Goal: Task Accomplishment & Management: Complete application form

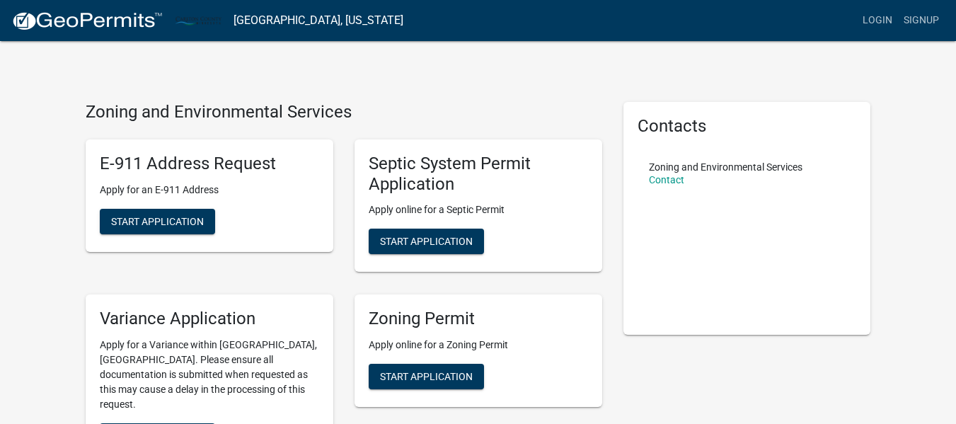
scroll to position [74, 0]
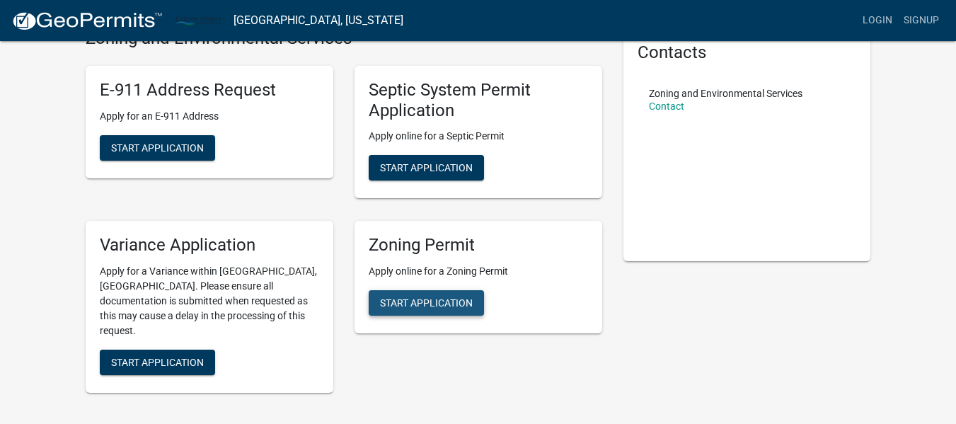
click at [400, 295] on button "Start Application" at bounding box center [426, 302] width 115 height 25
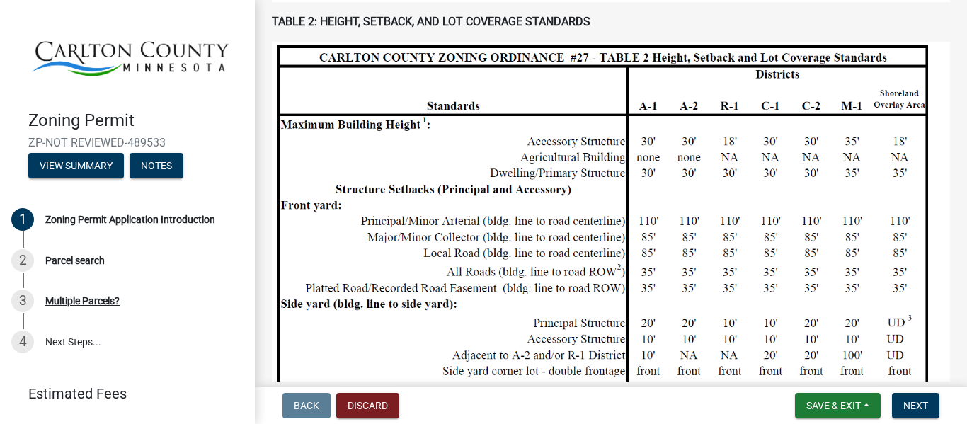
scroll to position [889, 0]
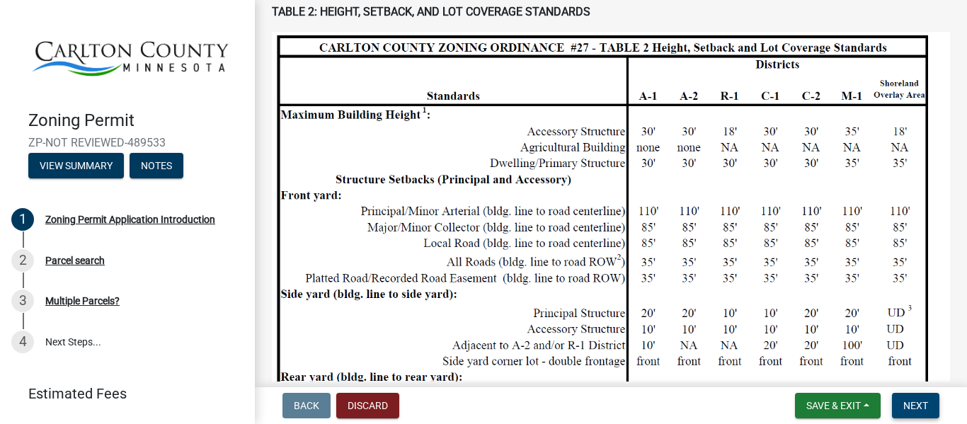
click at [924, 397] on button "Next" at bounding box center [915, 405] width 47 height 25
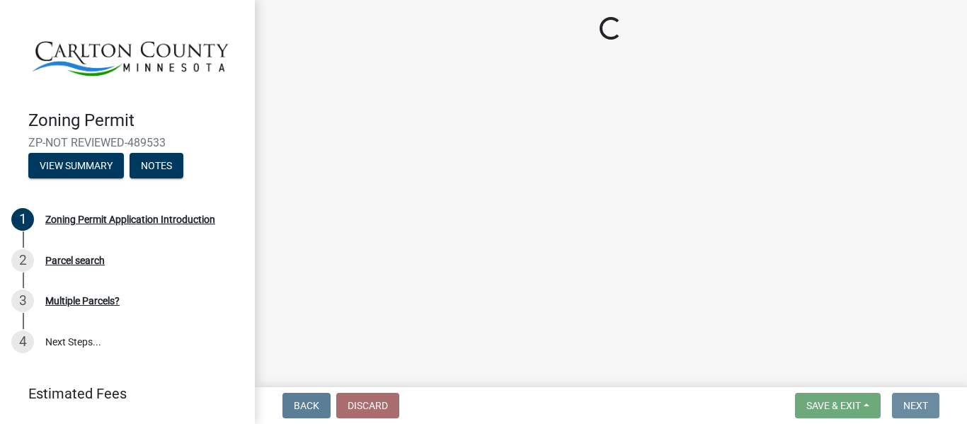
scroll to position [0, 0]
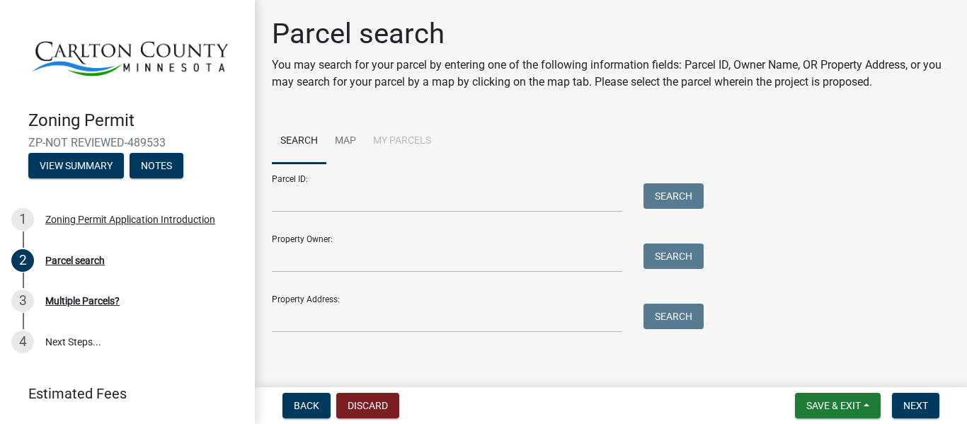
click at [408, 240] on div "Property Owner: Search" at bounding box center [484, 248] width 425 height 49
click at [418, 253] on input "Property Owner:" at bounding box center [447, 257] width 350 height 29
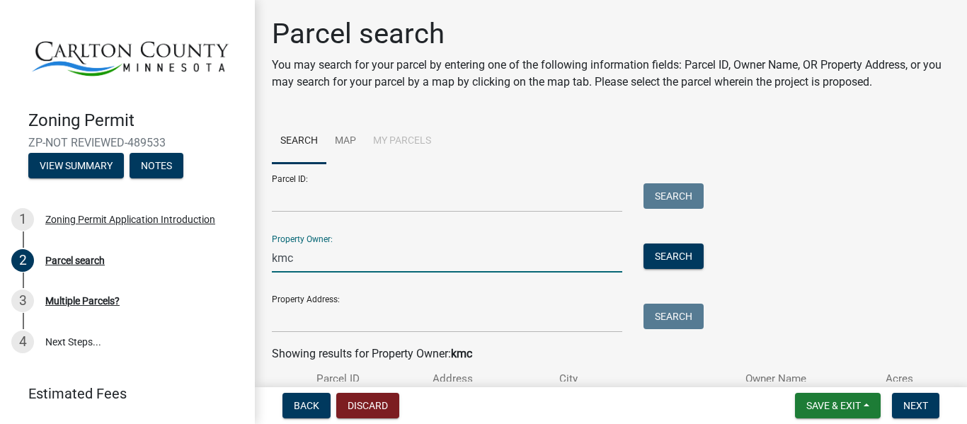
scroll to position [104, 0]
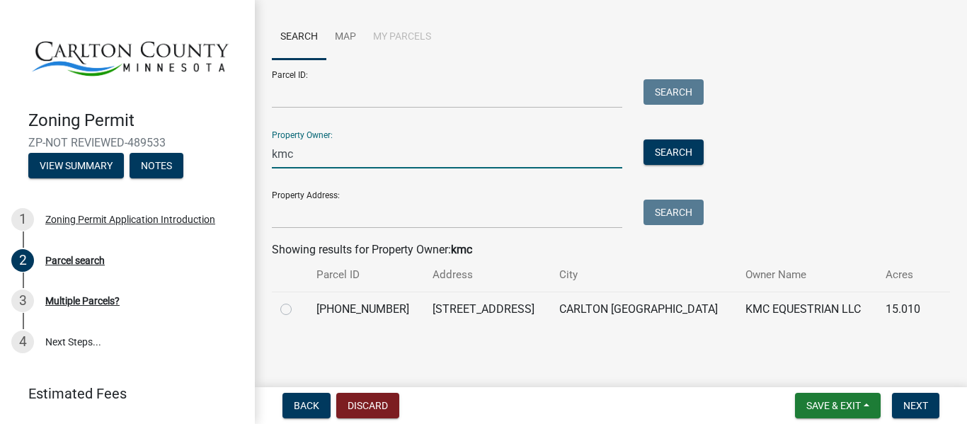
type input "kmc"
click at [297, 301] on label at bounding box center [297, 301] width 0 height 0
click at [297, 310] on input "radio" at bounding box center [301, 305] width 9 height 9
radio input "true"
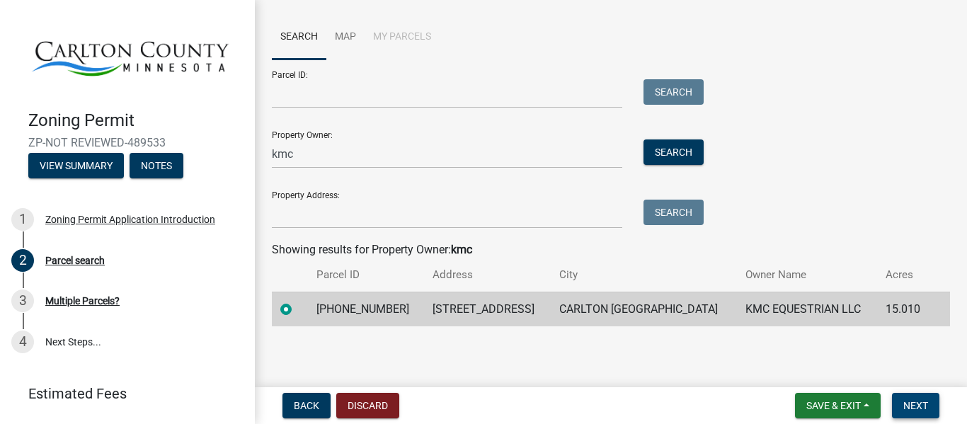
click at [936, 406] on button "Next" at bounding box center [915, 405] width 47 height 25
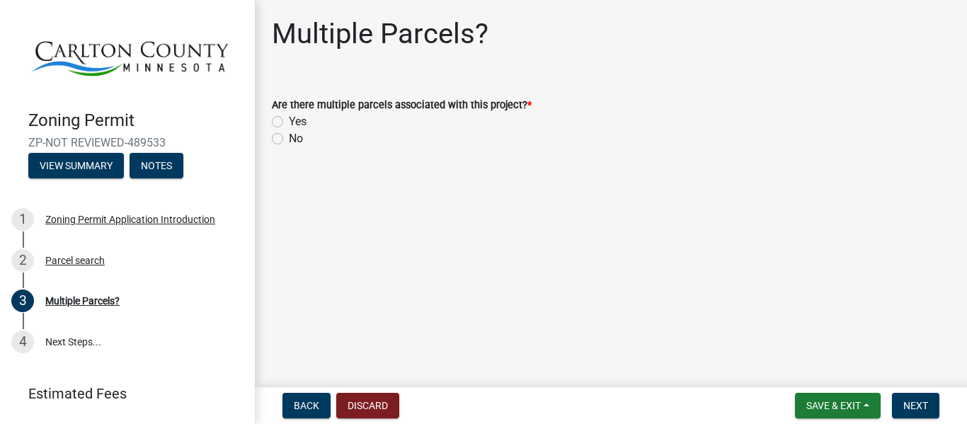
click at [287, 145] on div "No" at bounding box center [611, 138] width 678 height 17
click at [287, 137] on div "No" at bounding box center [611, 138] width 678 height 17
click at [289, 135] on label "No" at bounding box center [296, 138] width 14 height 17
click at [289, 135] on input "No" at bounding box center [293, 134] width 9 height 9
radio input "true"
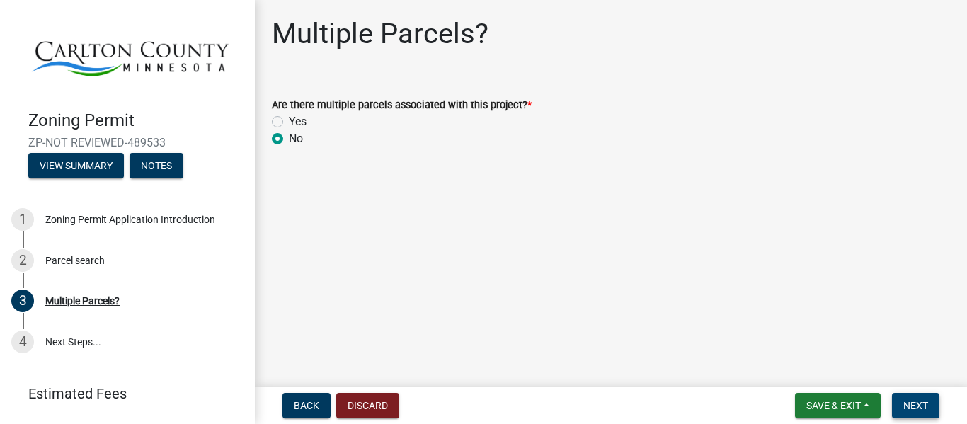
click at [917, 400] on span "Next" at bounding box center [915, 405] width 25 height 11
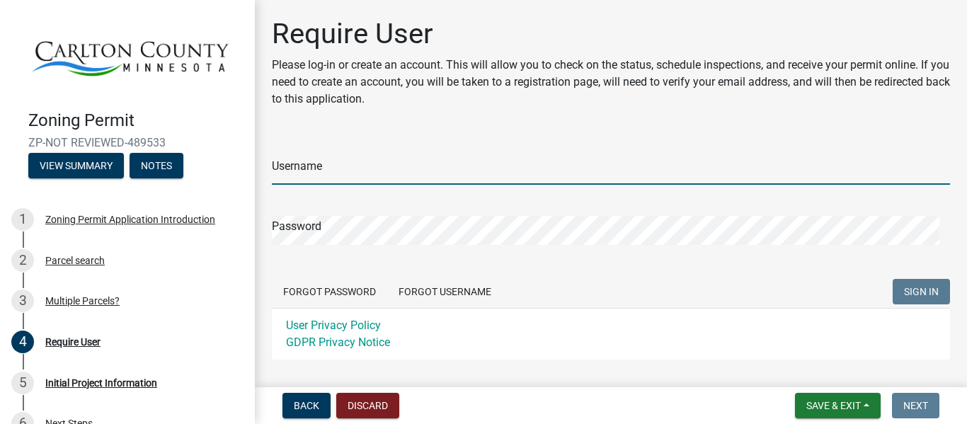
click at [337, 156] on input "Username" at bounding box center [611, 170] width 678 height 29
type input "kelbycloose"
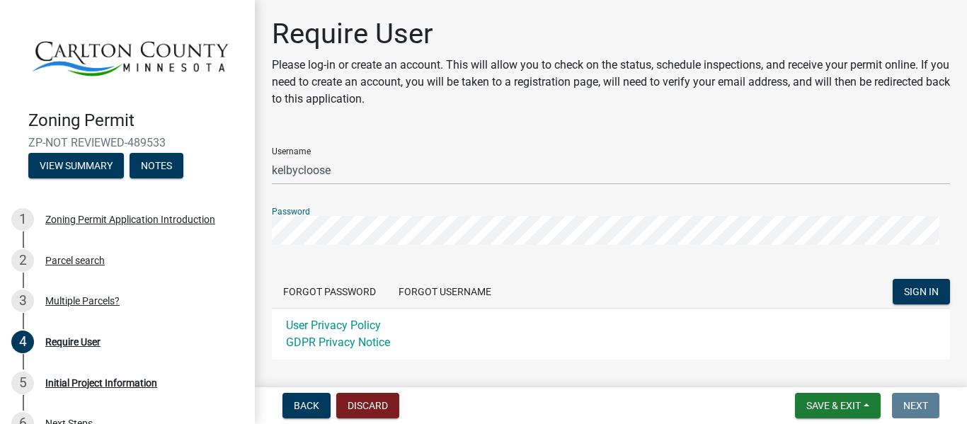
click at [893, 279] on button "SIGN IN" at bounding box center [921, 291] width 57 height 25
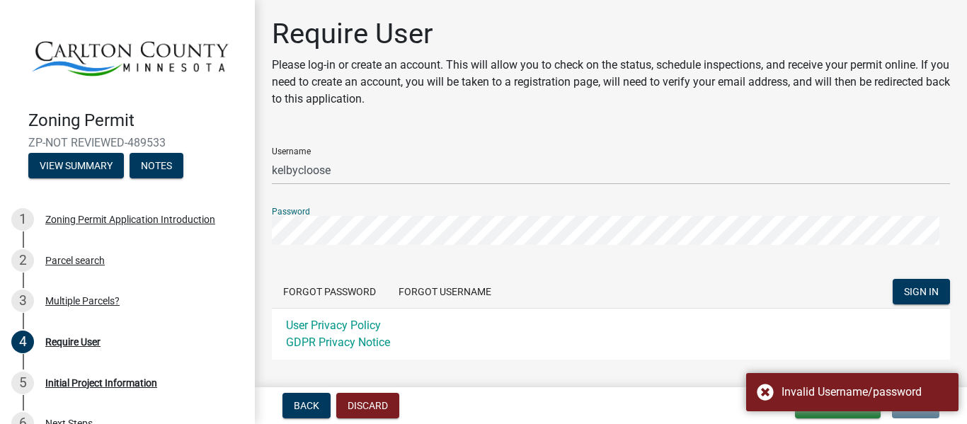
scroll to position [74, 0]
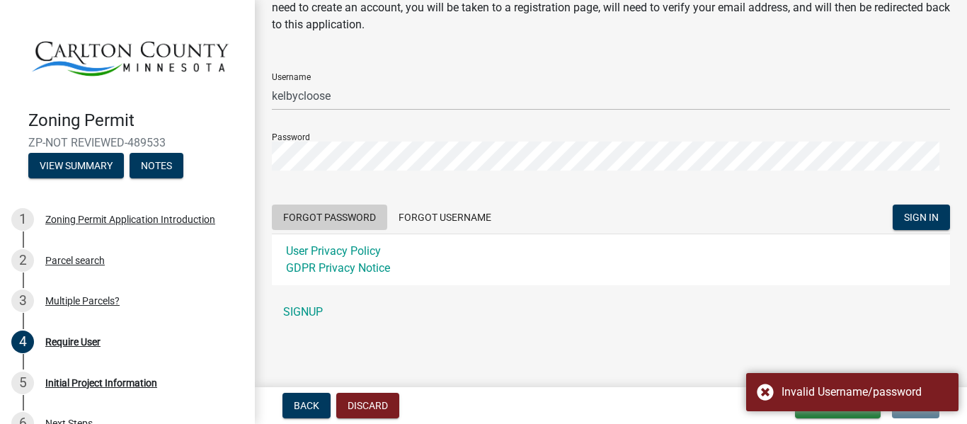
click at [343, 218] on button "Forgot Password" at bounding box center [329, 217] width 115 height 25
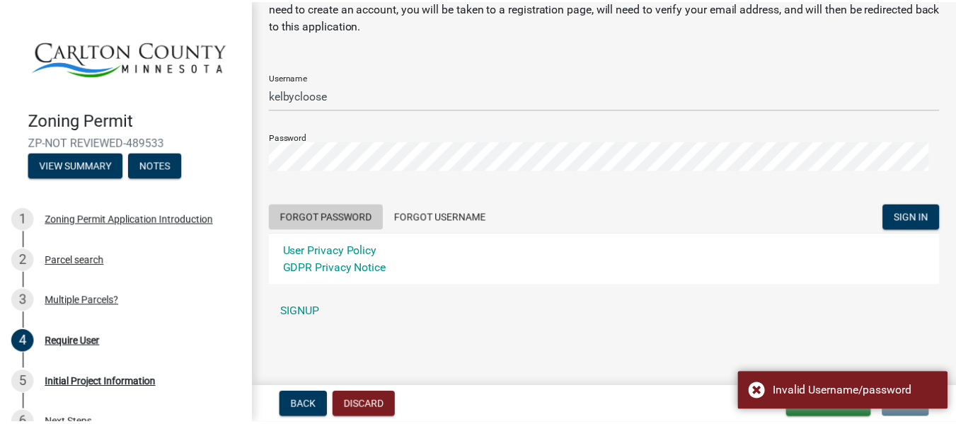
scroll to position [0, 0]
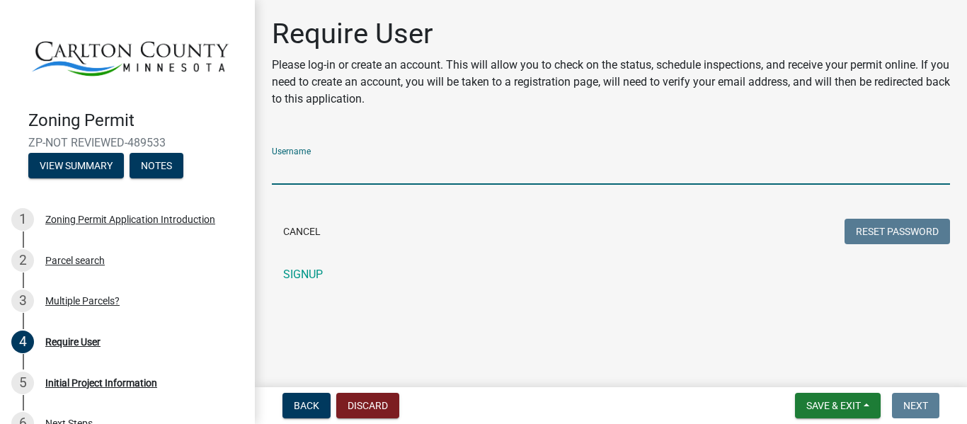
click at [302, 166] on input "Username" at bounding box center [611, 170] width 678 height 29
type input "kelbycloose"
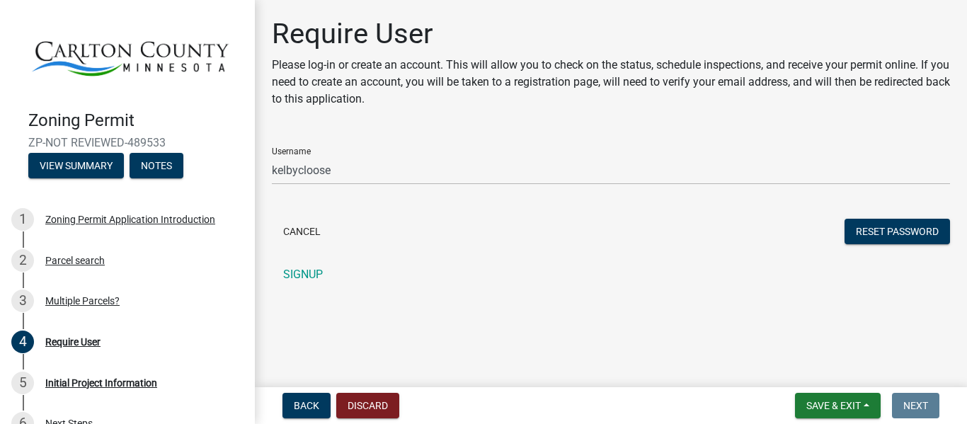
click at [929, 218] on form "Username kelbycloose Cancel Reset Password" at bounding box center [611, 192] width 678 height 112
click at [912, 230] on button "Reset Password" at bounding box center [896, 231] width 105 height 25
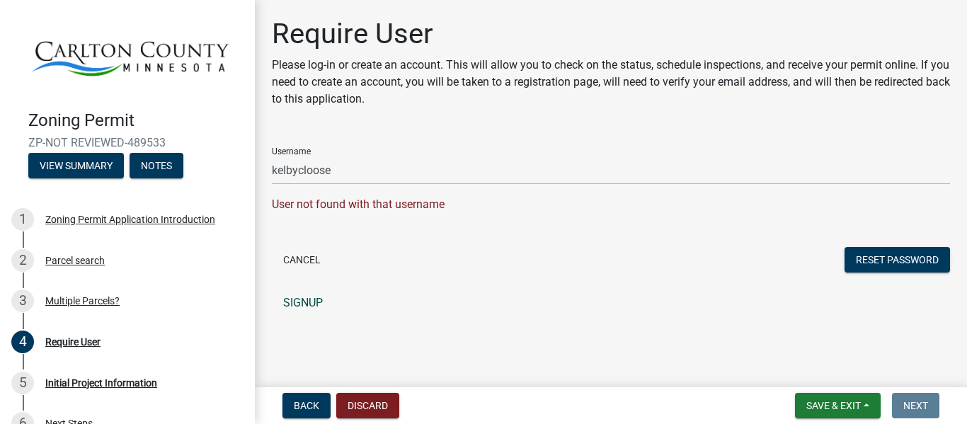
click at [302, 299] on link "SIGNUP" at bounding box center [611, 303] width 678 height 28
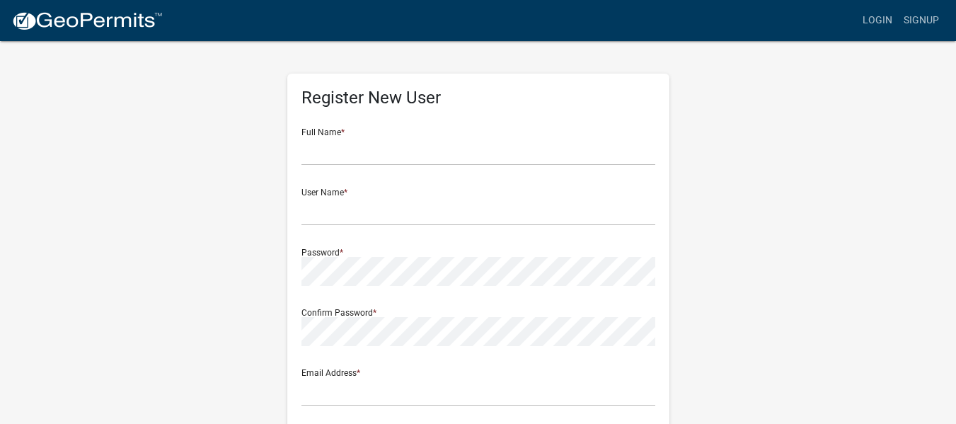
click at [343, 169] on form "Full Name * User Name * Password * Confirm Password * Email Address * Street Ad…" at bounding box center [479, 420] width 354 height 606
click at [332, 155] on input "text" at bounding box center [479, 151] width 354 height 29
type input "Kelby M Cloose"
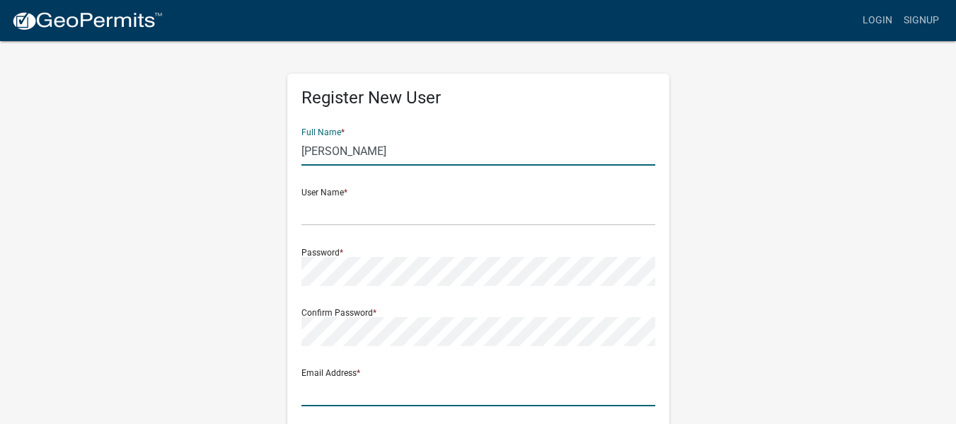
type input "[EMAIL_ADDRESS][DOMAIN_NAME]"
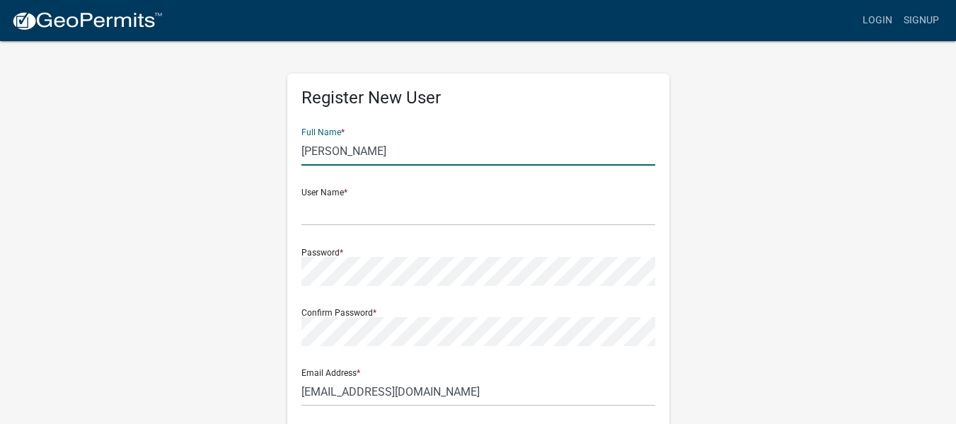
type input "[STREET_ADDRESS][PERSON_NAME]"
type input "Appt 8010"
type input "Carlton"
type input "MN"
type input "55718"
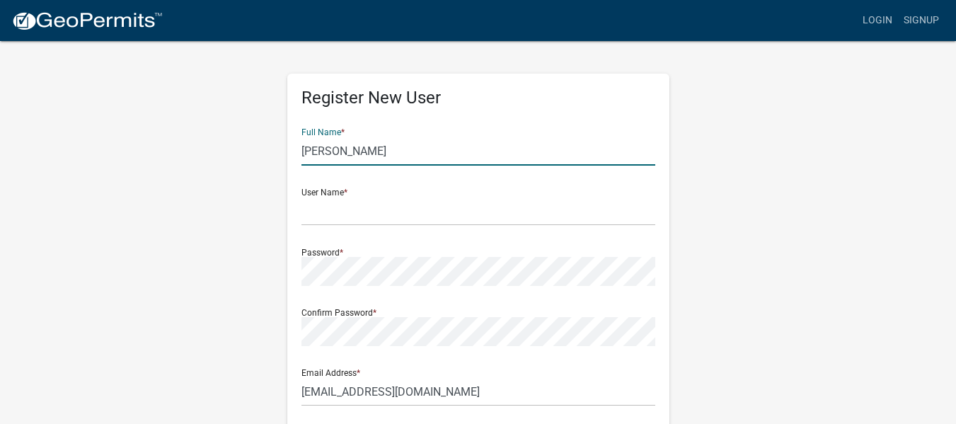
type input "2187218963"
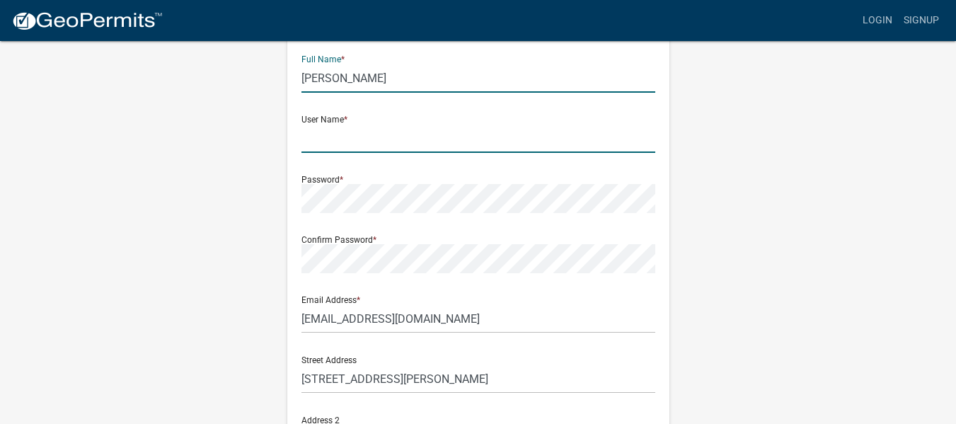
click at [324, 142] on input "text" at bounding box center [479, 138] width 354 height 29
type input "kelbycloose"
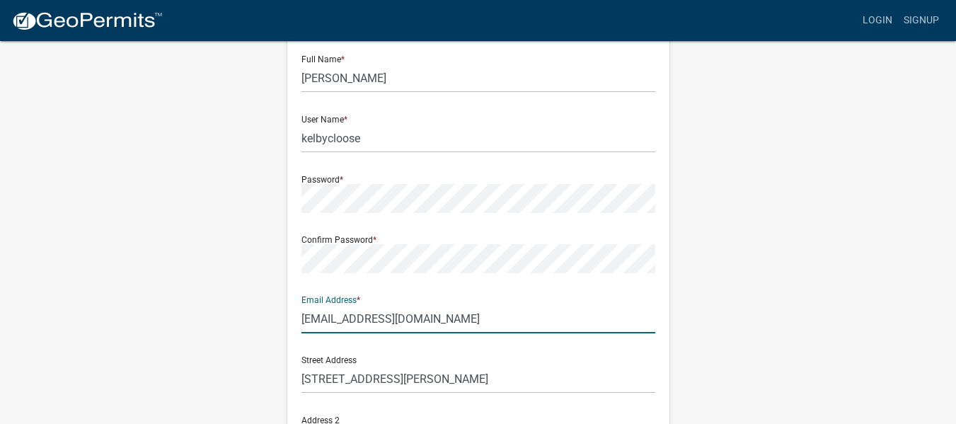
drag, startPoint x: 455, startPoint y: 316, endPoint x: 280, endPoint y: 283, distance: 178.5
click at [280, 283] on div "Register New User Full Name * Kelby M Cloose User Name * kelbycloose Password *…" at bounding box center [478, 345] width 403 height 757
type input "[EMAIL_ADDRESS][DOMAIN_NAME]"
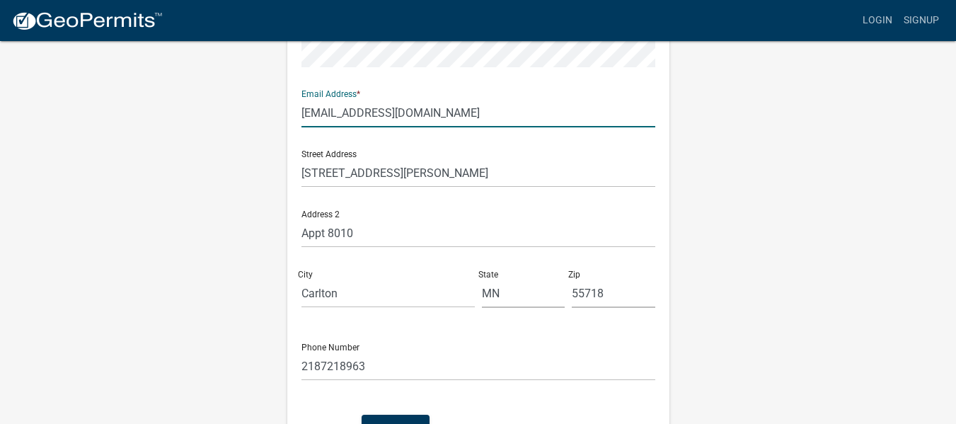
scroll to position [280, 0]
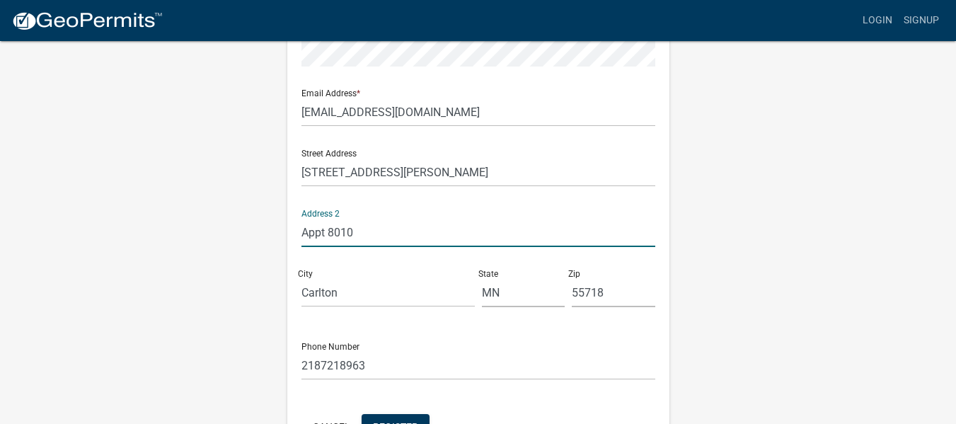
drag, startPoint x: 355, startPoint y: 217, endPoint x: 275, endPoint y: 219, distance: 80.0
click at [275, 219] on div "Register New User Full Name * Kelby M Cloose User Name * kelbycloose Password *…" at bounding box center [478, 138] width 807 height 757
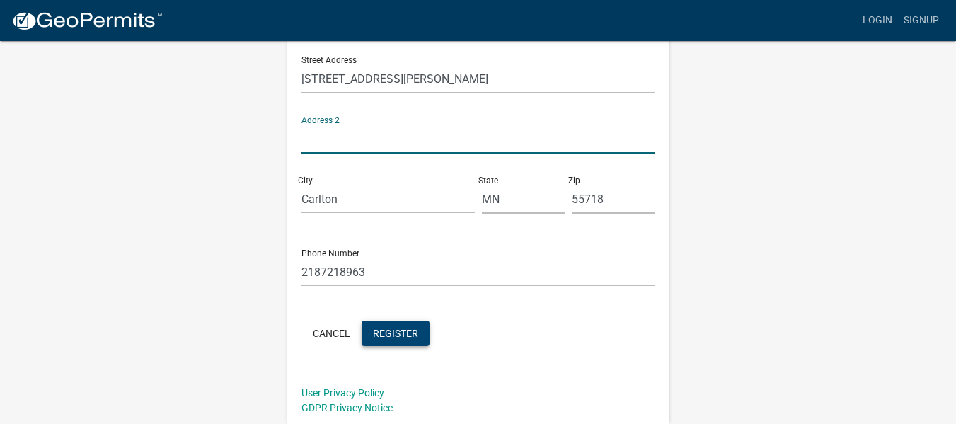
click at [419, 335] on button "Register" at bounding box center [396, 333] width 68 height 25
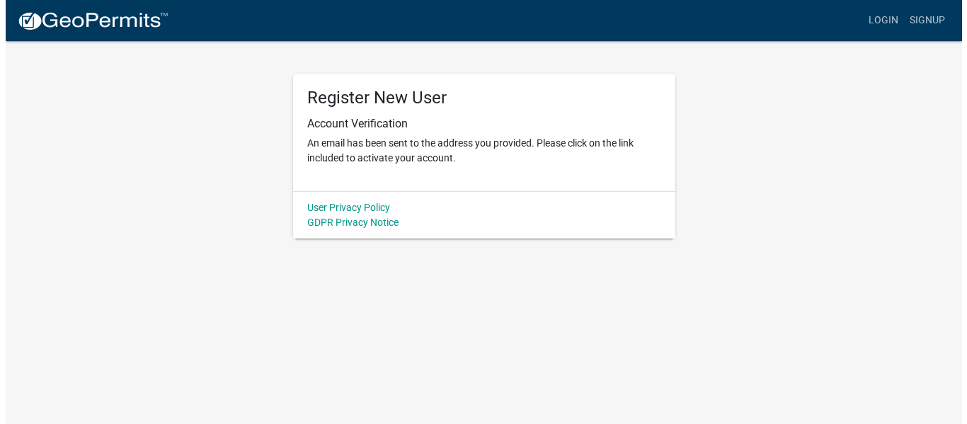
scroll to position [0, 0]
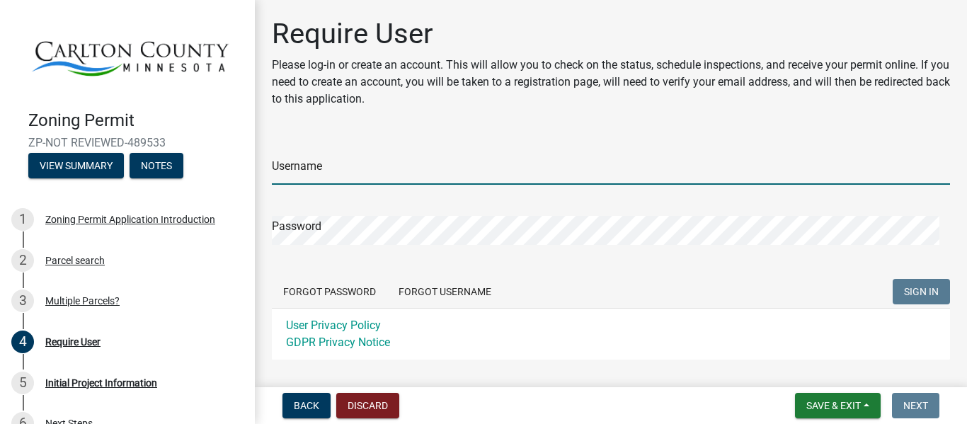
click at [321, 167] on input "Username" at bounding box center [611, 170] width 678 height 29
type input "kelbycloose"
click at [357, 219] on div "Password" at bounding box center [611, 220] width 678 height 49
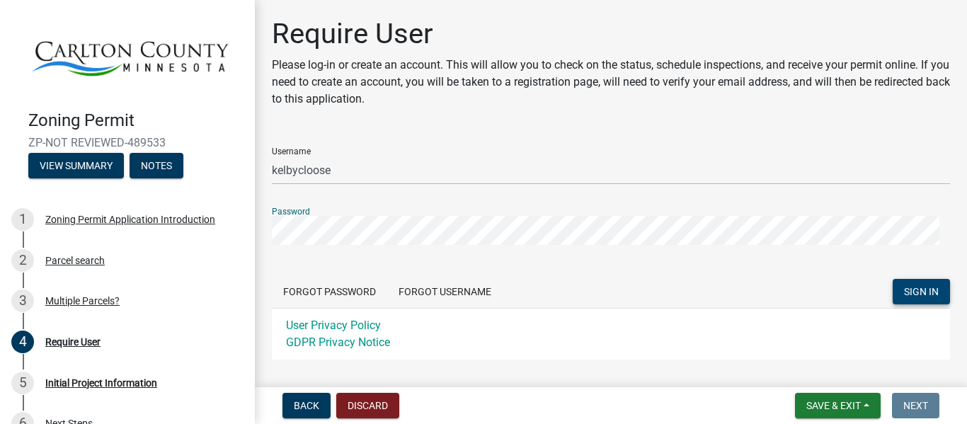
click at [915, 289] on span "SIGN IN" at bounding box center [921, 291] width 35 height 11
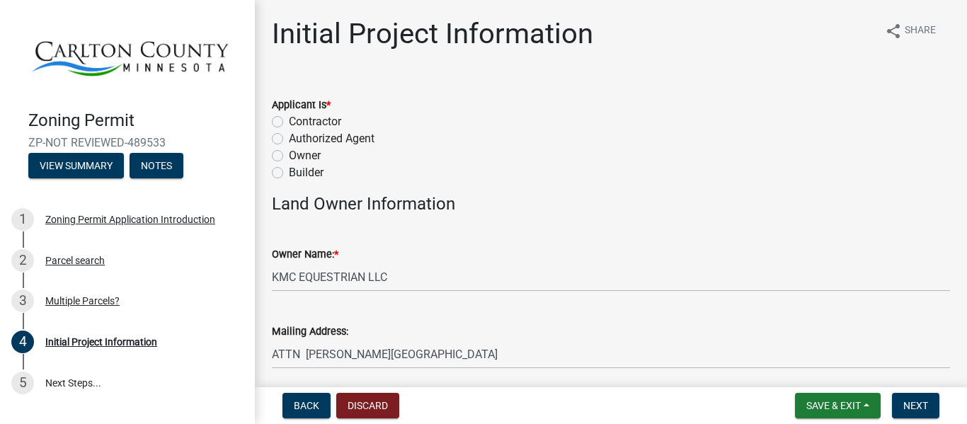
click at [290, 156] on label "Owner" at bounding box center [305, 155] width 32 height 17
click at [290, 156] on input "Owner" at bounding box center [293, 151] width 9 height 9
radio input "true"
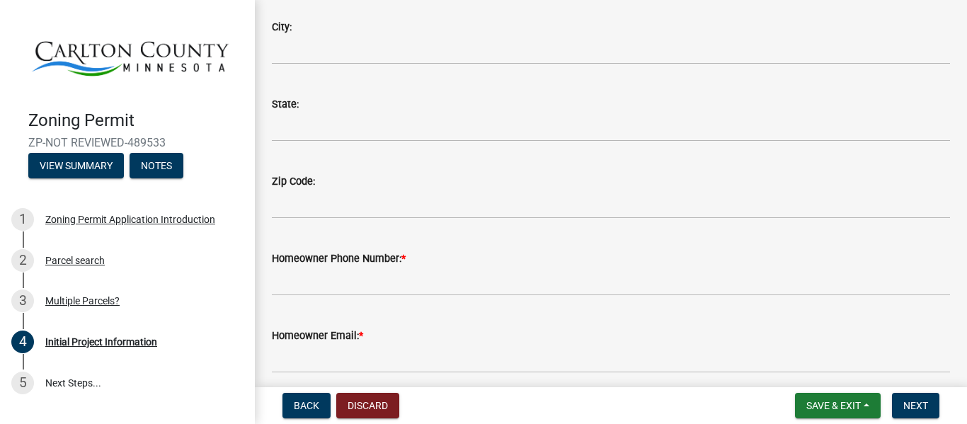
scroll to position [382, 0]
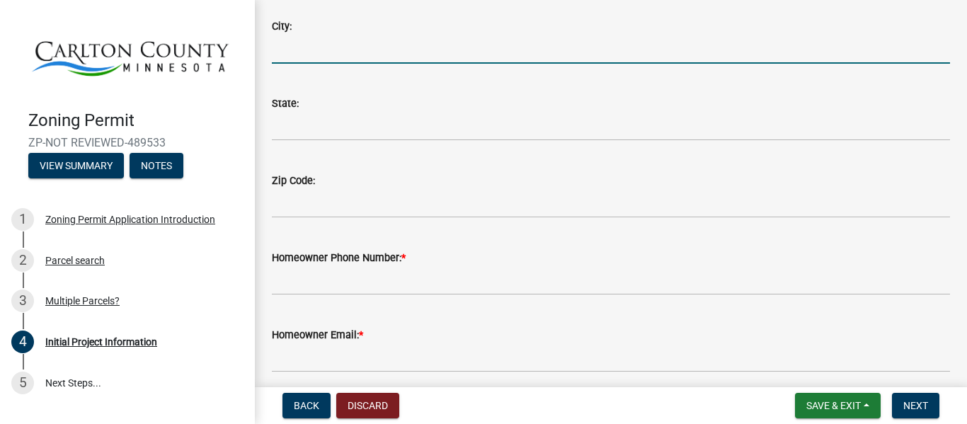
click at [317, 53] on input "City:" at bounding box center [611, 49] width 678 height 29
type input "Carlton"
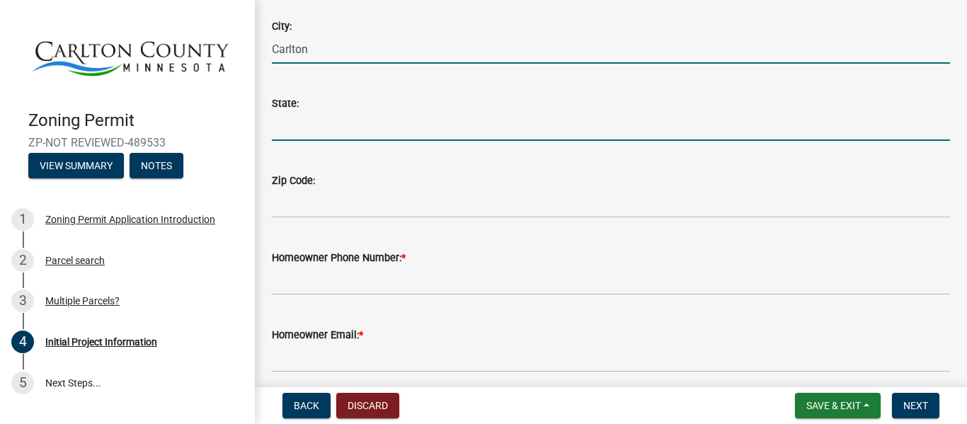
type input "MN"
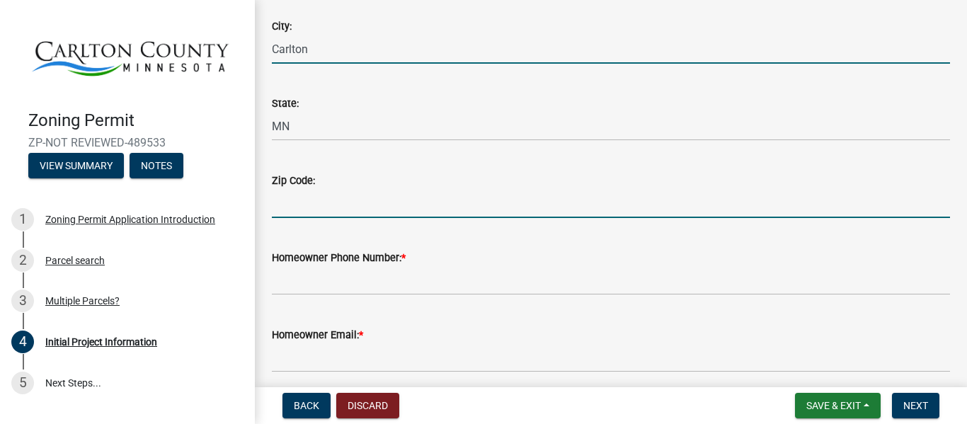
type input "55718"
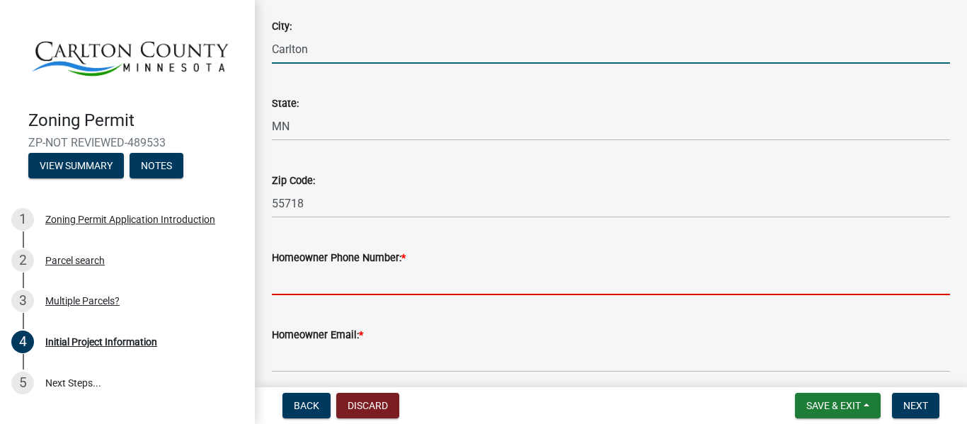
type input "2187218963"
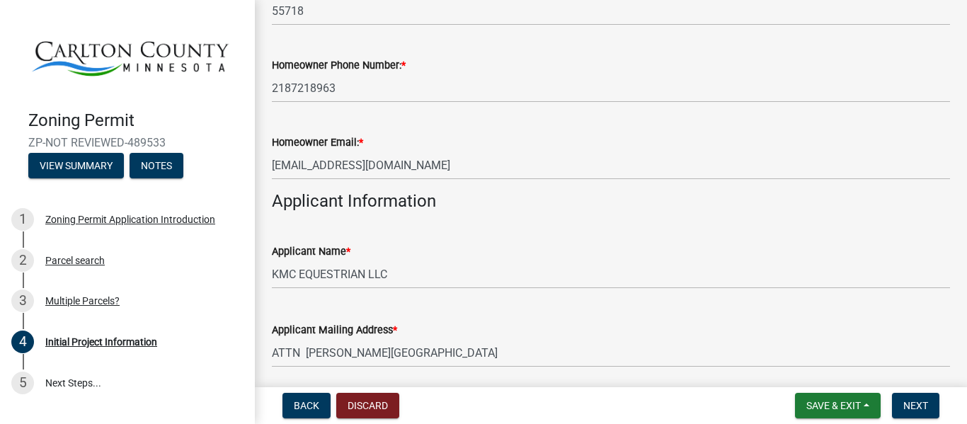
scroll to position [575, 0]
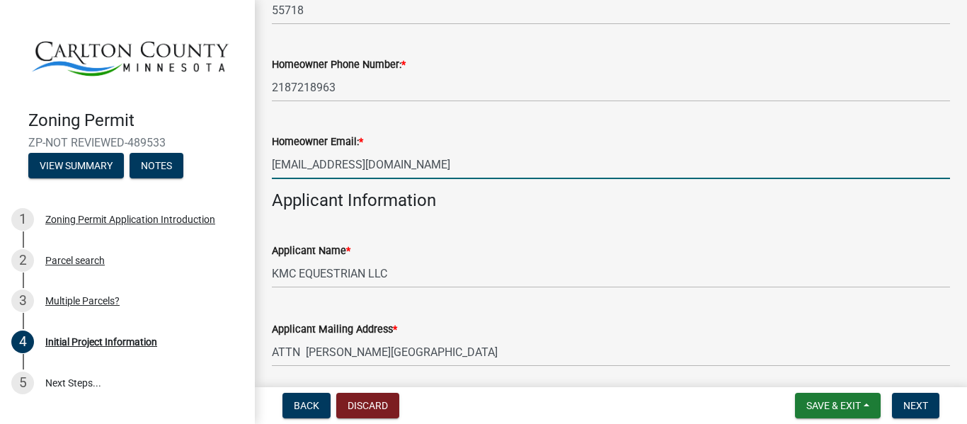
drag, startPoint x: 441, startPoint y: 176, endPoint x: 256, endPoint y: 149, distance: 186.6
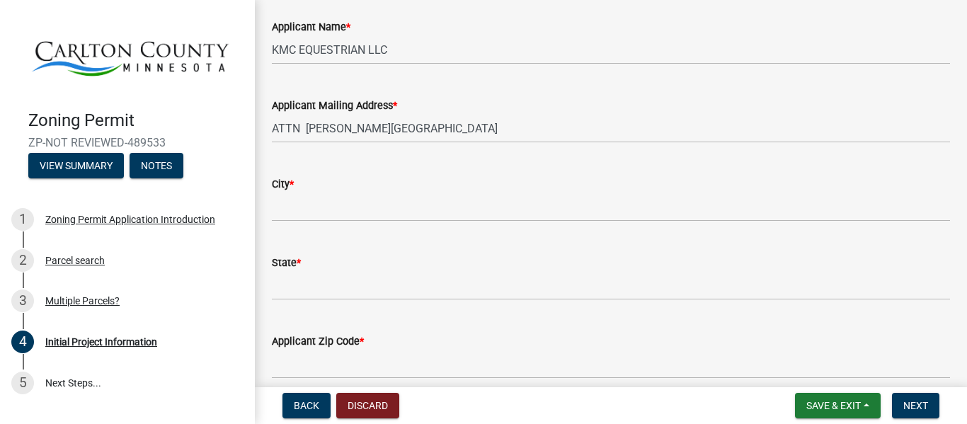
scroll to position [800, 0]
type input "[EMAIL_ADDRESS][DOMAIN_NAME]"
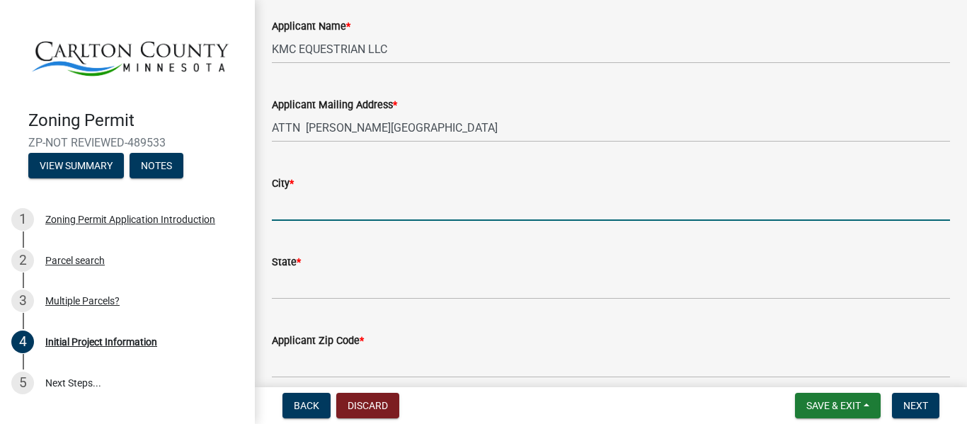
click at [376, 212] on input "City *" at bounding box center [611, 206] width 678 height 29
type input "Carlton"
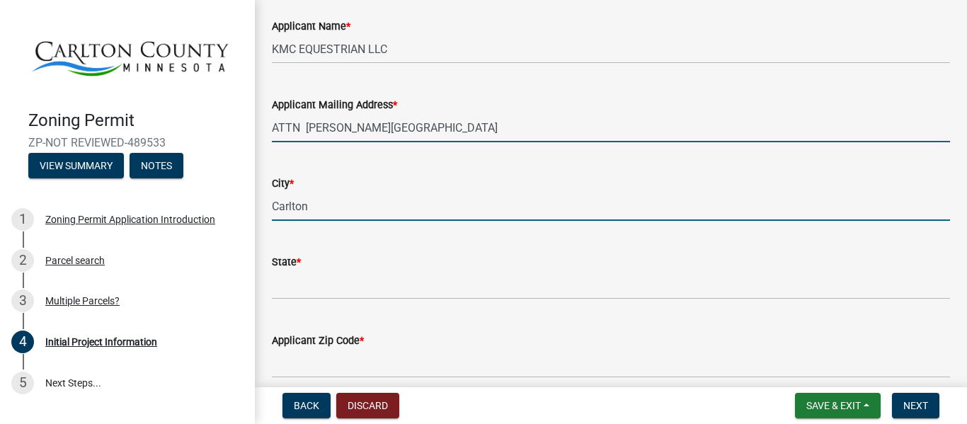
type input "[STREET_ADDRESS][PERSON_NAME]"
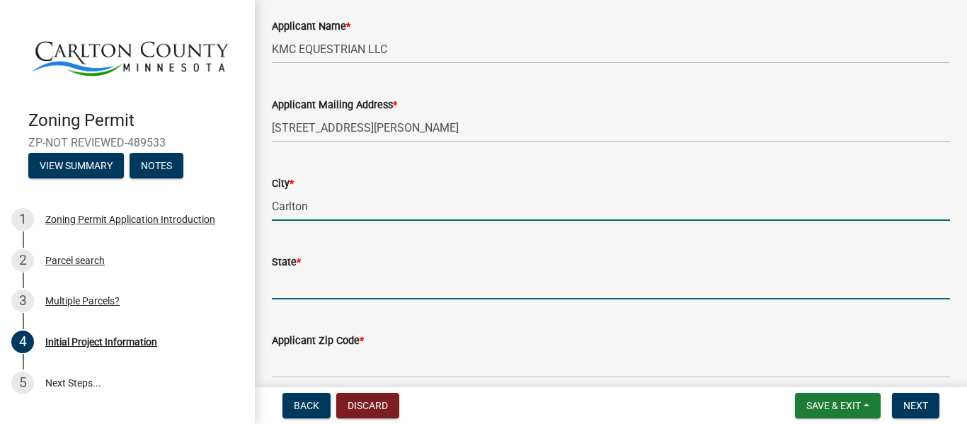
type input "MN"
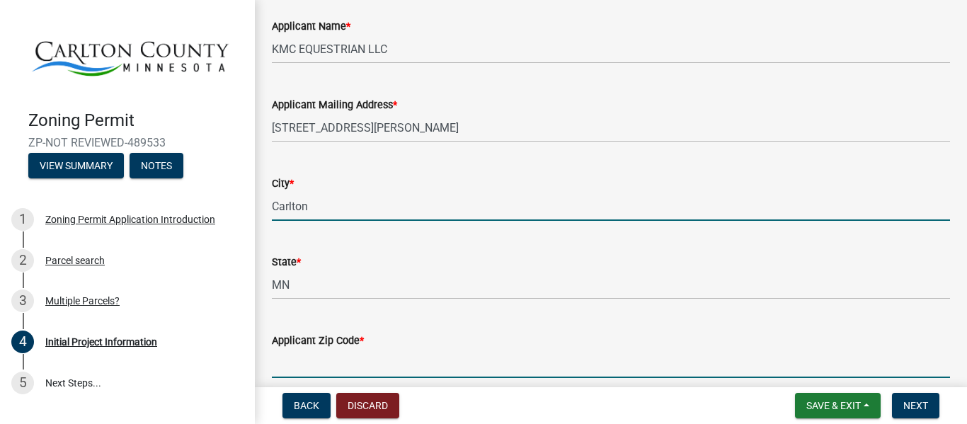
type input "55718"
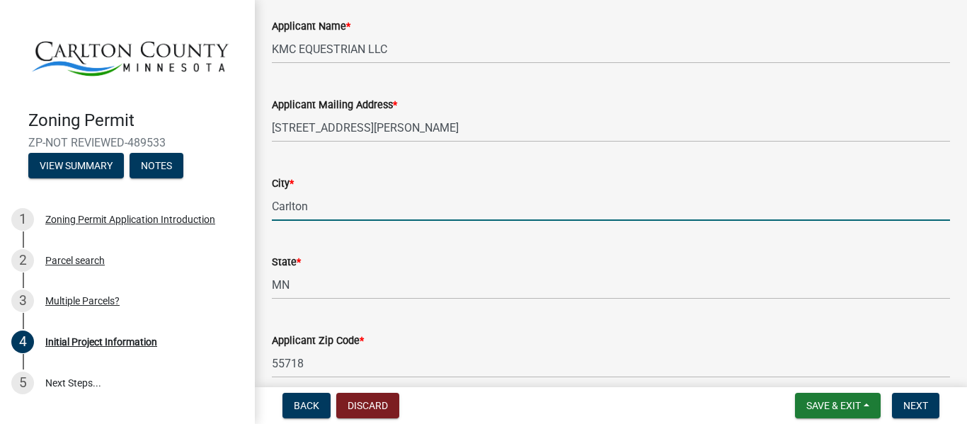
type input "2187218963"
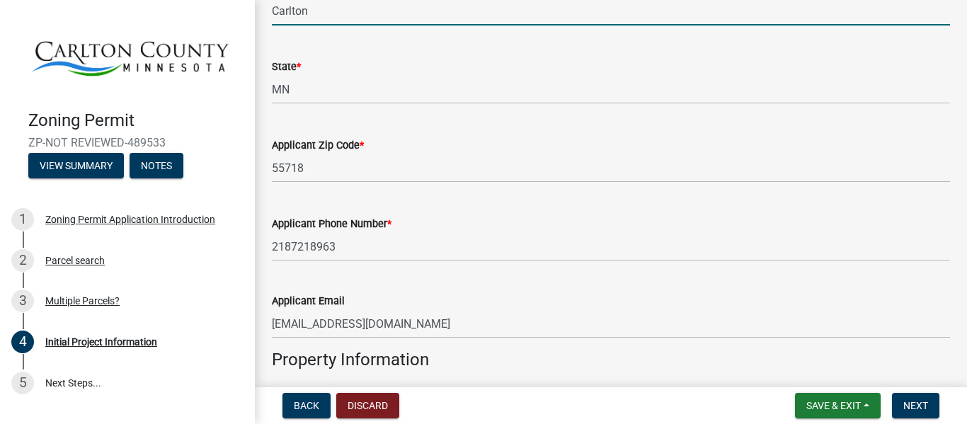
scroll to position [1095, 0]
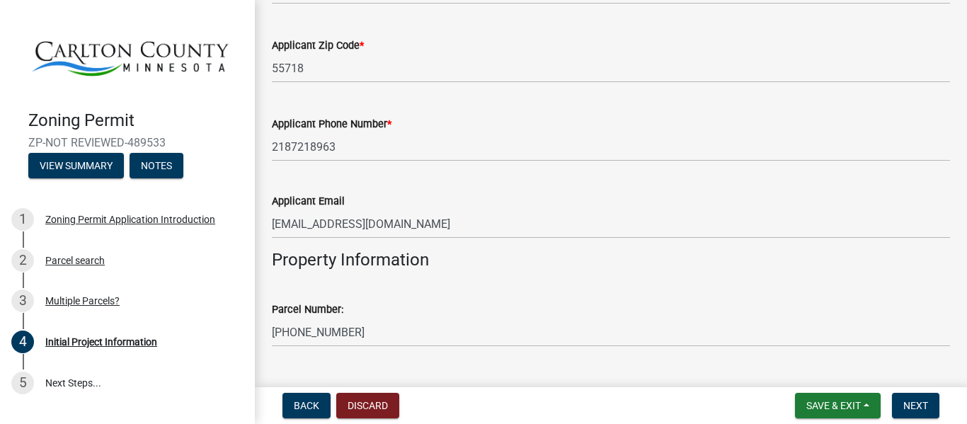
click at [459, 202] on div "Applicant Email" at bounding box center [611, 201] width 678 height 17
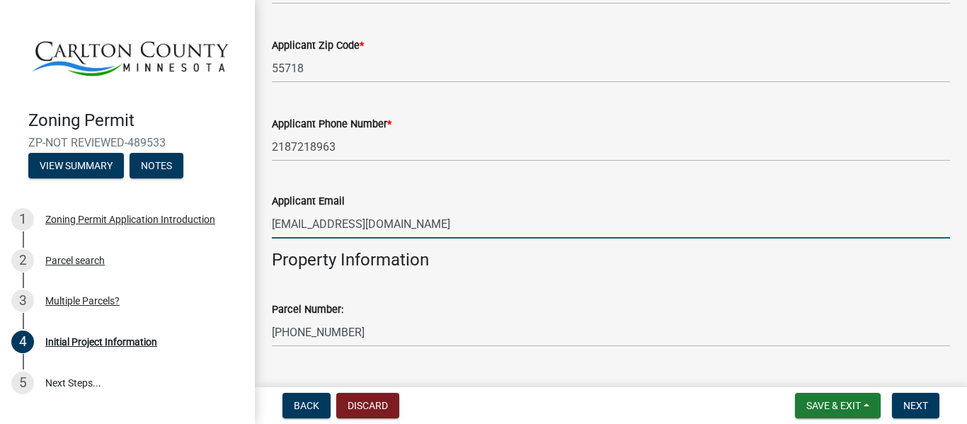
drag, startPoint x: 454, startPoint y: 212, endPoint x: 246, endPoint y: 219, distance: 207.5
click at [246, 219] on div "Zoning Permit ZP-NOT REVIEWED-489533 View Summary Notes 1 Zoning Permit Applica…" at bounding box center [483, 212] width 967 height 424
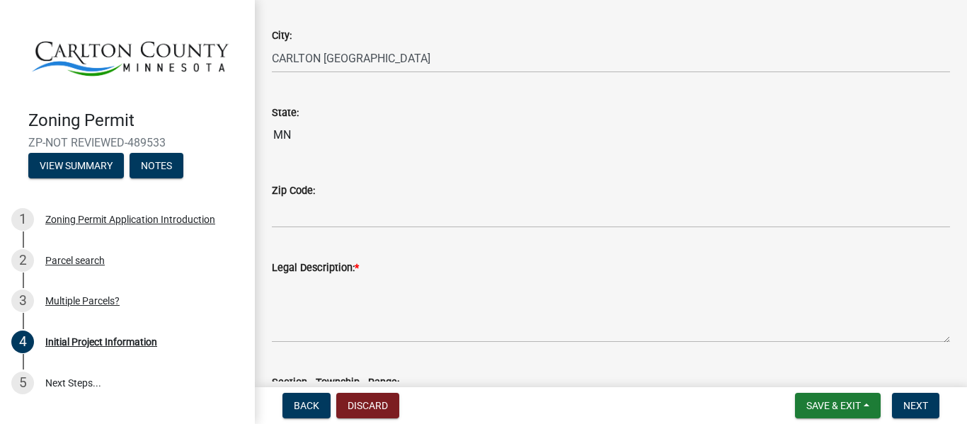
scroll to position [1525, 0]
type input "[EMAIL_ADDRESS][DOMAIN_NAME]"
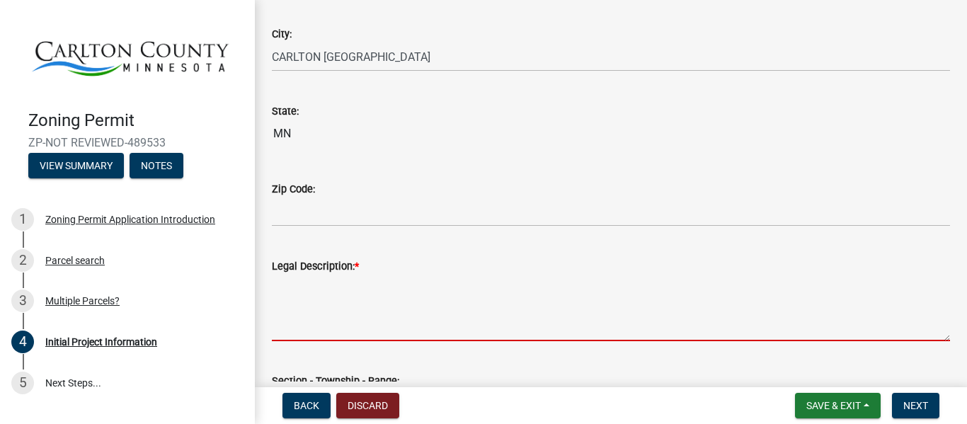
click at [376, 300] on textarea "Legal Description: *" at bounding box center [611, 308] width 678 height 67
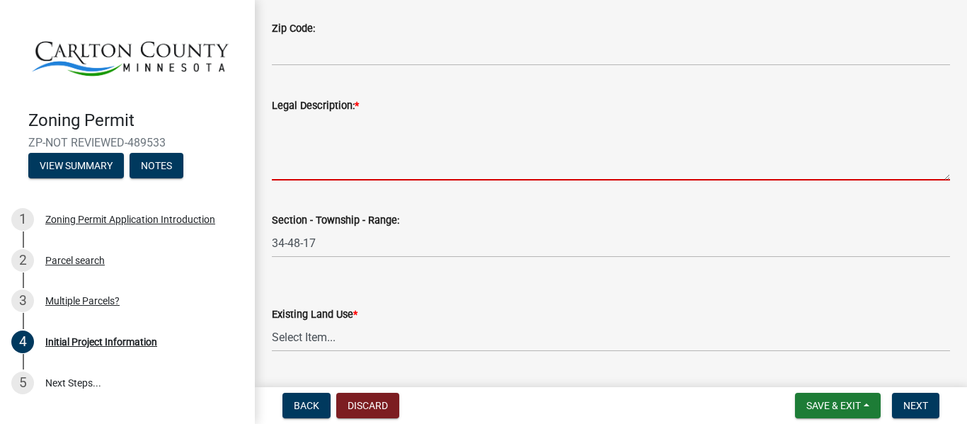
scroll to position [1686, 0]
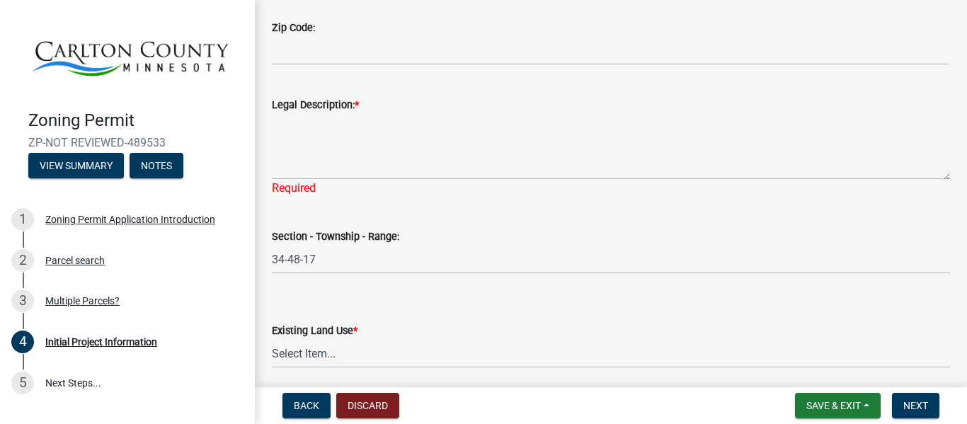
click at [387, 322] on div "Existing Land Use *" at bounding box center [611, 330] width 678 height 17
click at [382, 333] on div "Existing Land Use *" at bounding box center [611, 330] width 678 height 17
click at [334, 356] on select "Select Item... Residential Commercial Recreational/hunting Agricultural" at bounding box center [611, 353] width 678 height 29
click at [272, 339] on select "Select Item... Residential Commercial Recreational/hunting Agricultural" at bounding box center [611, 353] width 678 height 29
select select "d15ee444-1048-41b1-aa24-ddfc10e7cf77"
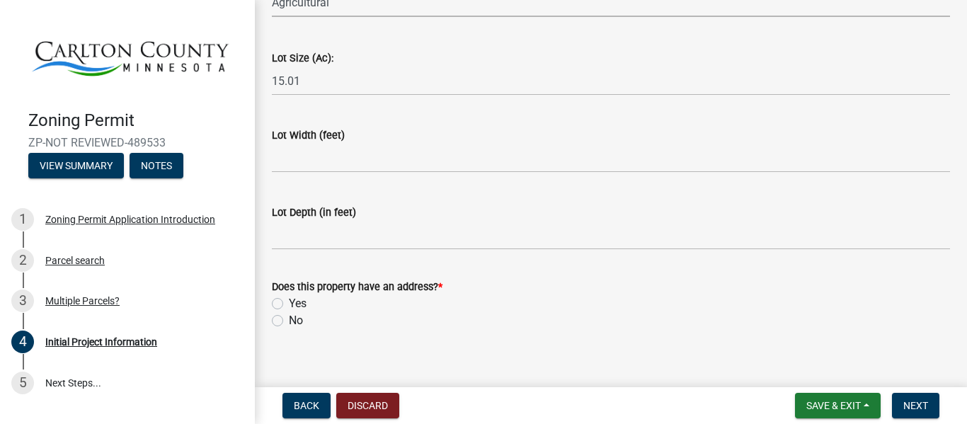
scroll to position [2039, 0]
click at [289, 301] on label "Yes" at bounding box center [298, 302] width 18 height 17
click at [289, 301] on input "Yes" at bounding box center [293, 298] width 9 height 9
radio input "true"
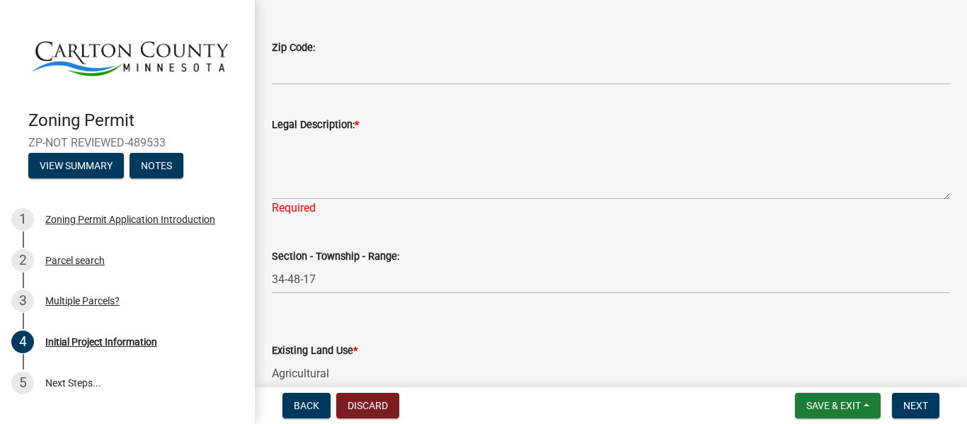
scroll to position [1601, 0]
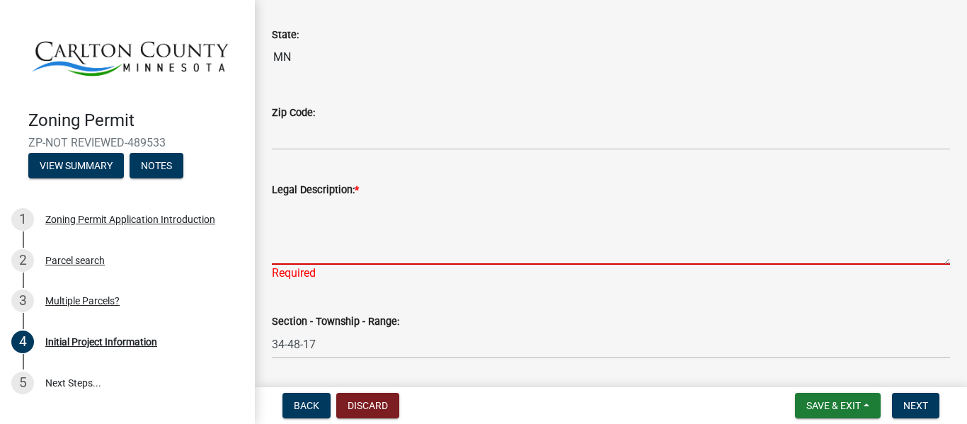
click at [365, 241] on textarea "Legal Description: *" at bounding box center [611, 231] width 678 height 67
paste textarea "SE1/4 SE1/4 EX TH N 513 FT THEREOF AND ALSO EX TH S 520 FT OF TH E 783 FT THERE…"
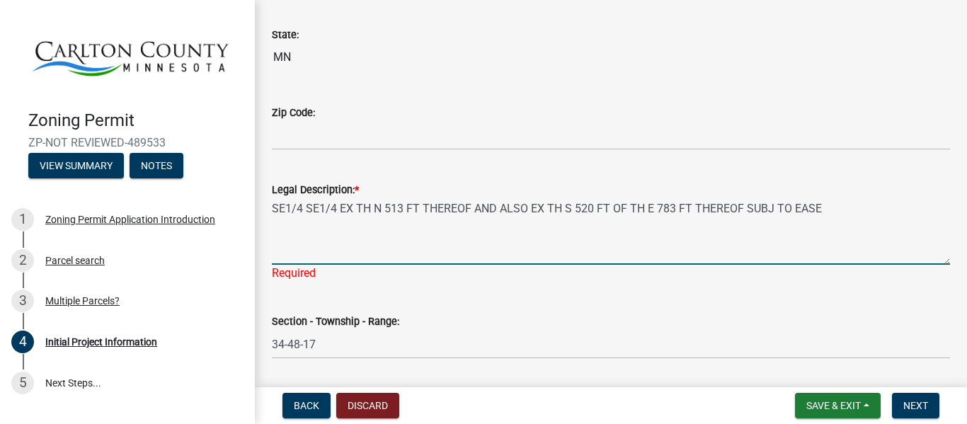
drag, startPoint x: 836, startPoint y: 207, endPoint x: 741, endPoint y: 215, distance: 95.2
click at [741, 215] on textarea "SE1/4 SE1/4 EX TH N 513 FT THEREOF AND ALSO EX TH S 520 FT OF TH E 783 FT THERE…" at bounding box center [611, 231] width 678 height 67
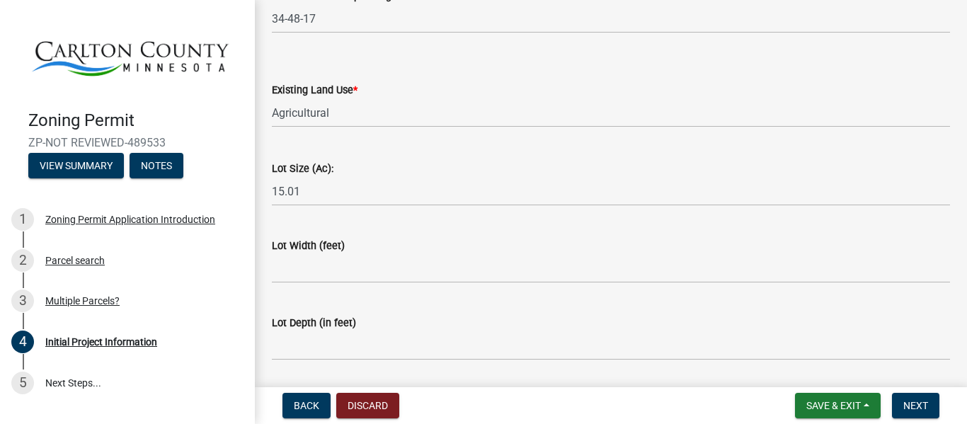
scroll to position [1929, 0]
type textarea "SE1/4 SE1/4 EX TH N 513 FT THEREOF AND ALSO EX TH S 520 FT OF TH E 783 FT THERE…"
click at [916, 394] on button "Next" at bounding box center [915, 405] width 47 height 25
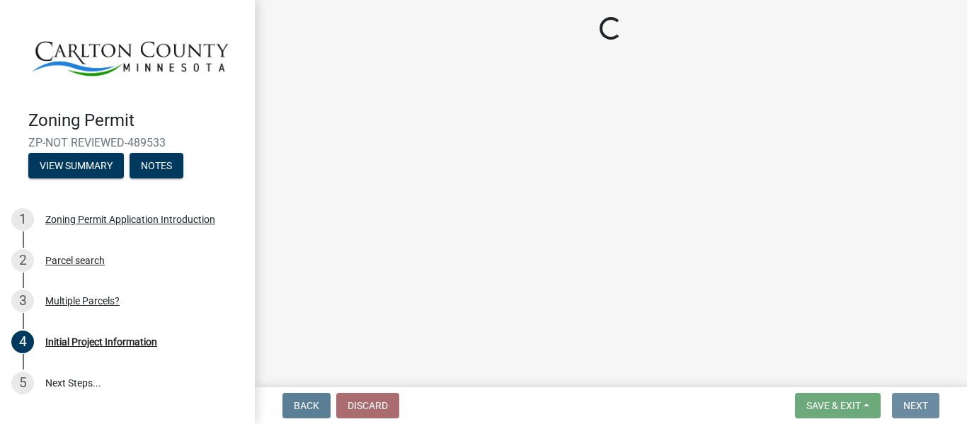
scroll to position [0, 0]
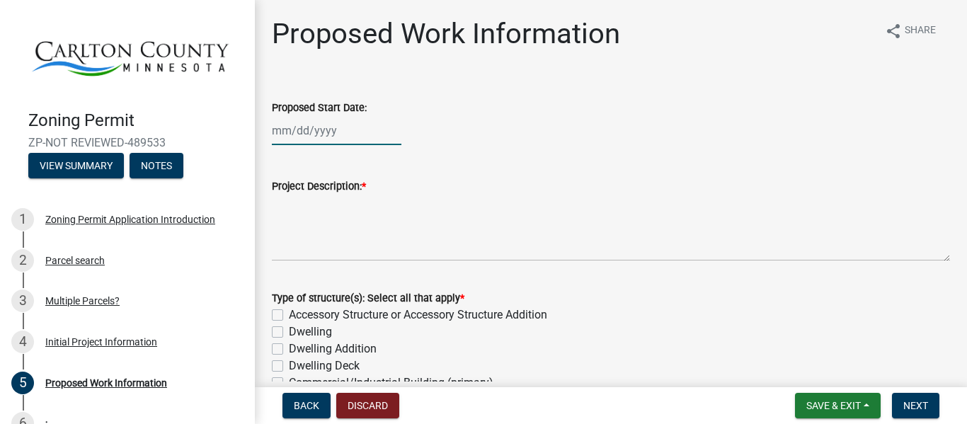
click at [338, 130] on div at bounding box center [337, 130] width 130 height 29
select select "10"
select select "2025"
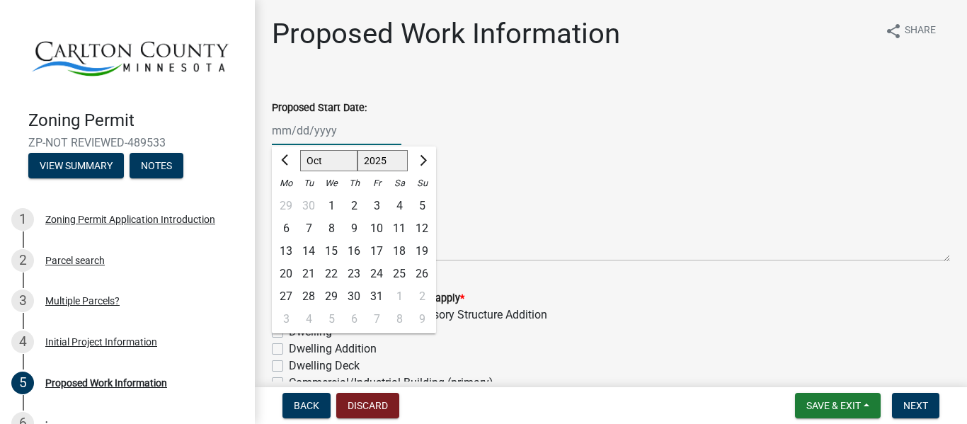
click at [338, 130] on div "[PERSON_NAME] Feb Mar Apr [PERSON_NAME][DATE] Oct Nov [DATE] 1526 1527 1528 152…" at bounding box center [337, 130] width 130 height 29
click at [331, 205] on div "1" at bounding box center [331, 206] width 23 height 23
type input "[DATE]"
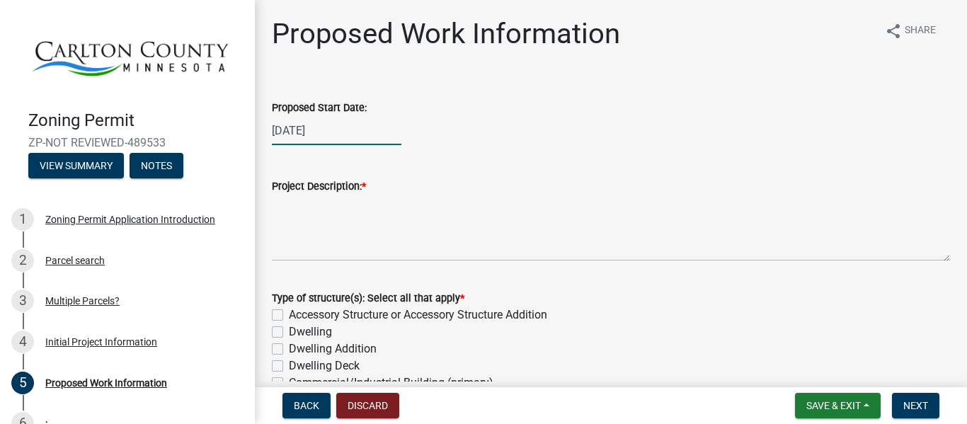
click at [328, 132] on div "[DATE]" at bounding box center [337, 130] width 130 height 29
select select "10"
select select "2025"
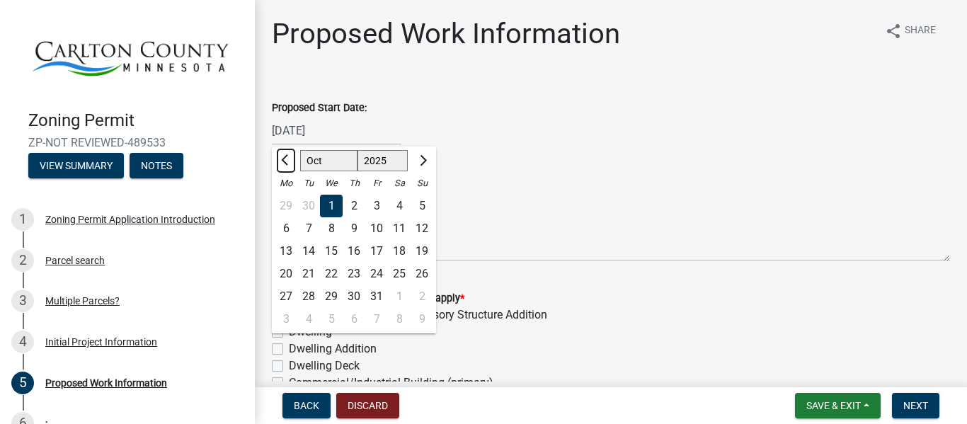
click at [287, 164] on span "Previous month" at bounding box center [286, 160] width 11 height 11
select select "9"
click at [338, 298] on div "1" at bounding box center [331, 296] width 23 height 23
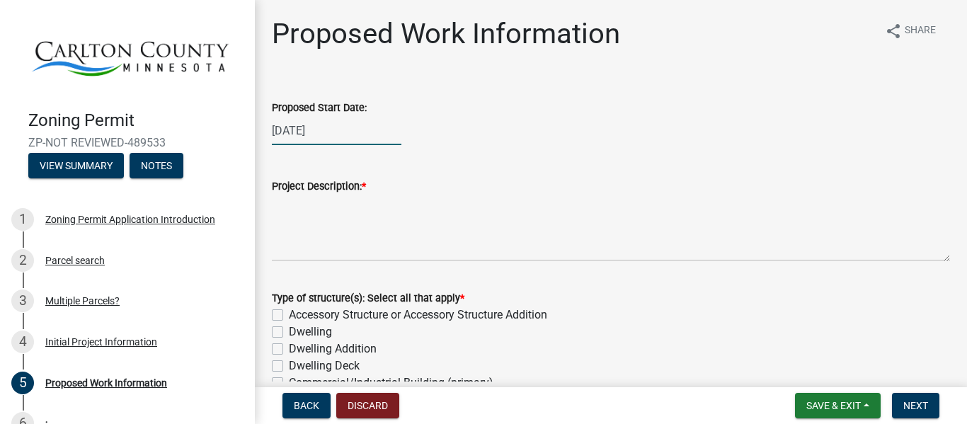
click at [337, 128] on div "[DATE]" at bounding box center [337, 130] width 130 height 29
select select "10"
select select "2025"
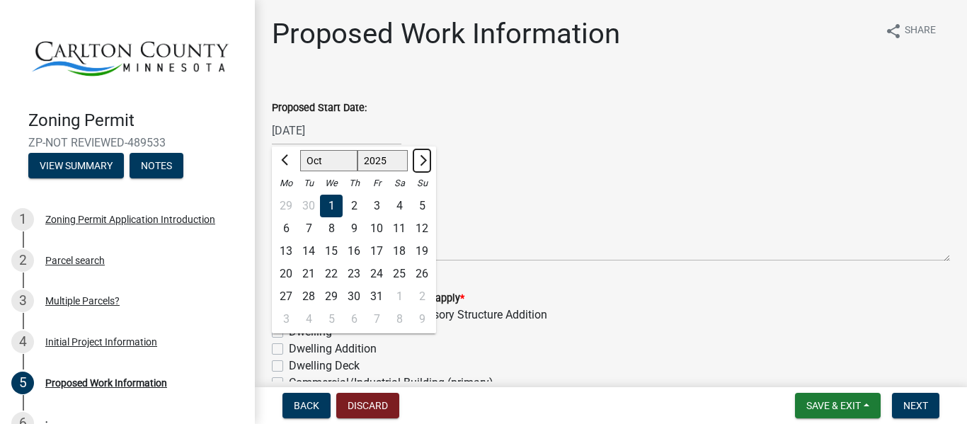
click at [423, 167] on button "Next month" at bounding box center [421, 160] width 17 height 23
click at [287, 161] on span "Previous month" at bounding box center [286, 160] width 11 height 11
select select "10"
click at [311, 225] on div "7" at bounding box center [308, 228] width 23 height 23
type input "[DATE]"
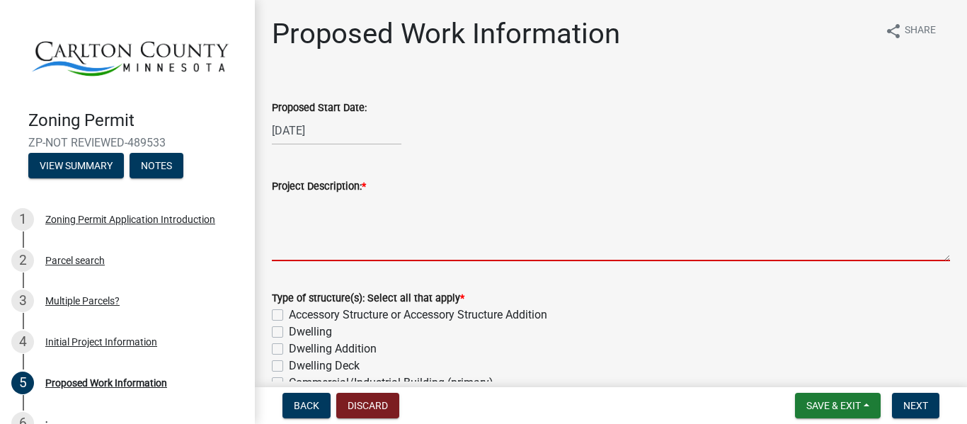
click at [386, 225] on textarea "Project Description: *" at bounding box center [611, 228] width 678 height 67
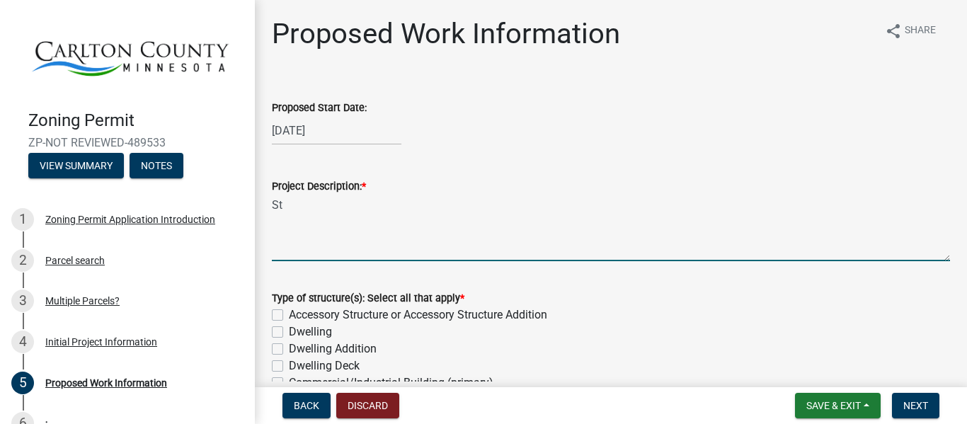
type textarea "S"
paste textarea "346.38 EQUINES."
paste textarea "Subd. 4."
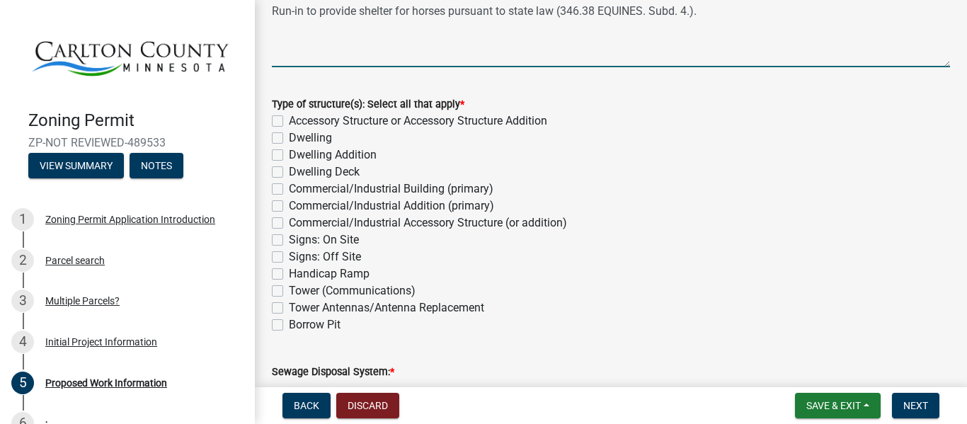
scroll to position [195, 0]
type textarea "Run-in to provide shelter for horses pursuant to state law (346.38 EQUINES. Sub…"
click at [352, 117] on label "Accessory Structure or Accessory Structure Addition" at bounding box center [418, 119] width 258 height 17
click at [298, 117] on input "Accessory Structure or Accessory Structure Addition" at bounding box center [293, 115] width 9 height 9
checkbox input "true"
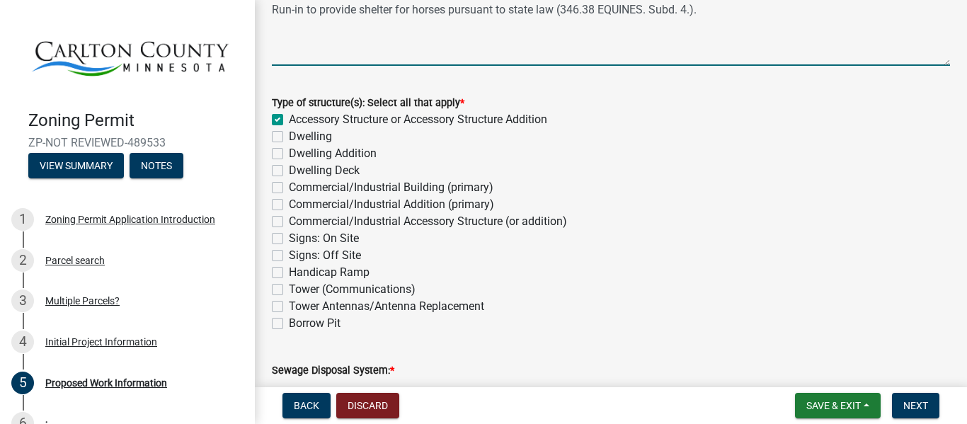
checkbox input "false"
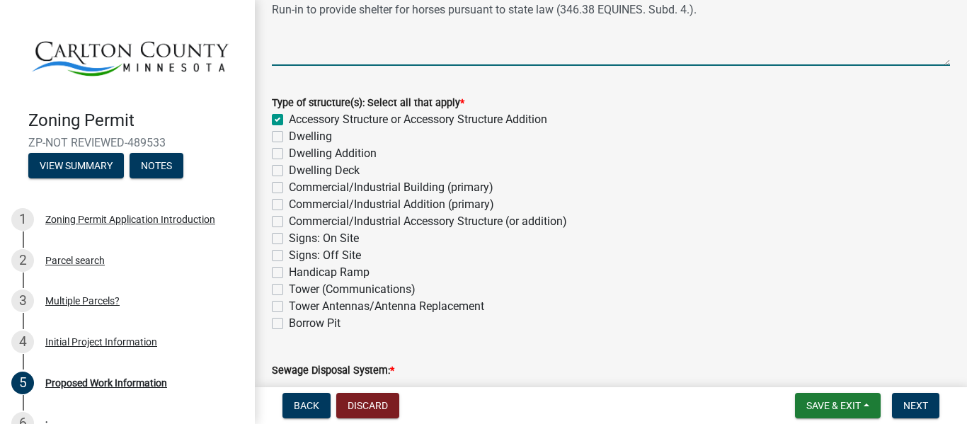
checkbox input "false"
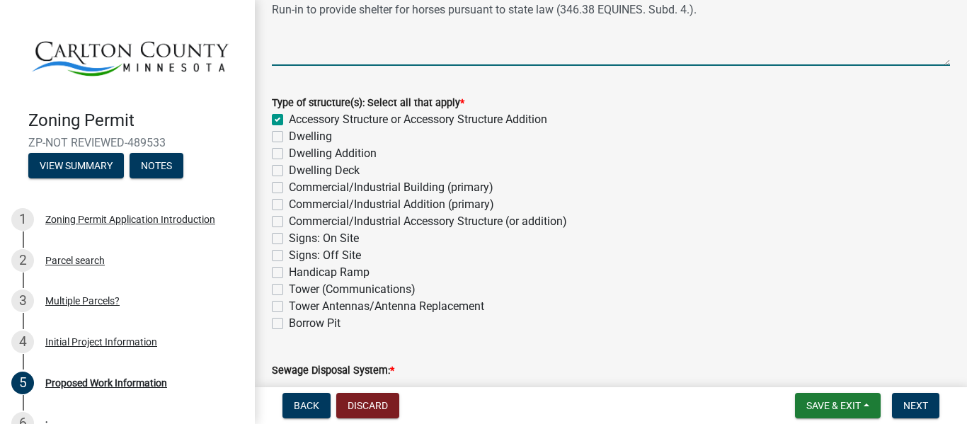
checkbox input "false"
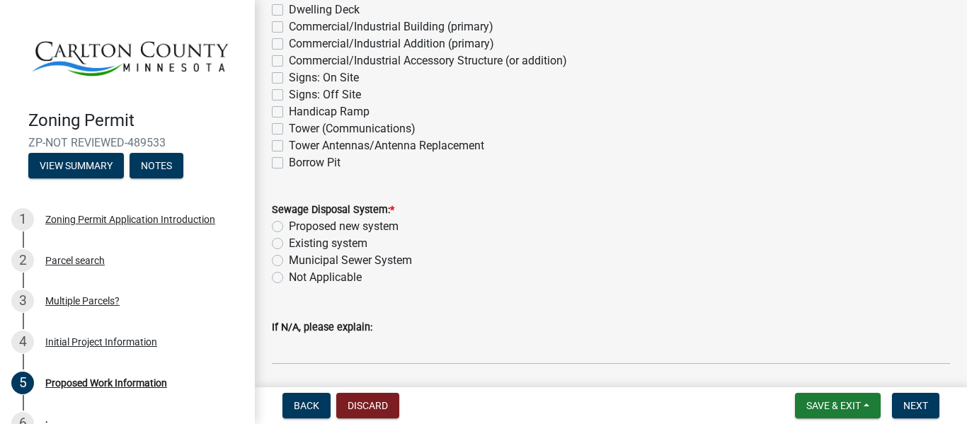
scroll to position [357, 0]
click at [323, 275] on label "Not Applicable" at bounding box center [325, 276] width 73 height 17
click at [298, 275] on input "Not Applicable" at bounding box center [293, 272] width 9 height 9
radio input "true"
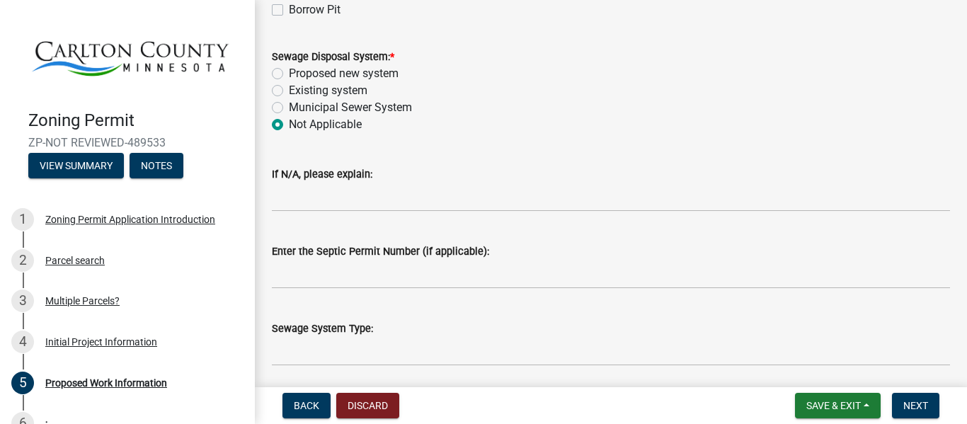
scroll to position [513, 0]
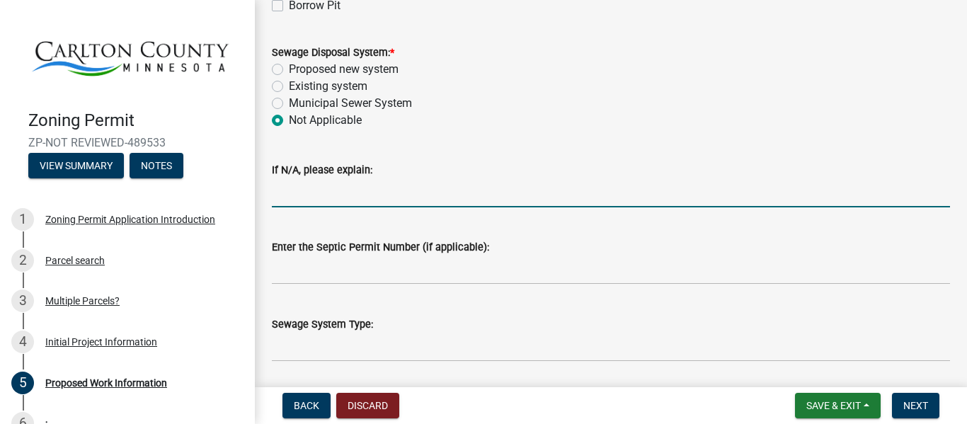
click at [330, 198] on input "If N/A, please explain:" at bounding box center [611, 192] width 678 height 29
drag, startPoint x: 395, startPoint y: 195, endPoint x: 378, endPoint y: 195, distance: 17.0
click at [378, 195] on input "Its a portable shelter t" at bounding box center [611, 192] width 678 height 29
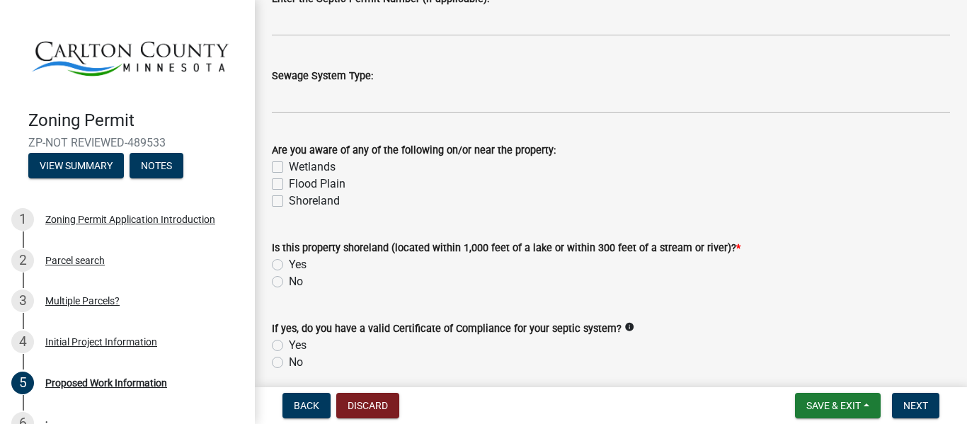
scroll to position [762, 0]
type input "Its a portable shelter to provide protection from adverse weather. Horses don't…"
click at [267, 277] on div "Is this property shoreland (located within 1,000 feet of a lake or within 300 f…" at bounding box center [610, 256] width 699 height 68
click at [289, 280] on label "No" at bounding box center [296, 281] width 14 height 17
click at [289, 280] on input "No" at bounding box center [293, 277] width 9 height 9
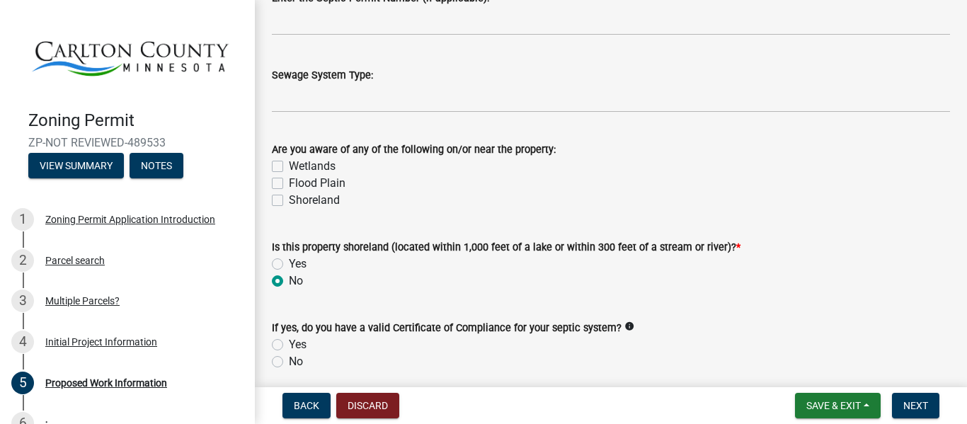
radio input "true"
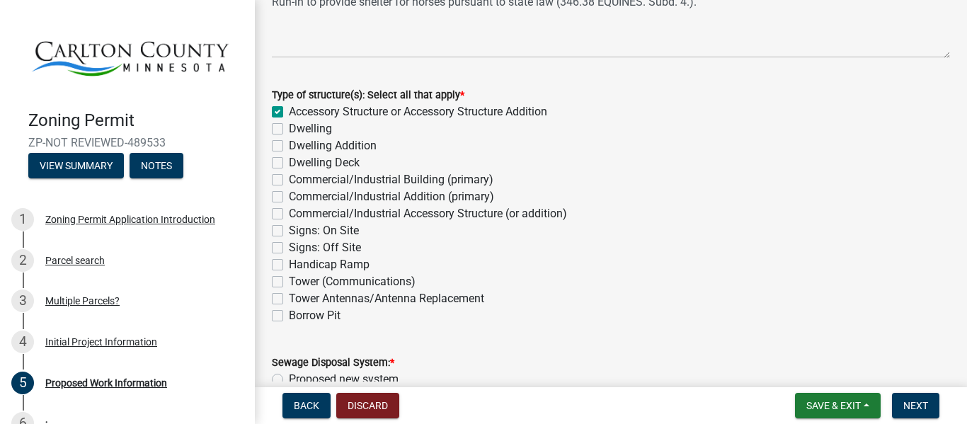
scroll to position [0, 0]
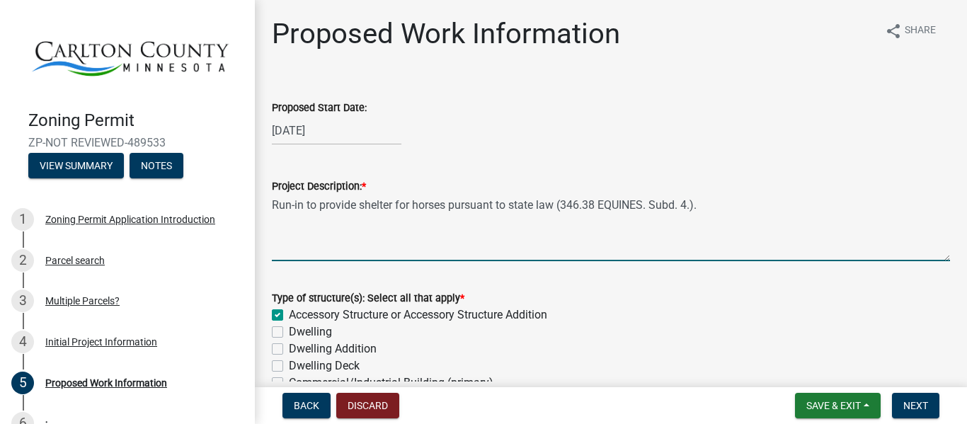
click at [303, 207] on textarea "Run-in to provide shelter for horses pursuant to state law (346.38 EQUINES. Sub…" at bounding box center [611, 228] width 678 height 67
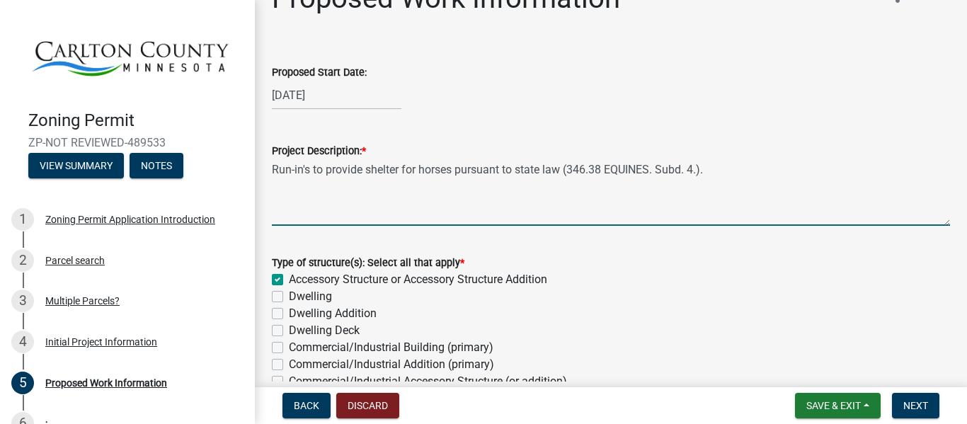
scroll to position [36, 0]
click at [740, 172] on textarea "Run-in's to provide shelter for horses pursuant to state law (346.38 EQUINES. S…" at bounding box center [611, 192] width 678 height 67
click at [512, 168] on textarea "Run-in's to provide shelter for horses pursuant to state law (346.38 EQUINES. S…" at bounding box center [611, 192] width 678 height 67
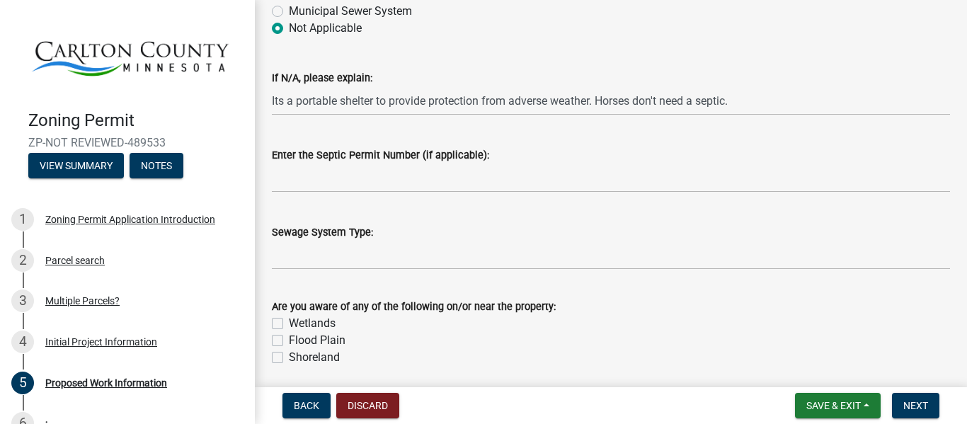
scroll to position [607, 0]
type textarea "Run-in's to provide shelter for horses pursuant to MN state law (346.38 EQUINES…"
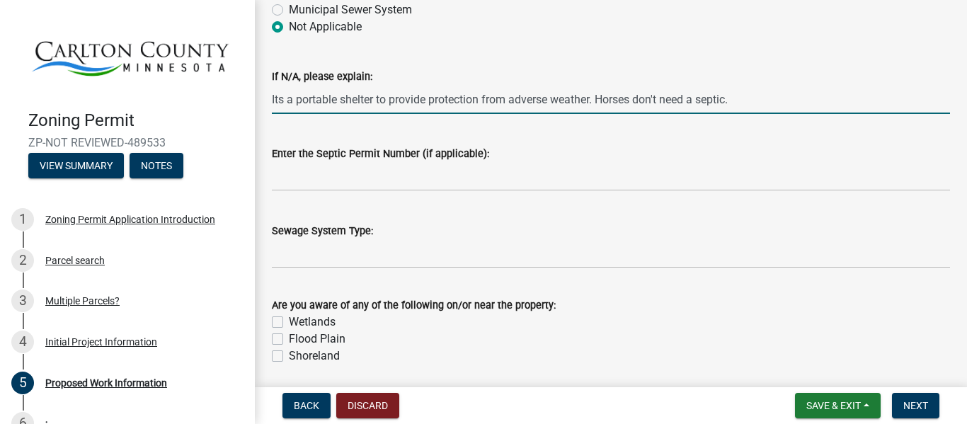
click at [732, 103] on input "Its a portable shelter to provide protection from adverse weather. Horses don't…" at bounding box center [611, 99] width 678 height 29
type input "Its a portable shelter to provide protection from adverse weather. Horses don't…"
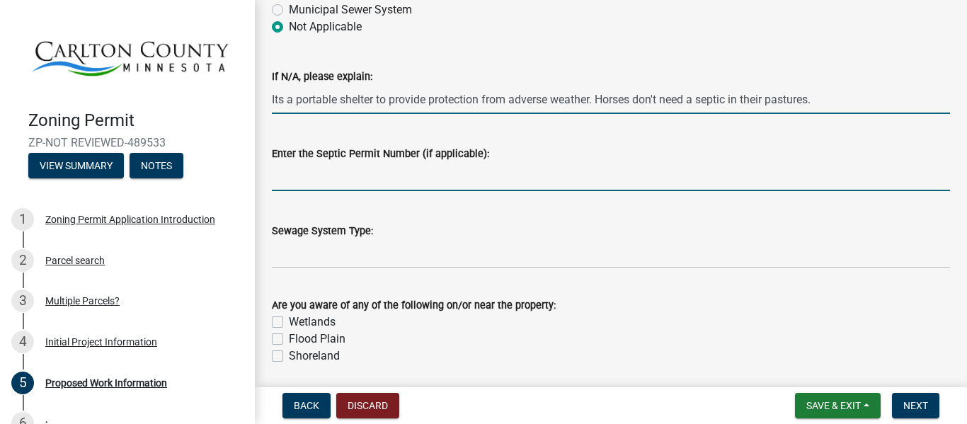
click at [562, 176] on input "Enter the Septic Permit Number (if applicable):" at bounding box center [611, 176] width 678 height 29
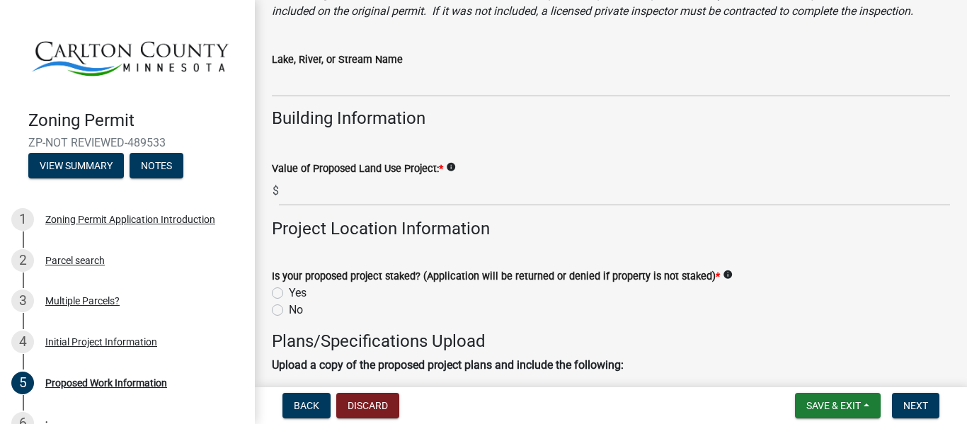
scroll to position [1172, 0]
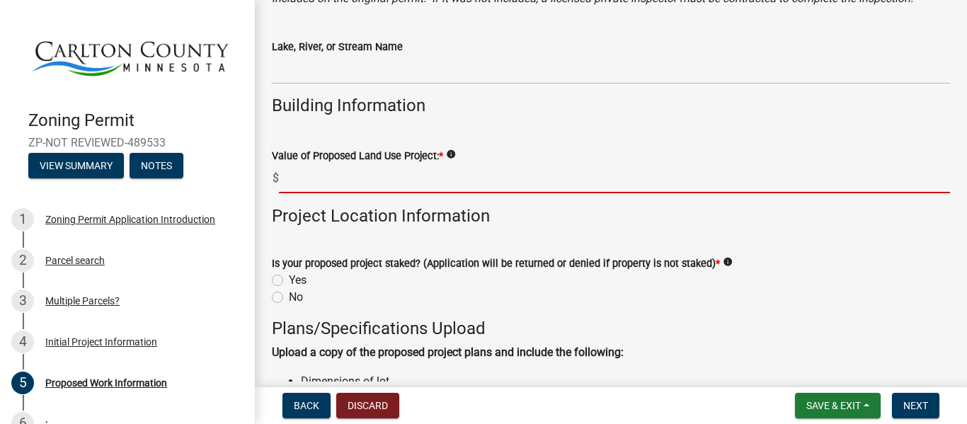
click at [474, 168] on input "text" at bounding box center [614, 178] width 671 height 29
click at [449, 155] on icon "info" at bounding box center [451, 154] width 10 height 10
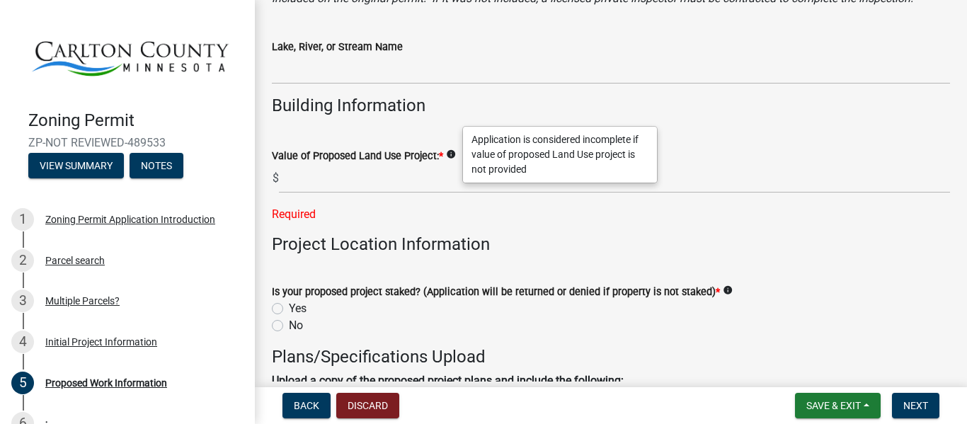
click at [452, 155] on icon "info" at bounding box center [451, 154] width 10 height 10
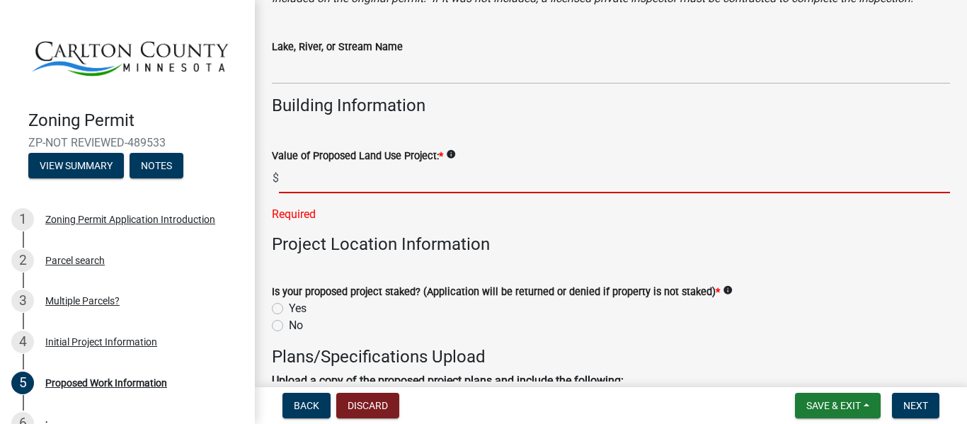
click at [401, 169] on input "text" at bounding box center [614, 178] width 671 height 29
click at [295, 322] on label "No" at bounding box center [296, 325] width 14 height 17
click at [295, 322] on input "No" at bounding box center [293, 321] width 9 height 9
radio input "true"
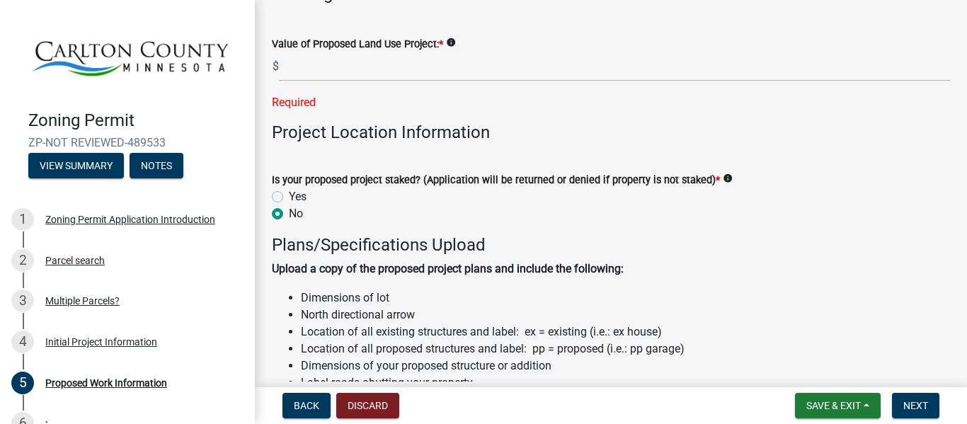
scroll to position [1285, 0]
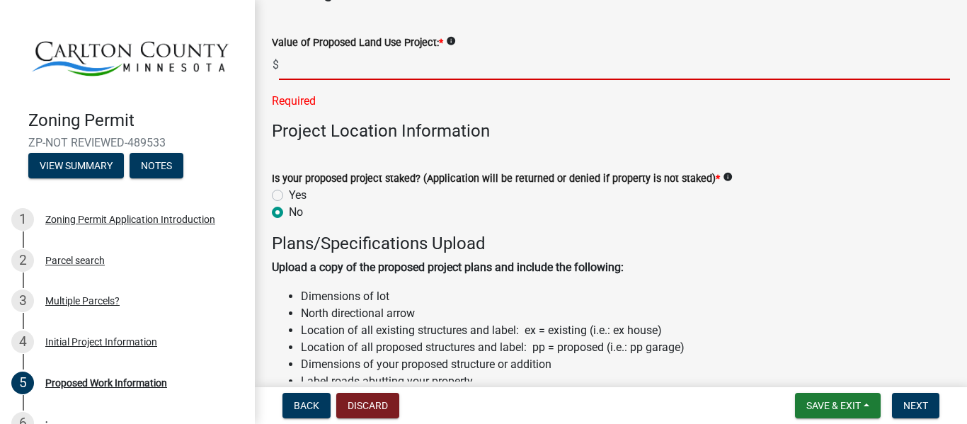
click at [323, 74] on input "text" at bounding box center [614, 65] width 671 height 29
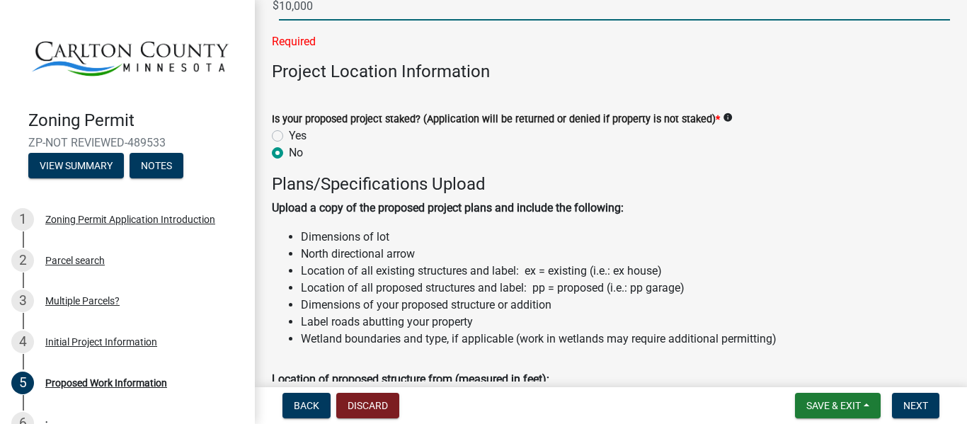
scroll to position [1337, 0]
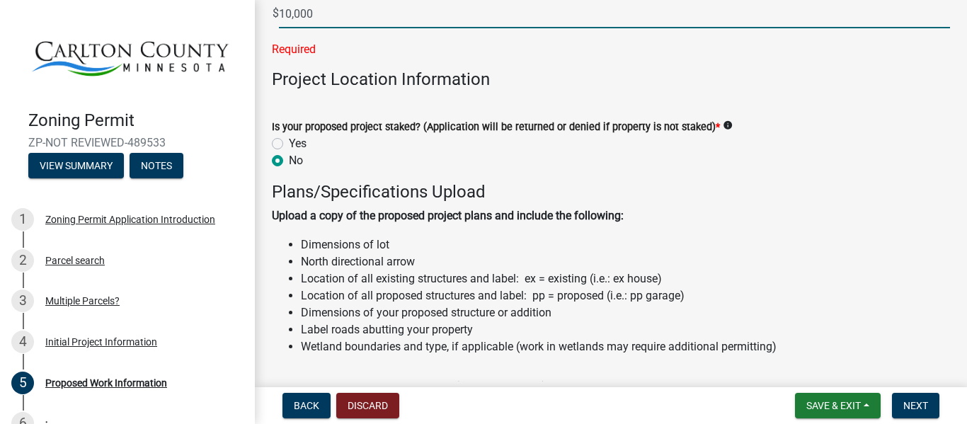
type input "10000"
click at [290, 145] on wm-data-entity-input "Is your proposed project staked? (Application will be returned or denied if pro…" at bounding box center [611, 141] width 678 height 81
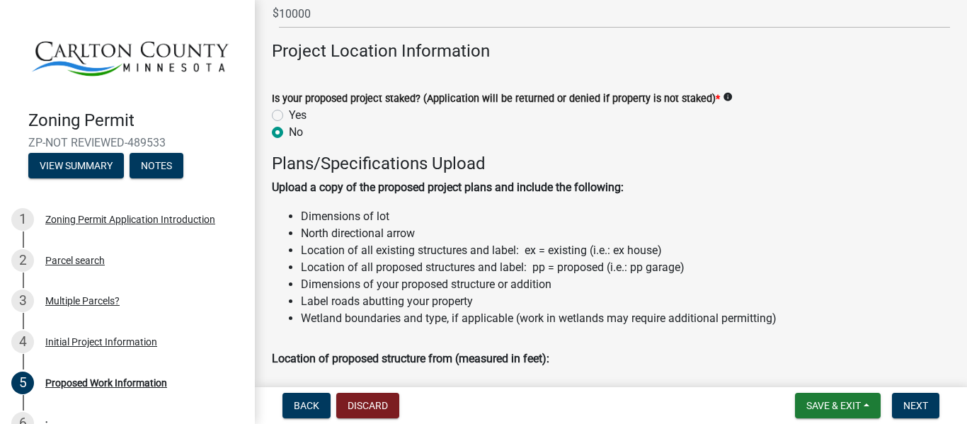
click at [287, 115] on div "Yes" at bounding box center [611, 115] width 678 height 17
click at [289, 115] on label "Yes" at bounding box center [298, 115] width 18 height 17
click at [289, 115] on input "Yes" at bounding box center [293, 111] width 9 height 9
radio input "true"
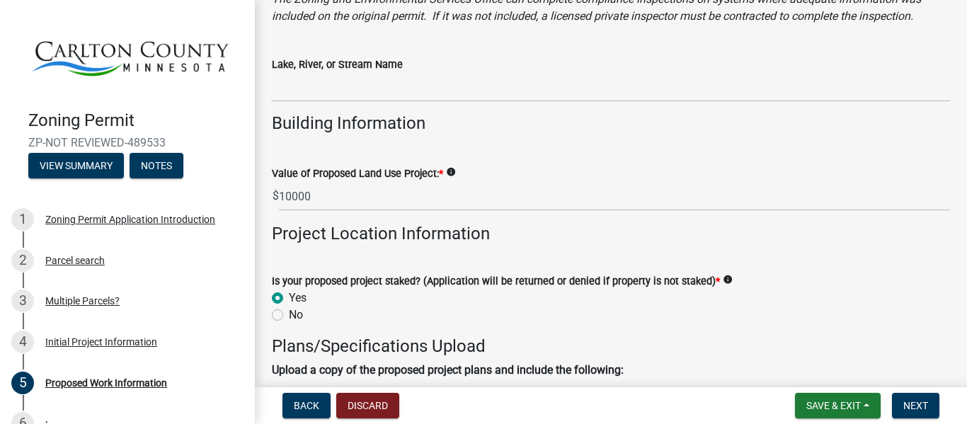
scroll to position [1247, 0]
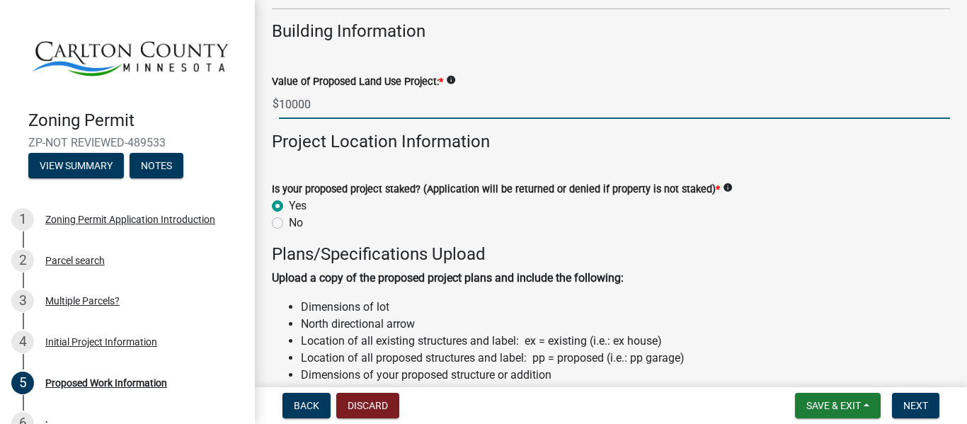
click at [306, 101] on input "10000" at bounding box center [614, 104] width 671 height 29
click at [317, 106] on input "10000" at bounding box center [614, 104] width 671 height 29
drag, startPoint x: 338, startPoint y: 103, endPoint x: 229, endPoint y: 124, distance: 111.8
click at [229, 124] on div "Zoning Permit ZP-NOT REVIEWED-489533 View Summary Notes 1 Zoning Permit Applica…" at bounding box center [483, 212] width 967 height 424
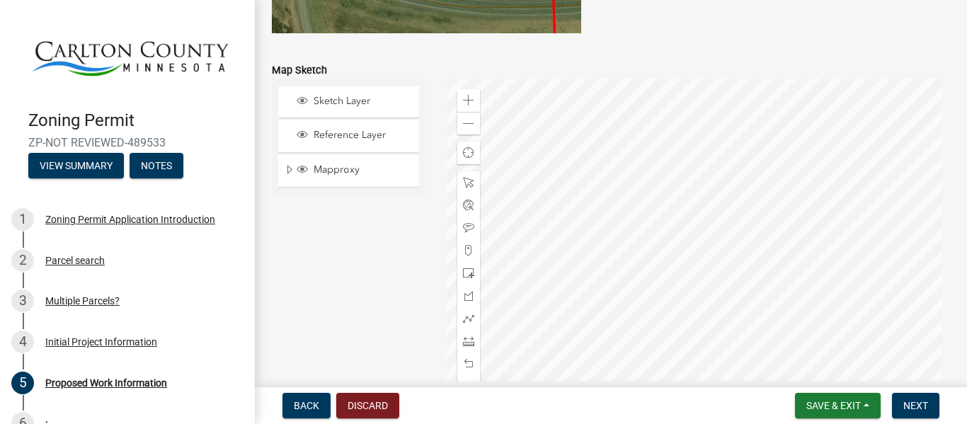
scroll to position [2879, 0]
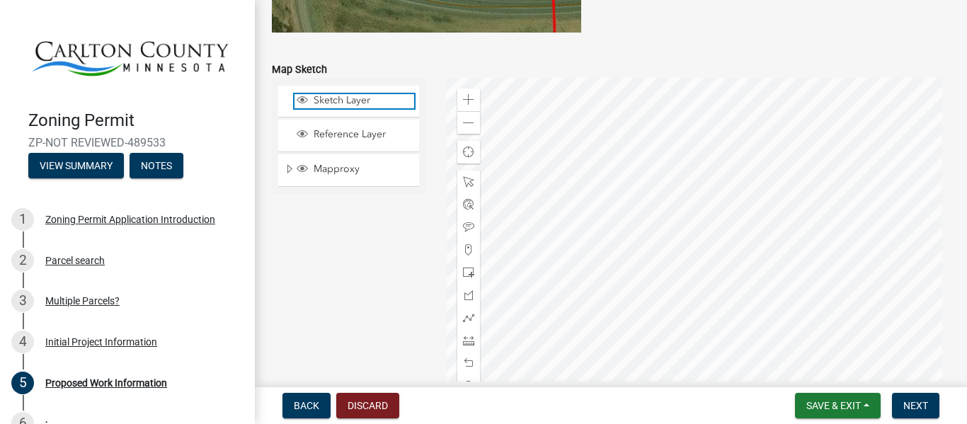
type input "2000"
click at [306, 98] on span "Layer List" at bounding box center [302, 99] width 11 height 11
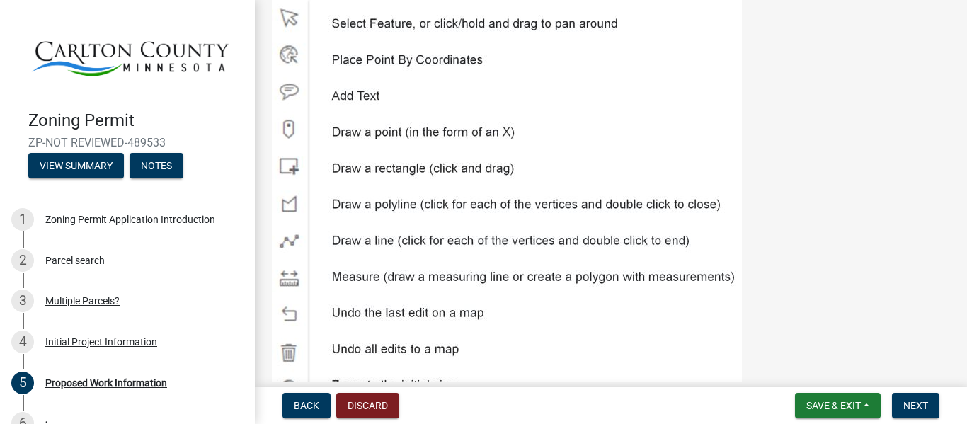
scroll to position [2179, 0]
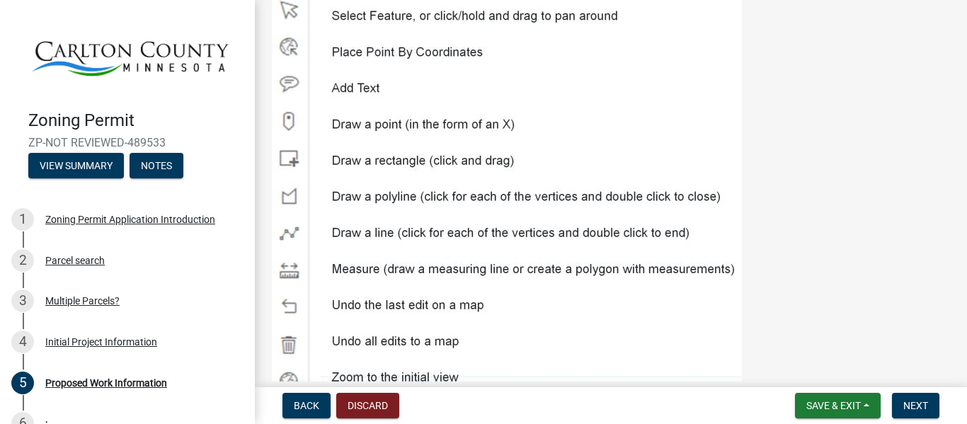
click at [282, 128] on img at bounding box center [507, 156] width 470 height 490
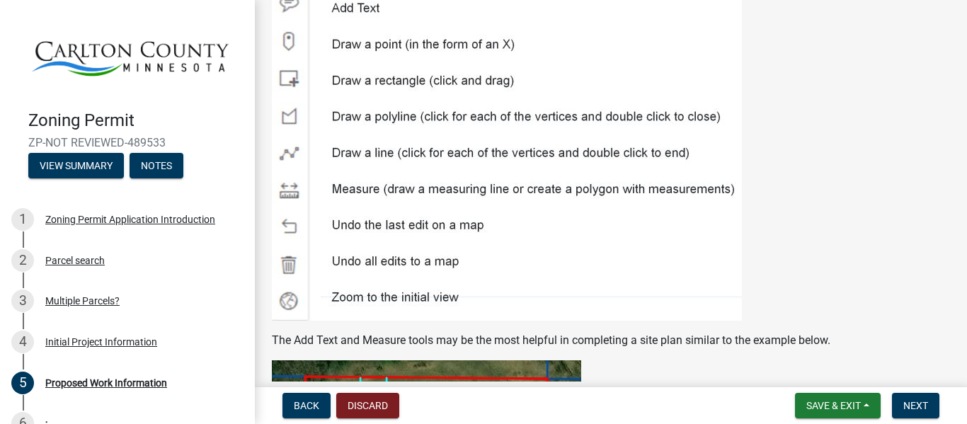
scroll to position [2259, 0]
click at [283, 72] on img at bounding box center [507, 75] width 470 height 490
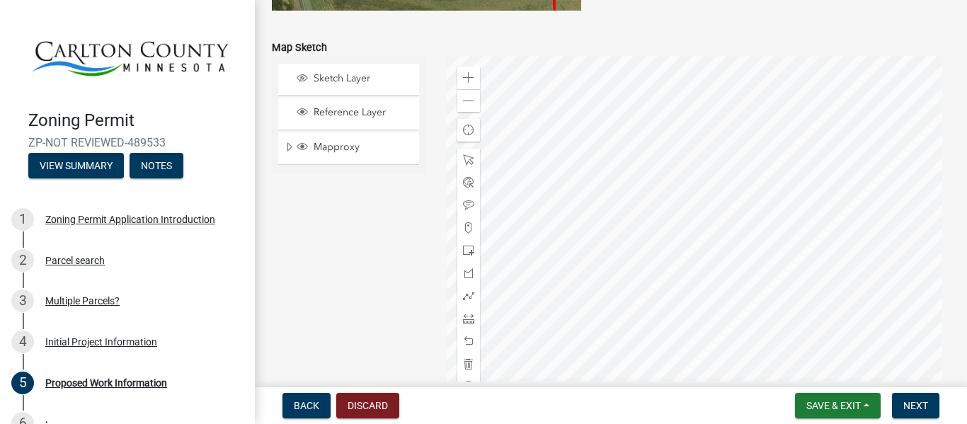
scroll to position [2913, 0]
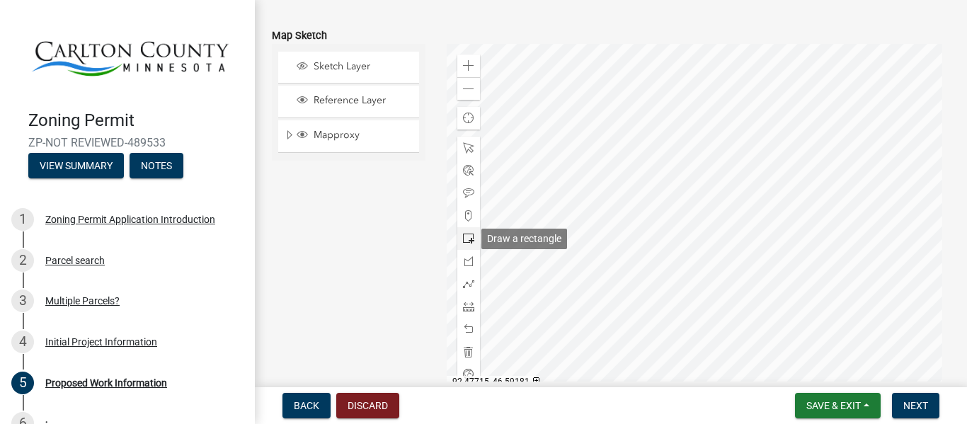
click at [459, 242] on div at bounding box center [468, 238] width 23 height 23
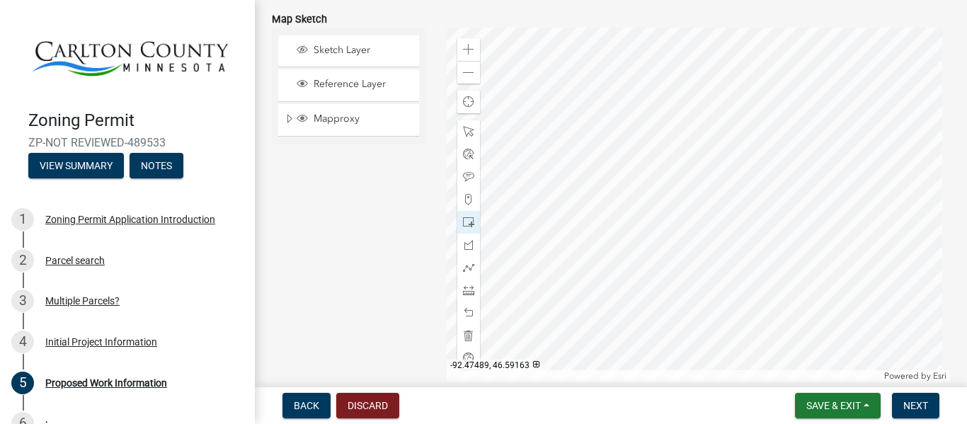
click at [589, 243] on div at bounding box center [698, 205] width 503 height 354
click at [596, 229] on div at bounding box center [698, 205] width 503 height 354
click at [597, 231] on div at bounding box center [698, 205] width 503 height 354
click at [584, 223] on div at bounding box center [698, 205] width 503 height 354
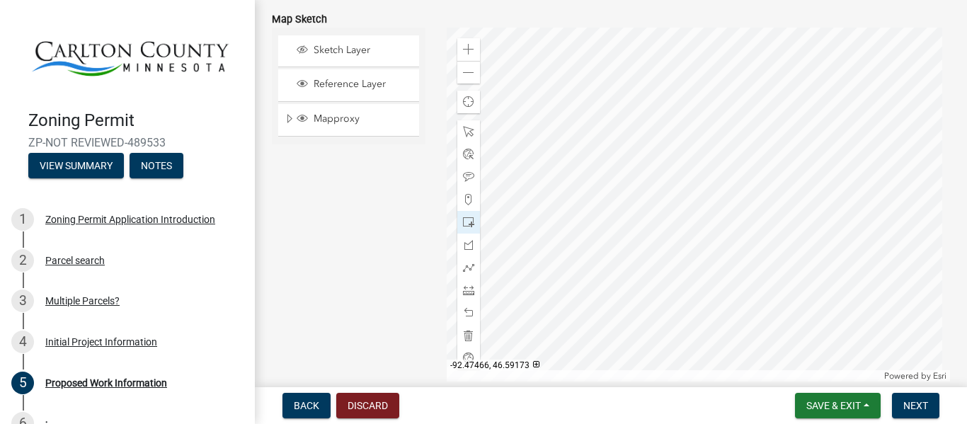
click at [601, 237] on div at bounding box center [698, 205] width 503 height 354
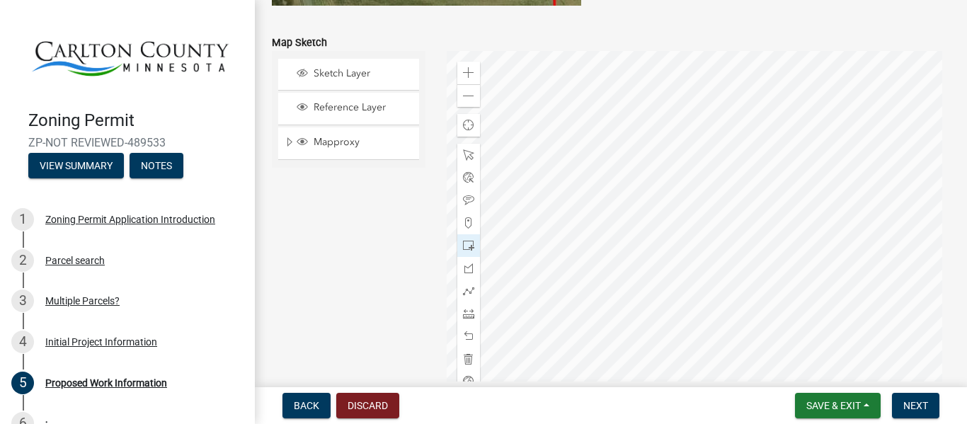
scroll to position [2906, 0]
click at [467, 78] on span at bounding box center [468, 73] width 11 height 11
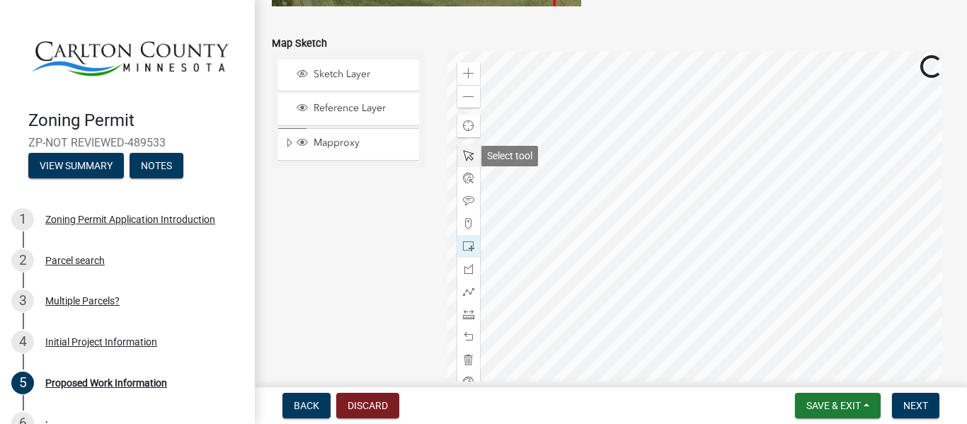
click at [463, 157] on span at bounding box center [468, 155] width 11 height 11
click at [882, 173] on div at bounding box center [698, 229] width 503 height 354
click at [655, 210] on div at bounding box center [698, 229] width 503 height 354
click at [660, 104] on div at bounding box center [698, 229] width 503 height 354
click at [576, 340] on div at bounding box center [698, 229] width 503 height 354
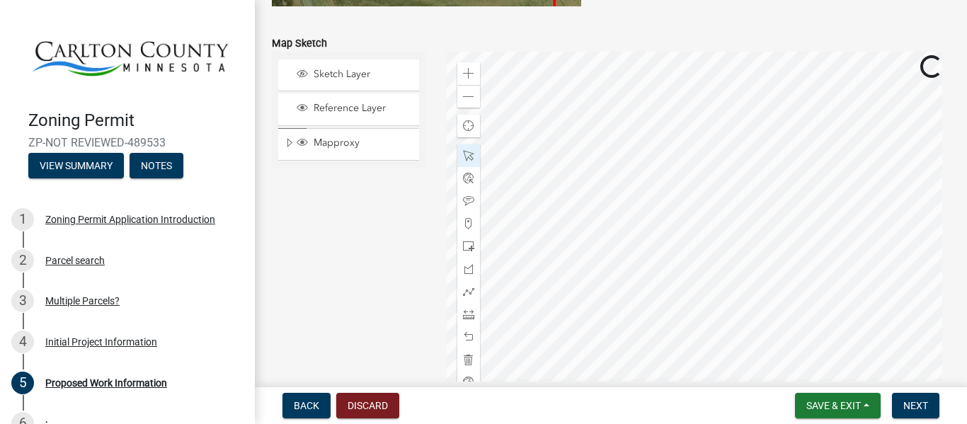
click at [712, 162] on div at bounding box center [698, 229] width 503 height 354
click at [463, 250] on span at bounding box center [468, 246] width 11 height 11
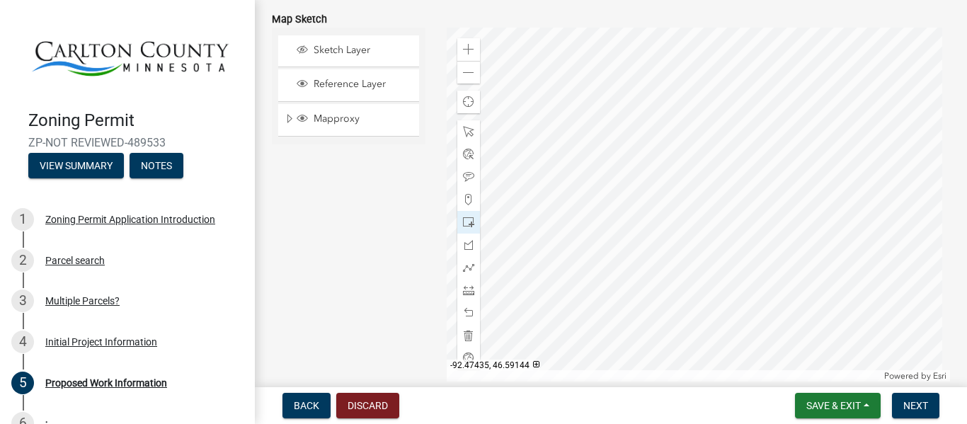
click at [735, 241] on div at bounding box center [698, 205] width 503 height 354
click at [606, 182] on div at bounding box center [698, 205] width 503 height 354
click at [464, 196] on span at bounding box center [468, 199] width 11 height 11
click at [546, 181] on div at bounding box center [698, 205] width 503 height 354
click at [469, 243] on span at bounding box center [468, 244] width 11 height 11
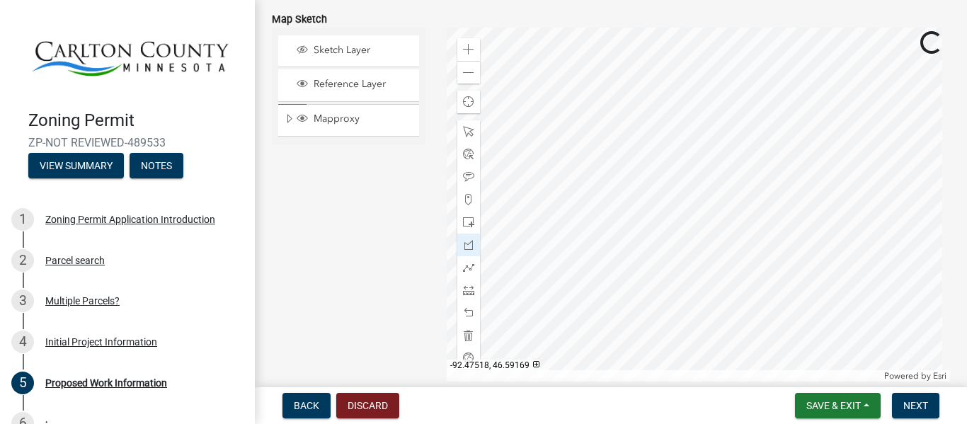
click at [567, 202] on div at bounding box center [698, 205] width 503 height 354
click at [568, 202] on div at bounding box center [698, 205] width 503 height 354
click at [570, 226] on div at bounding box center [698, 205] width 503 height 354
click at [602, 227] on div at bounding box center [698, 205] width 503 height 354
click at [597, 197] on div at bounding box center [698, 205] width 503 height 354
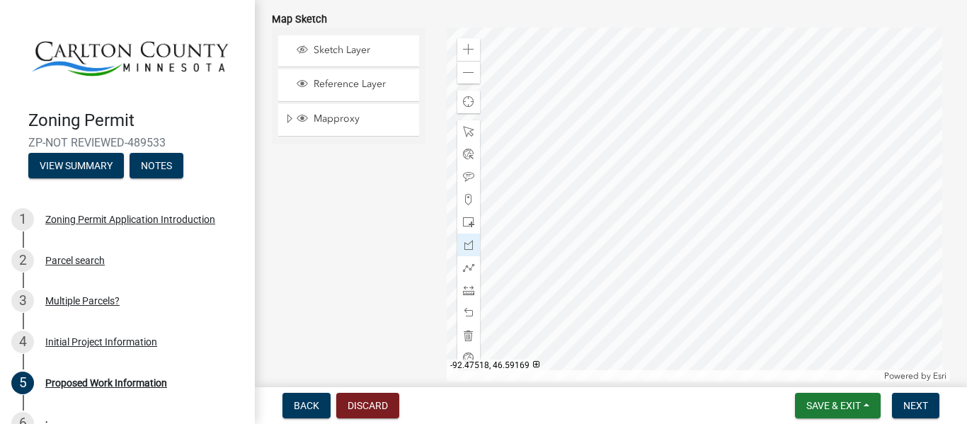
click at [568, 200] on div at bounding box center [698, 205] width 503 height 354
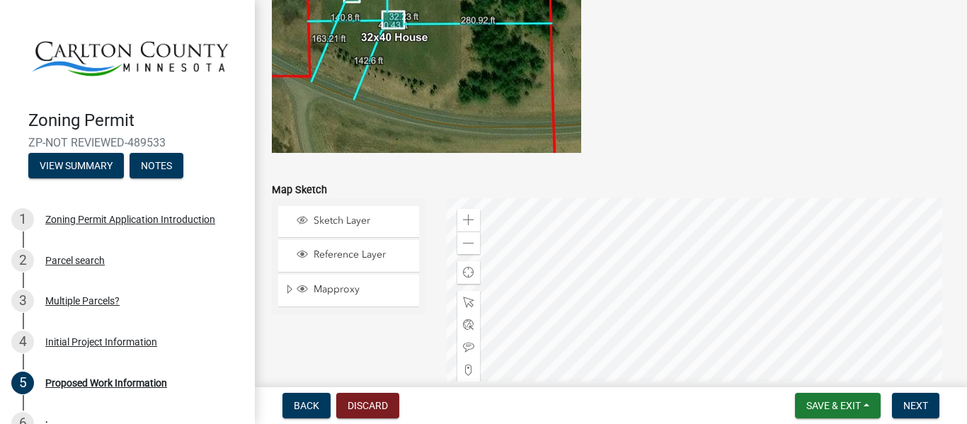
scroll to position [2758, 0]
click at [336, 223] on span "Sketch Layer" at bounding box center [362, 221] width 104 height 13
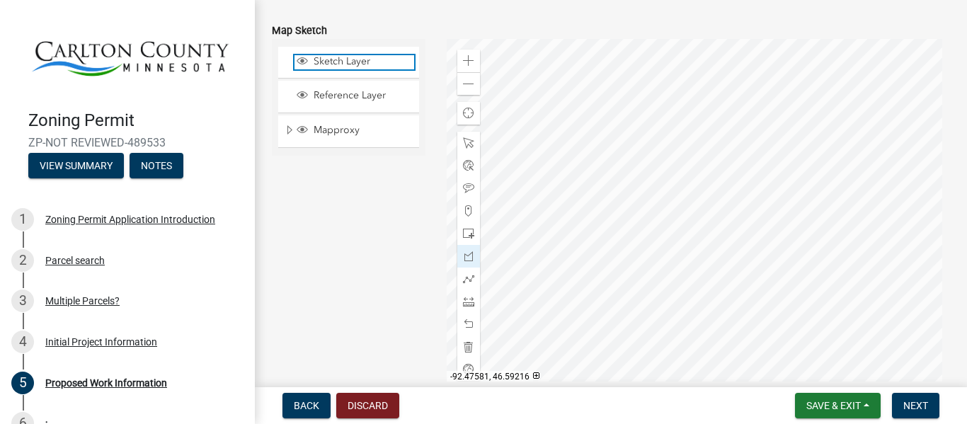
scroll to position [2919, 0]
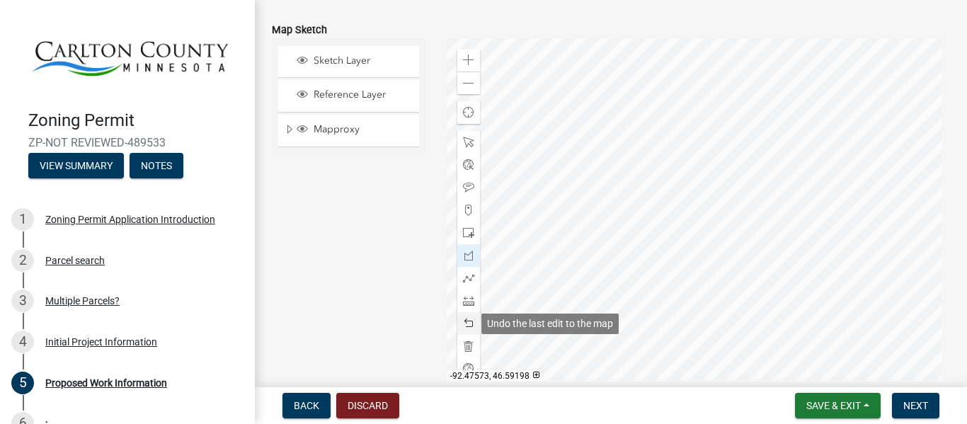
click at [463, 318] on span at bounding box center [468, 323] width 11 height 11
click at [464, 328] on span at bounding box center [468, 323] width 11 height 11
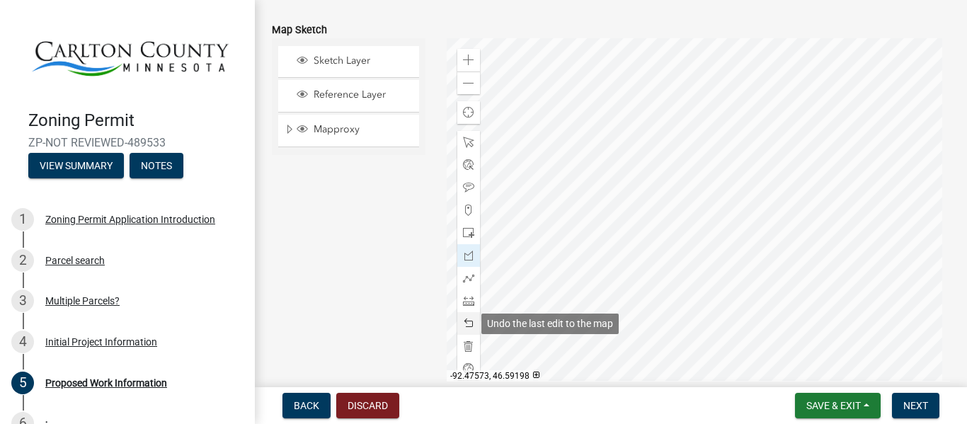
click at [465, 324] on span at bounding box center [468, 323] width 11 height 11
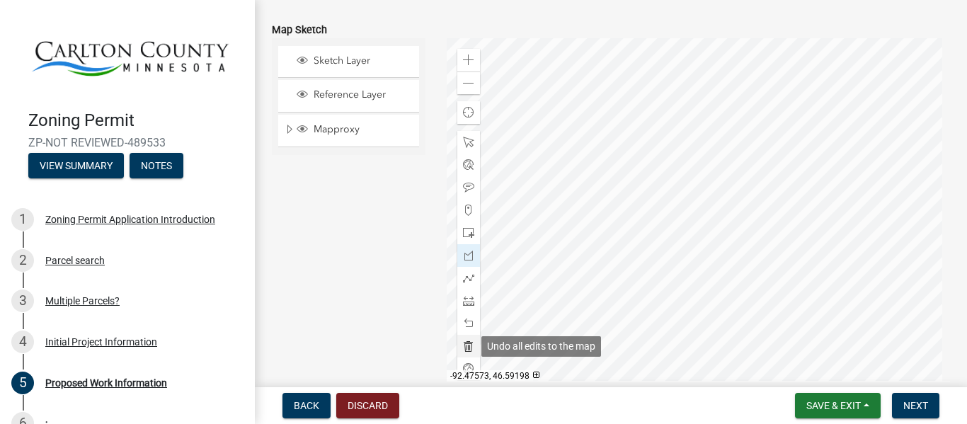
click at [469, 353] on div at bounding box center [468, 346] width 23 height 23
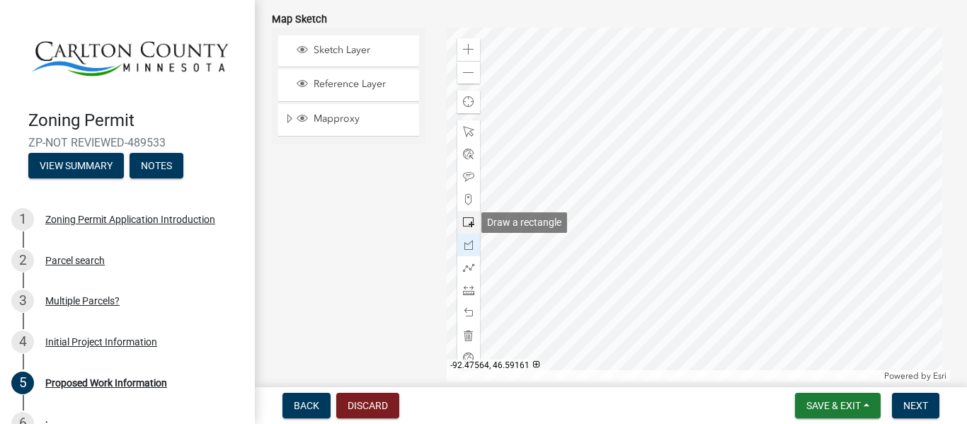
click at [463, 222] on span at bounding box center [468, 222] width 11 height 11
click at [601, 236] on div at bounding box center [698, 205] width 503 height 354
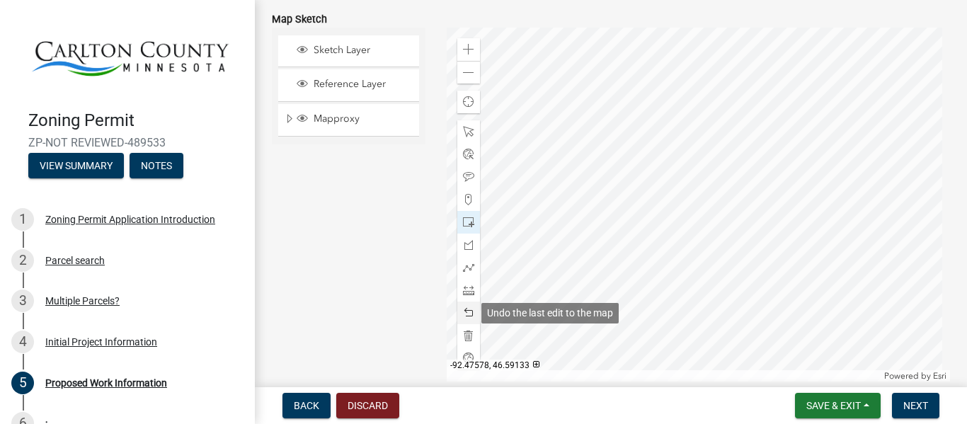
click at [469, 314] on span at bounding box center [468, 312] width 11 height 11
click at [634, 177] on div at bounding box center [698, 205] width 503 height 354
click at [463, 307] on span at bounding box center [468, 312] width 11 height 11
click at [571, 168] on div at bounding box center [698, 205] width 503 height 354
click at [467, 315] on span at bounding box center [468, 312] width 11 height 11
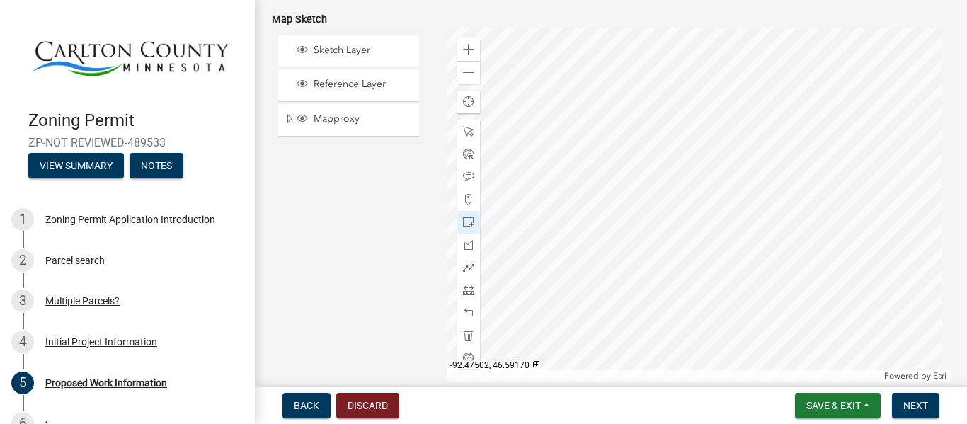
click at [601, 199] on div at bounding box center [698, 205] width 503 height 354
click at [605, 258] on div at bounding box center [698, 205] width 503 height 354
click at [614, 304] on div at bounding box center [698, 205] width 503 height 354
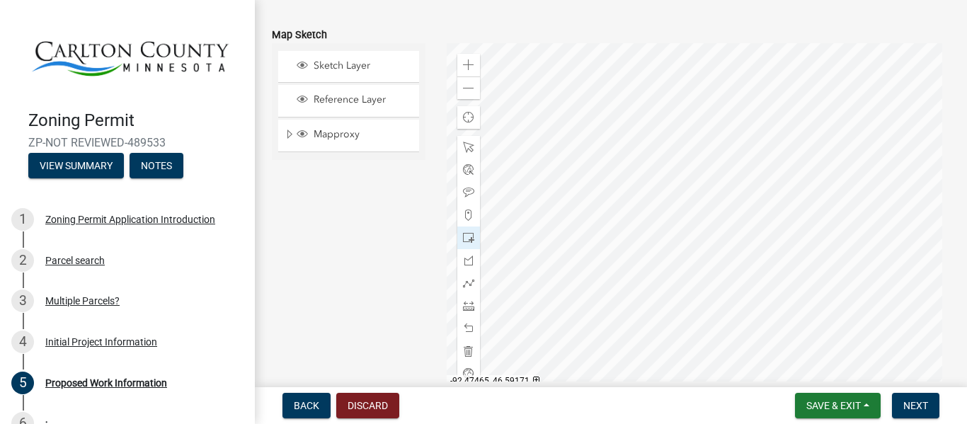
scroll to position [2913, 0]
click at [469, 150] on span at bounding box center [468, 147] width 11 height 11
click at [665, 224] on div at bounding box center [698, 221] width 503 height 354
click at [469, 239] on span at bounding box center [468, 238] width 11 height 11
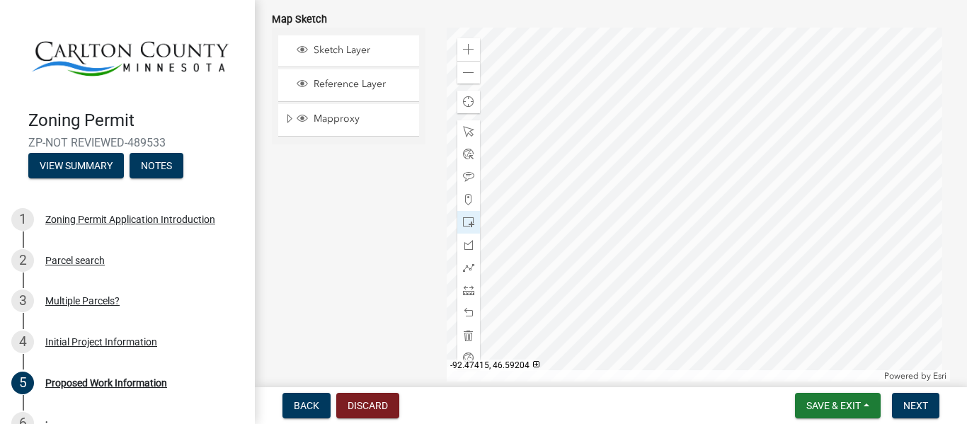
click at [612, 156] on div at bounding box center [698, 205] width 503 height 354
click at [466, 132] on span at bounding box center [468, 131] width 11 height 11
click at [474, 338] on div at bounding box center [698, 205] width 503 height 354
click at [532, 223] on div at bounding box center [698, 205] width 503 height 354
click at [464, 195] on span at bounding box center [468, 199] width 11 height 11
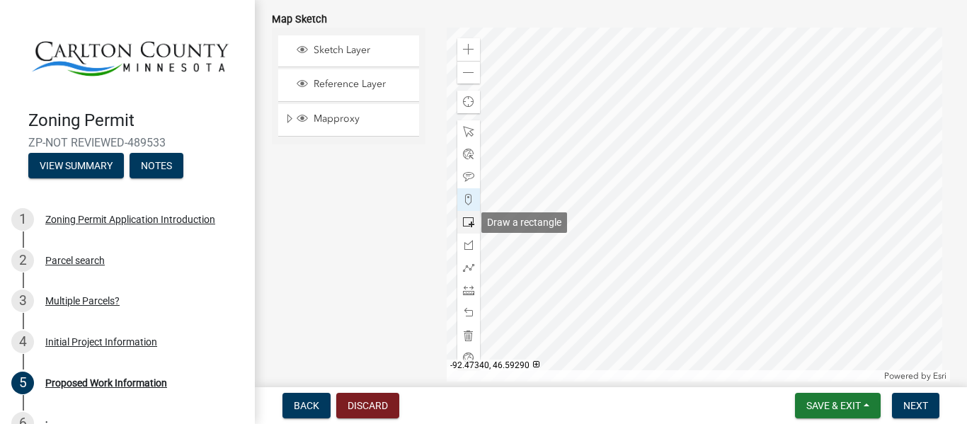
click at [465, 222] on span at bounding box center [468, 222] width 11 height 11
click at [837, 177] on div at bounding box center [698, 205] width 503 height 354
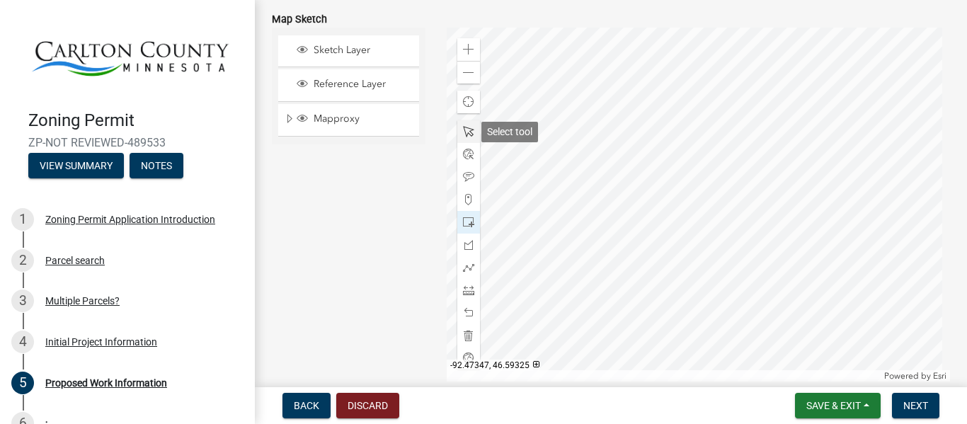
click at [466, 132] on span at bounding box center [468, 131] width 11 height 11
click at [892, 159] on div at bounding box center [698, 205] width 503 height 354
click at [801, 127] on div at bounding box center [698, 205] width 503 height 354
click at [692, 150] on div at bounding box center [698, 205] width 503 height 354
click at [737, 193] on div at bounding box center [698, 205] width 503 height 354
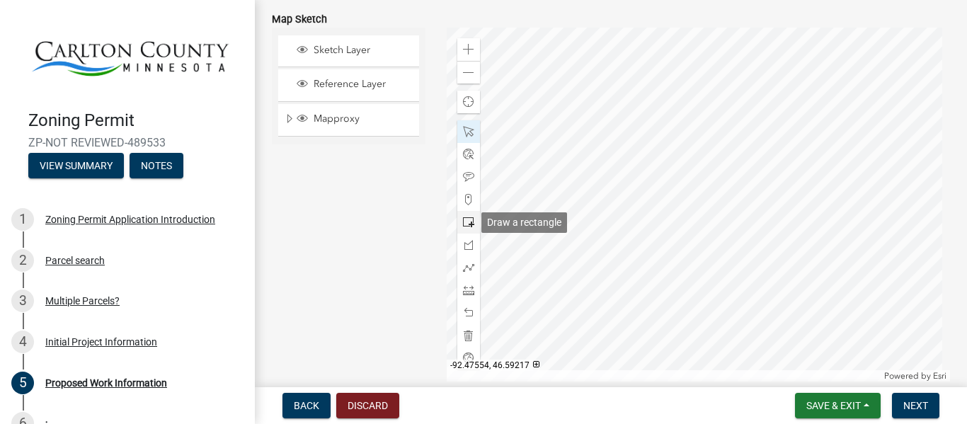
click at [467, 221] on span at bounding box center [468, 222] width 11 height 11
click at [583, 200] on div at bounding box center [698, 205] width 503 height 354
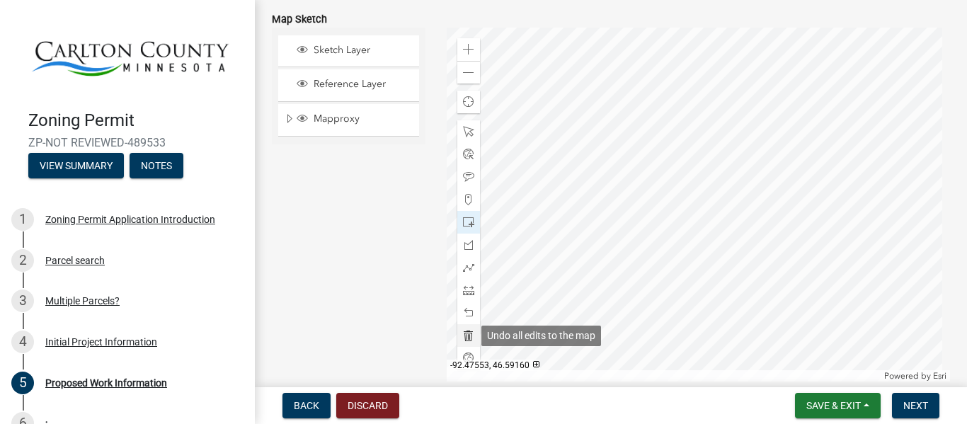
click at [465, 338] on span at bounding box center [468, 335] width 11 height 11
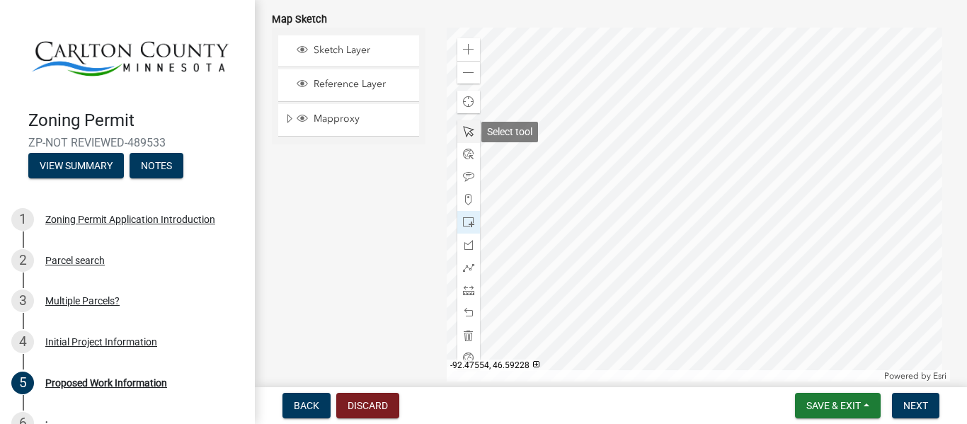
click at [468, 134] on span at bounding box center [468, 131] width 11 height 11
click at [737, 153] on div at bounding box center [698, 205] width 503 height 354
click at [475, 81] on div "Zoom out" at bounding box center [468, 72] width 23 height 23
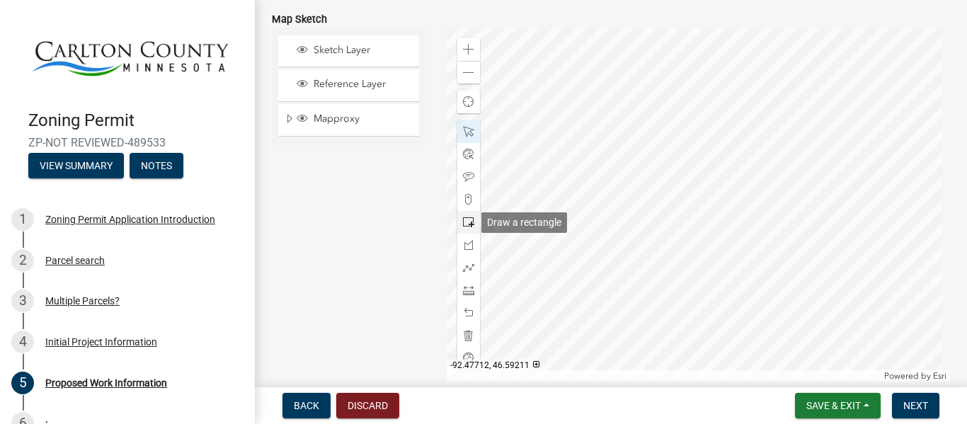
click at [469, 228] on span at bounding box center [468, 222] width 11 height 11
click at [679, 195] on div at bounding box center [698, 205] width 503 height 354
click at [684, 265] on div at bounding box center [698, 205] width 503 height 354
click at [672, 130] on div at bounding box center [698, 205] width 503 height 354
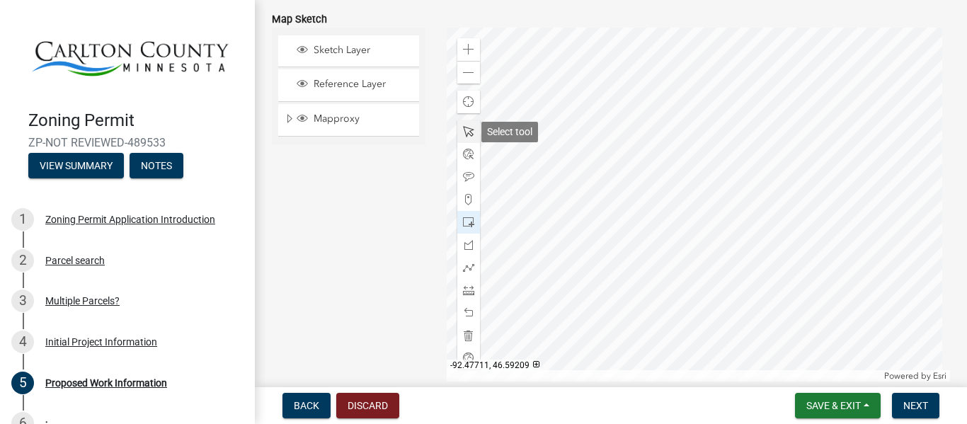
click at [465, 132] on span at bounding box center [468, 131] width 11 height 11
click at [664, 264] on div at bounding box center [698, 205] width 503 height 354
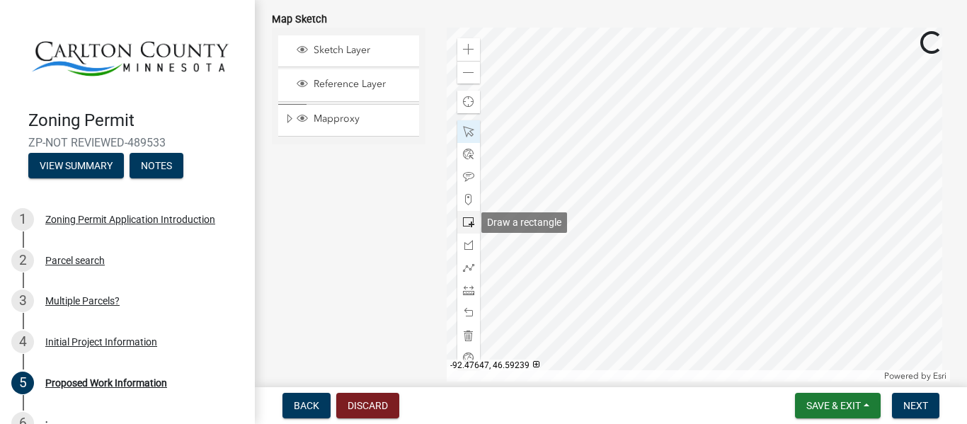
click at [466, 222] on span at bounding box center [468, 222] width 11 height 11
click at [661, 136] on div at bounding box center [698, 205] width 503 height 354
click at [661, 165] on div at bounding box center [698, 205] width 503 height 354
click at [931, 126] on div at bounding box center [698, 205] width 503 height 354
click at [752, 253] on div at bounding box center [698, 205] width 503 height 354
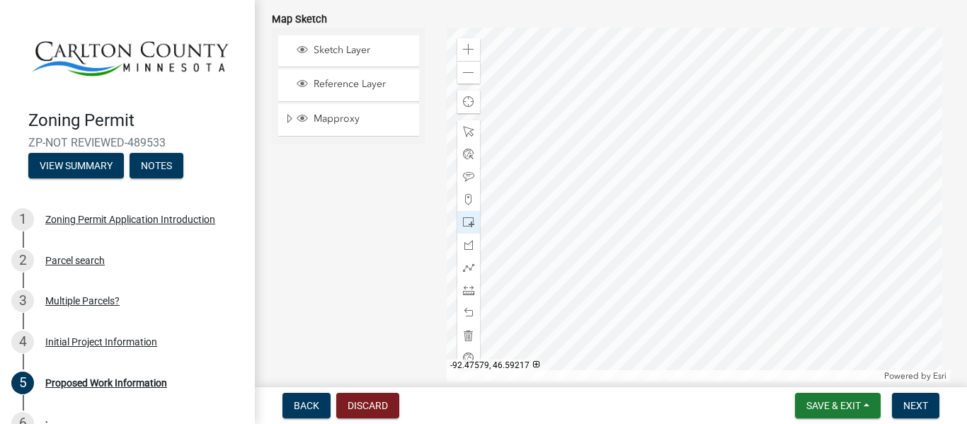
scroll to position [2998, 0]
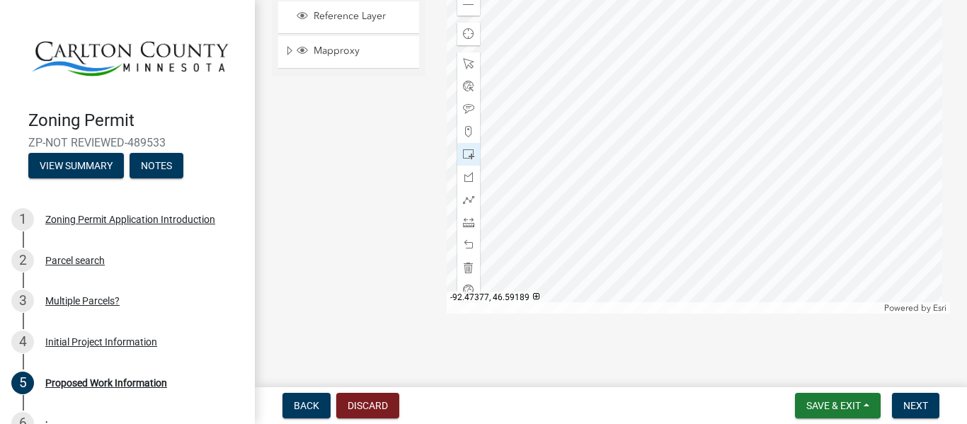
click at [738, 224] on div at bounding box center [698, 137] width 503 height 354
click at [464, 100] on div at bounding box center [468, 109] width 23 height 23
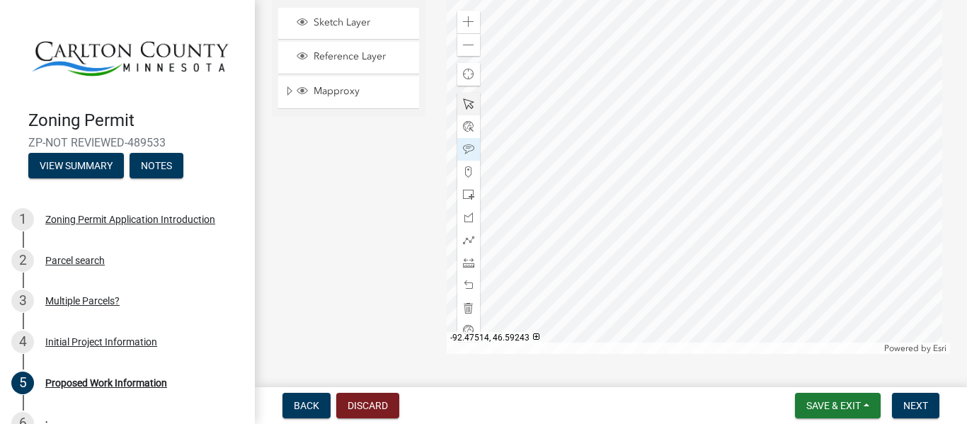
click at [609, 189] on div at bounding box center [698, 177] width 503 height 354
click at [617, 259] on div at bounding box center [698, 177] width 503 height 354
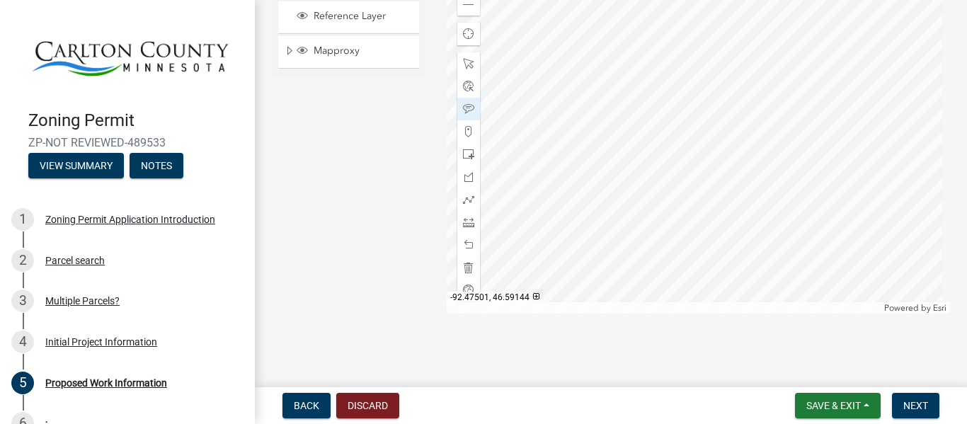
click at [621, 285] on div at bounding box center [698, 137] width 503 height 354
click at [749, 184] on div at bounding box center [698, 137] width 503 height 354
click at [729, 214] on div at bounding box center [698, 137] width 503 height 354
click at [919, 58] on div at bounding box center [698, 137] width 503 height 354
click at [924, 55] on div at bounding box center [698, 137] width 503 height 354
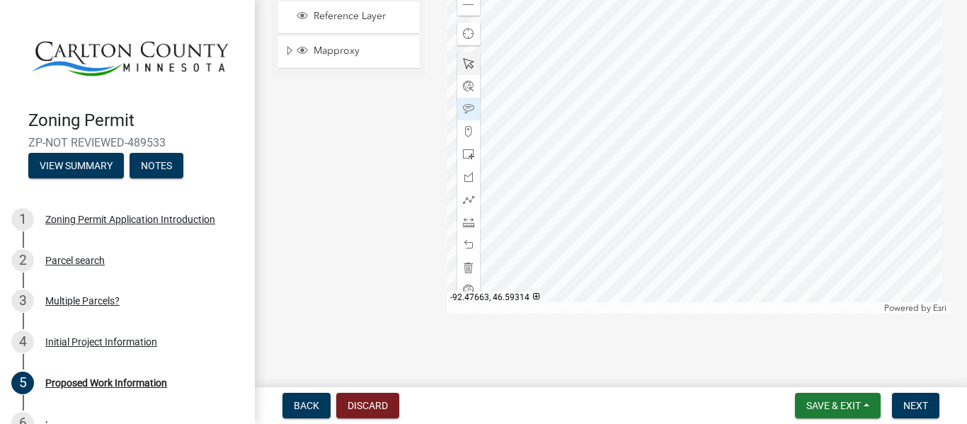
click at [466, 67] on span at bounding box center [468, 63] width 11 height 11
click at [924, 55] on div at bounding box center [698, 137] width 503 height 354
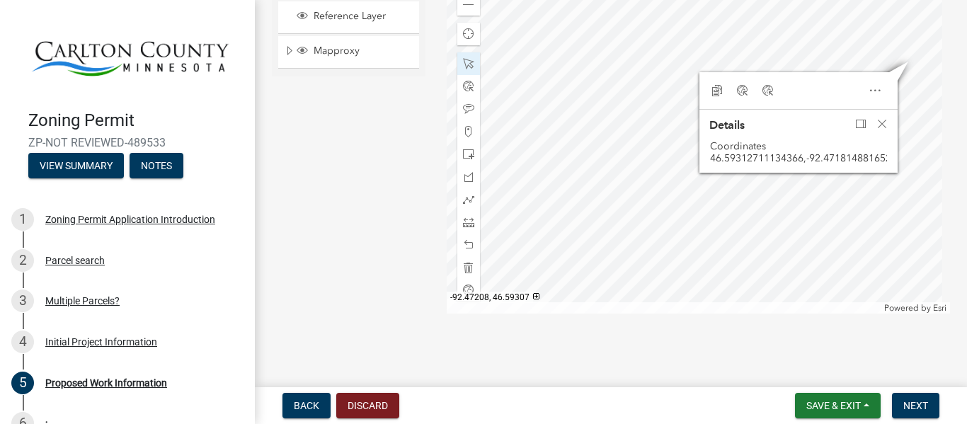
click at [870, 68] on div at bounding box center [698, 137] width 503 height 354
click at [873, 125] on span "Close" at bounding box center [878, 124] width 11 height 11
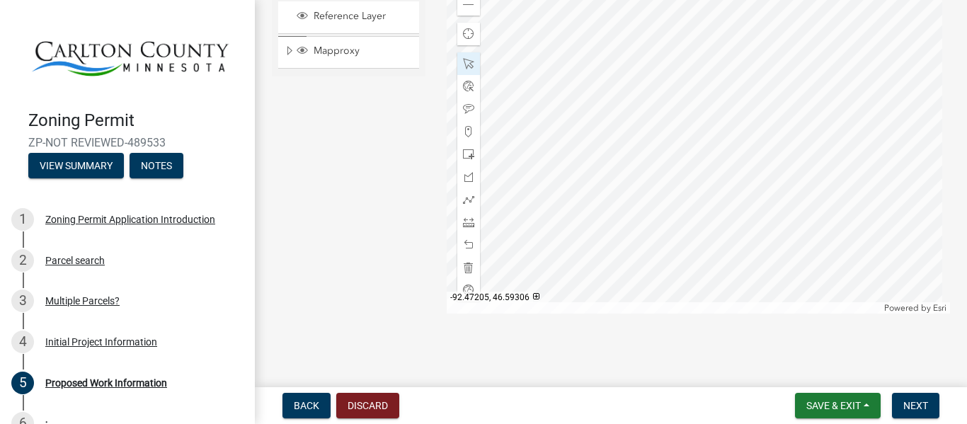
scroll to position [2957, 0]
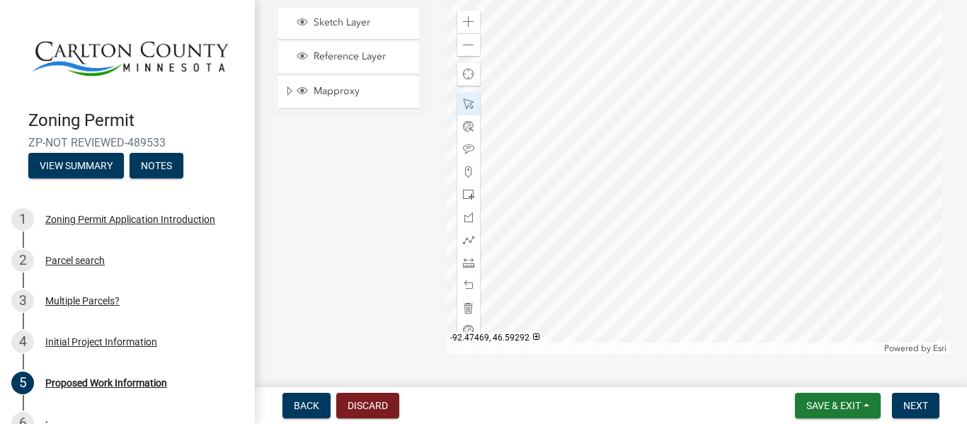
click at [612, 122] on div at bounding box center [698, 177] width 503 height 354
click at [463, 148] on span at bounding box center [468, 149] width 11 height 11
click at [607, 113] on div at bounding box center [698, 177] width 503 height 354
click at [730, 102] on div at bounding box center [698, 177] width 503 height 354
click at [818, 87] on div at bounding box center [698, 177] width 503 height 354
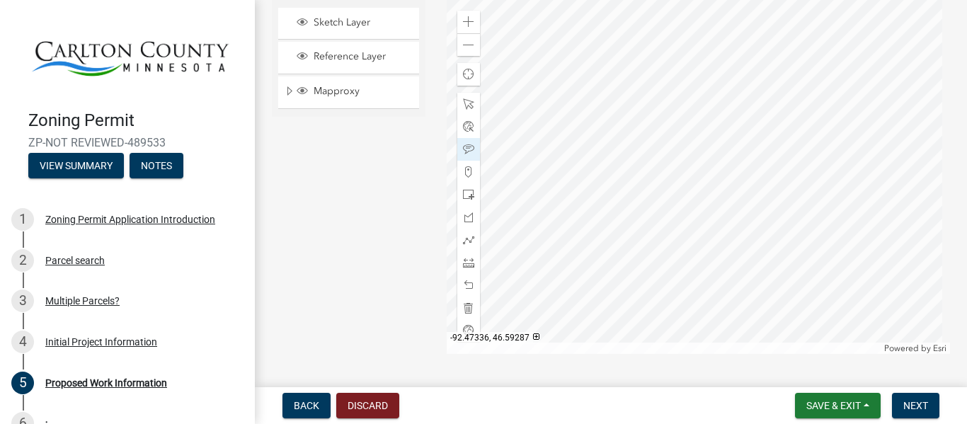
click at [810, 91] on div at bounding box center [698, 177] width 503 height 354
click at [466, 101] on span at bounding box center [468, 103] width 11 height 11
click at [806, 60] on div at bounding box center [698, 177] width 503 height 354
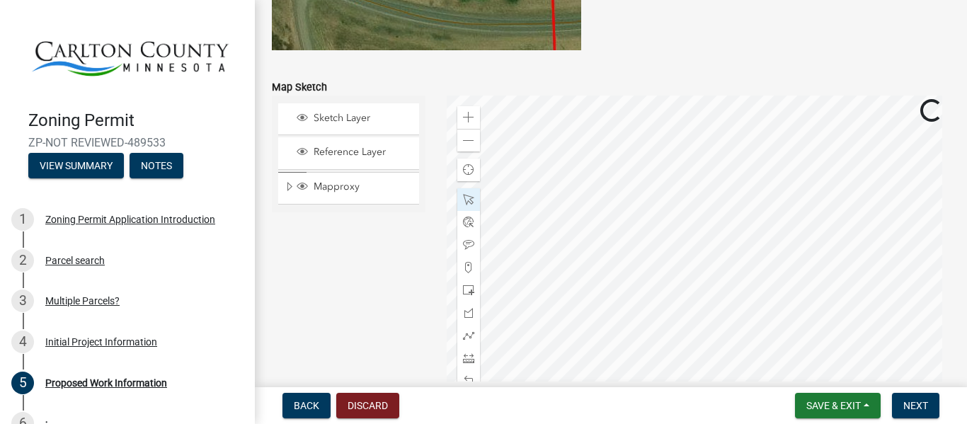
scroll to position [2860, 0]
click at [599, 202] on div at bounding box center [698, 274] width 503 height 354
click at [648, 187] on div at bounding box center [698, 274] width 503 height 354
click at [703, 181] on div at bounding box center [698, 274] width 503 height 354
click at [704, 181] on div at bounding box center [698, 274] width 503 height 354
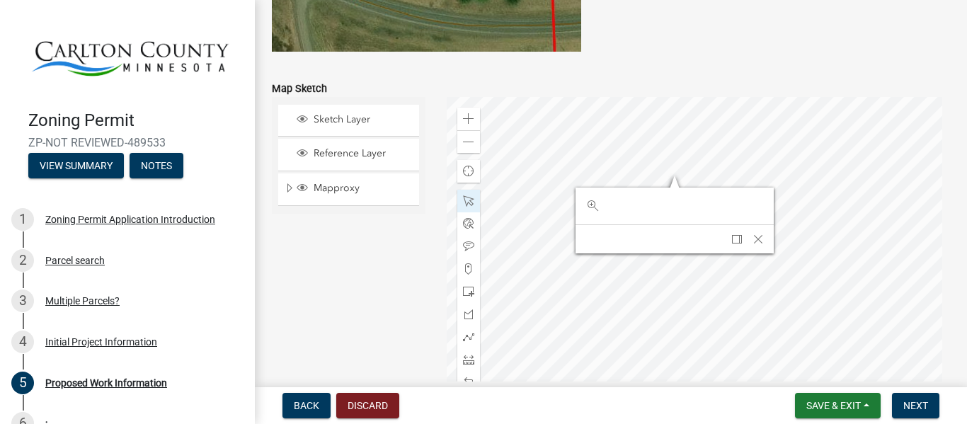
click at [690, 152] on div at bounding box center [698, 274] width 503 height 354
click at [704, 135] on div at bounding box center [698, 274] width 503 height 354
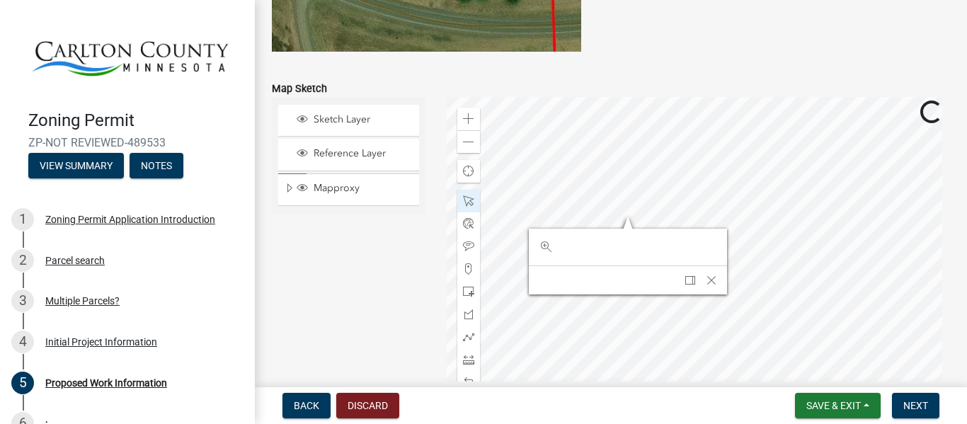
click at [838, 224] on div at bounding box center [698, 274] width 503 height 354
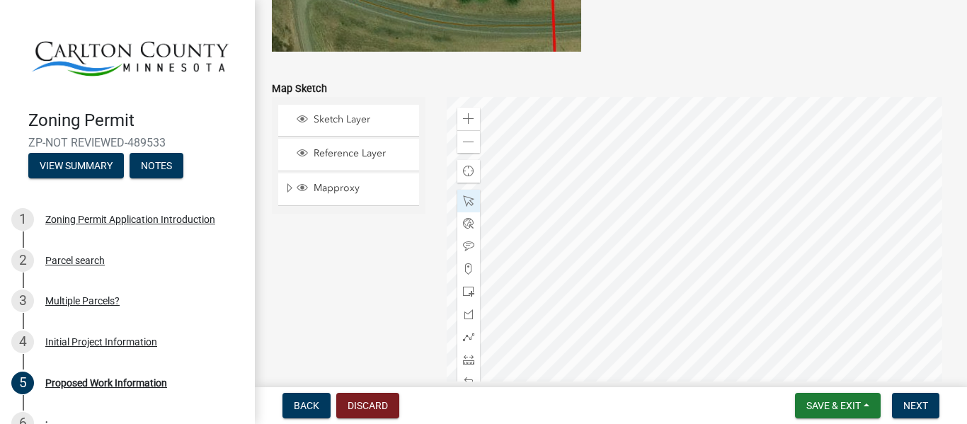
click at [838, 224] on div at bounding box center [698, 274] width 503 height 354
click at [467, 144] on span at bounding box center [468, 142] width 11 height 11
click at [645, 97] on div at bounding box center [698, 274] width 503 height 354
click at [730, 245] on div at bounding box center [698, 274] width 503 height 354
click at [666, 172] on div at bounding box center [698, 274] width 503 height 354
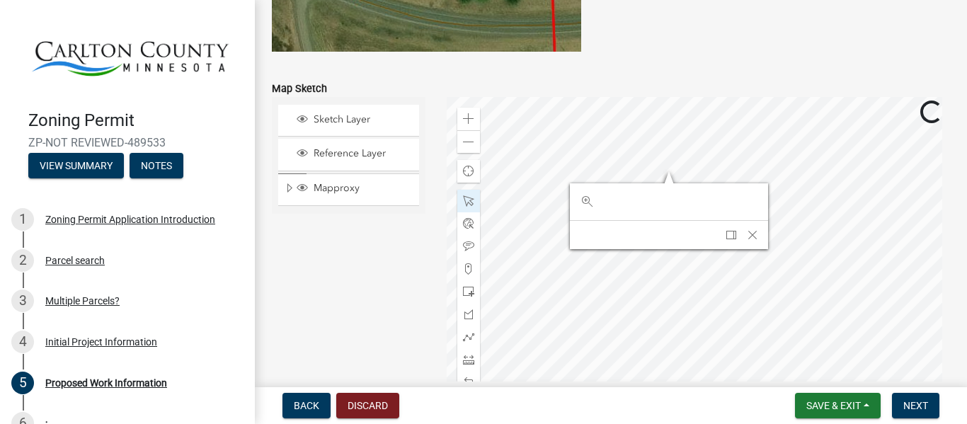
click at [666, 173] on div at bounding box center [698, 274] width 503 height 354
click at [729, 238] on span "Dock" at bounding box center [731, 234] width 11 height 11
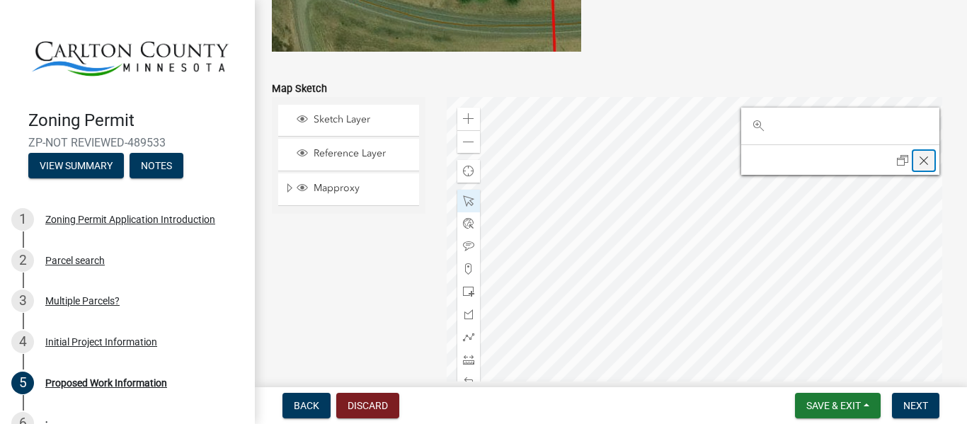
click at [918, 165] on span "Close" at bounding box center [923, 160] width 11 height 11
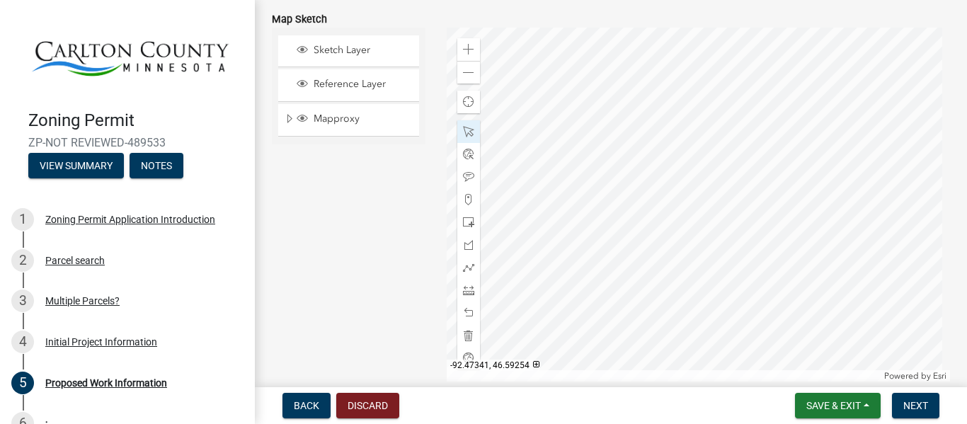
click at [680, 193] on div at bounding box center [698, 205] width 503 height 354
click at [469, 81] on div "Zoom out" at bounding box center [468, 72] width 23 height 23
click at [745, 237] on div at bounding box center [698, 205] width 503 height 354
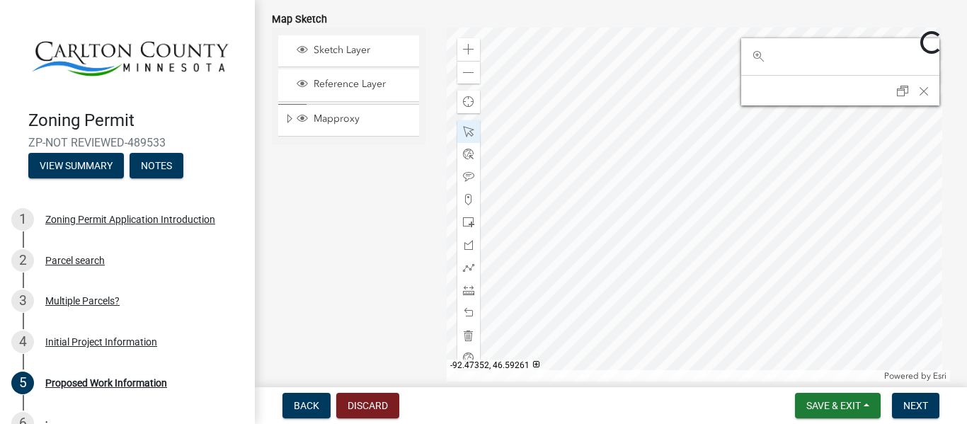
click at [677, 190] on div at bounding box center [698, 205] width 503 height 354
click at [919, 88] on div "Close" at bounding box center [923, 91] width 21 height 20
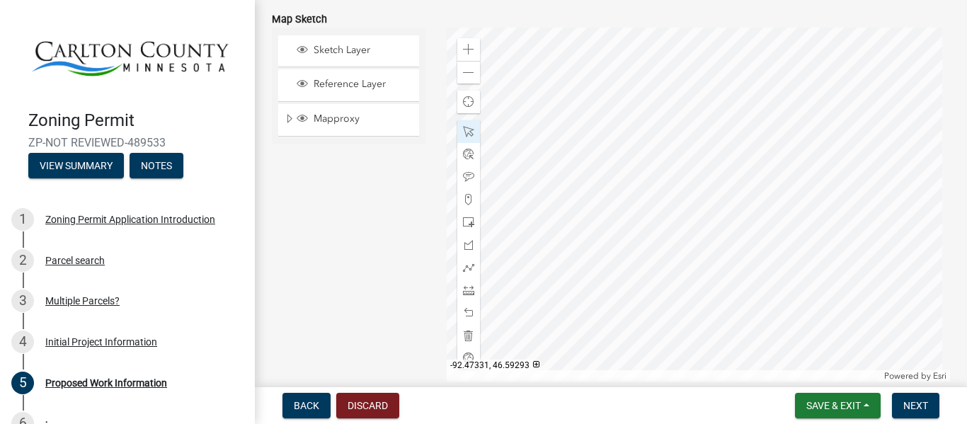
click at [698, 162] on div at bounding box center [698, 205] width 503 height 354
click at [680, 135] on div at bounding box center [698, 205] width 503 height 354
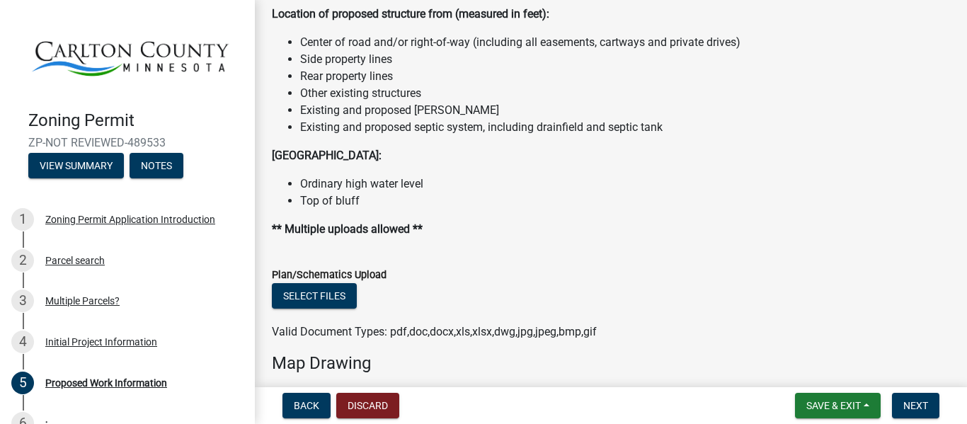
scroll to position [1681, 0]
click at [508, 75] on li "Rear property lines" at bounding box center [625, 77] width 650 height 17
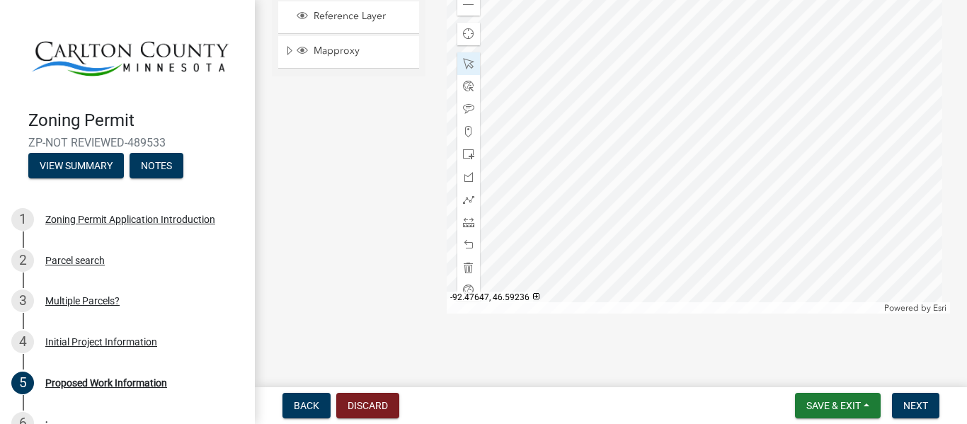
scroll to position [2997, 0]
click at [471, 220] on span at bounding box center [468, 222] width 11 height 11
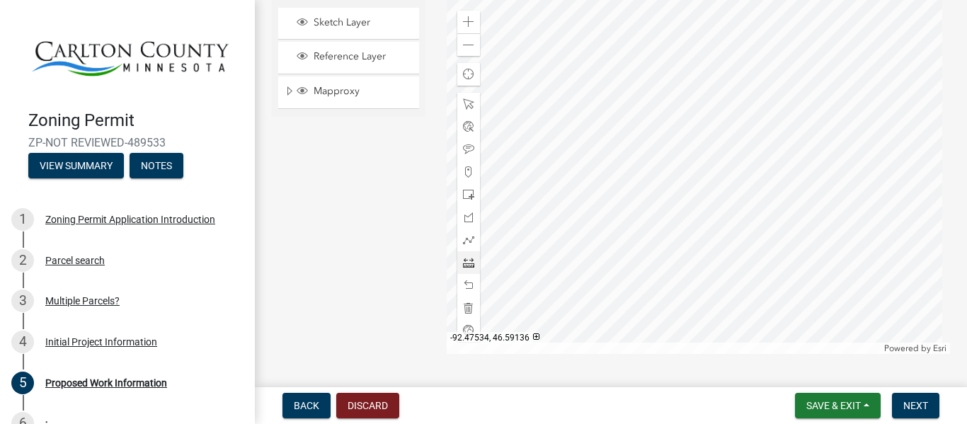
click at [534, 319] on div at bounding box center [698, 177] width 503 height 354
click at [566, 316] on div at bounding box center [698, 177] width 503 height 354
click at [565, 318] on div at bounding box center [698, 177] width 503 height 354
click at [566, 350] on div "Powered by [PERSON_NAME]" at bounding box center [698, 348] width 503 height 11
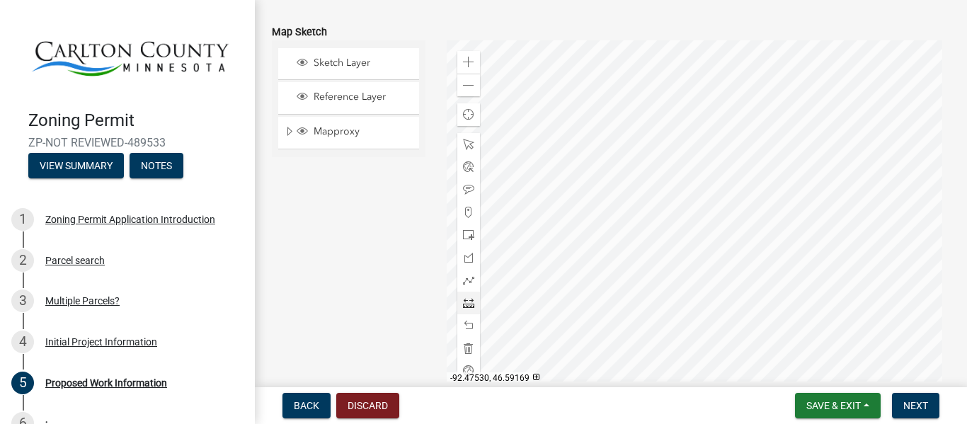
scroll to position [2915, 0]
click at [466, 87] on span at bounding box center [468, 87] width 11 height 11
click at [629, 306] on div at bounding box center [698, 219] width 503 height 354
click at [463, 303] on span at bounding box center [468, 304] width 11 height 11
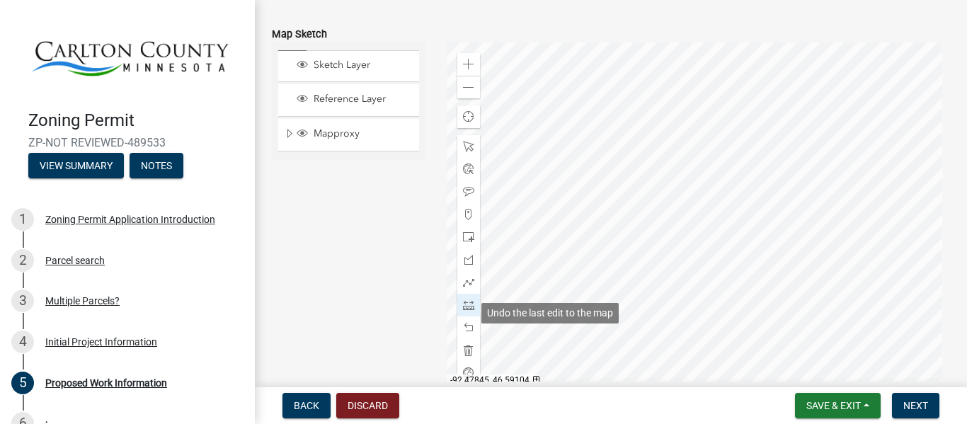
scroll to position [2930, 0]
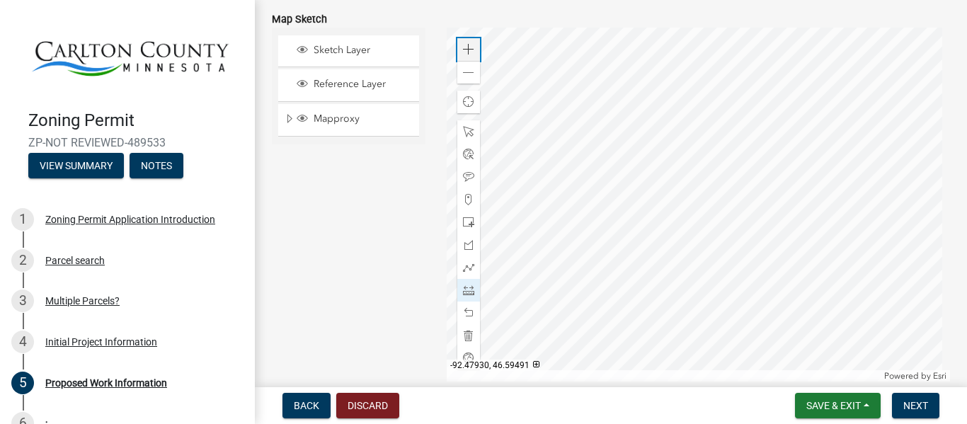
click at [473, 52] on div "Zoom in" at bounding box center [468, 49] width 23 height 23
click at [468, 134] on span at bounding box center [468, 131] width 11 height 11
click at [558, 121] on div at bounding box center [698, 205] width 503 height 354
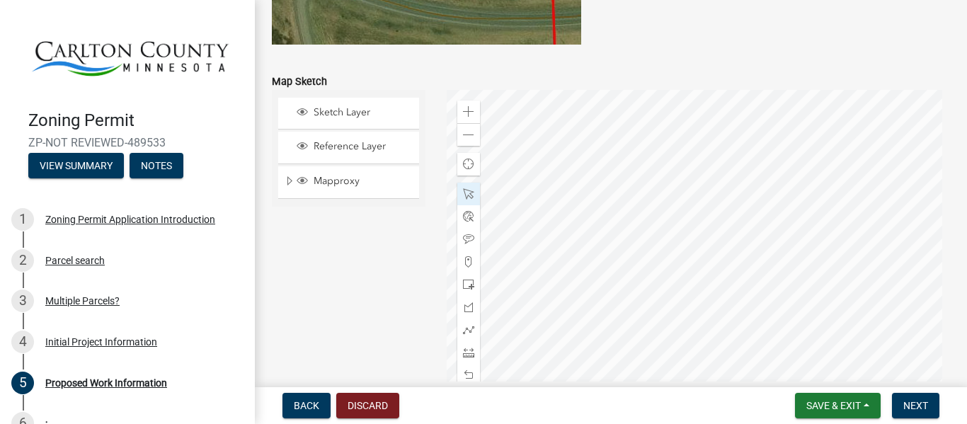
scroll to position [2884, 0]
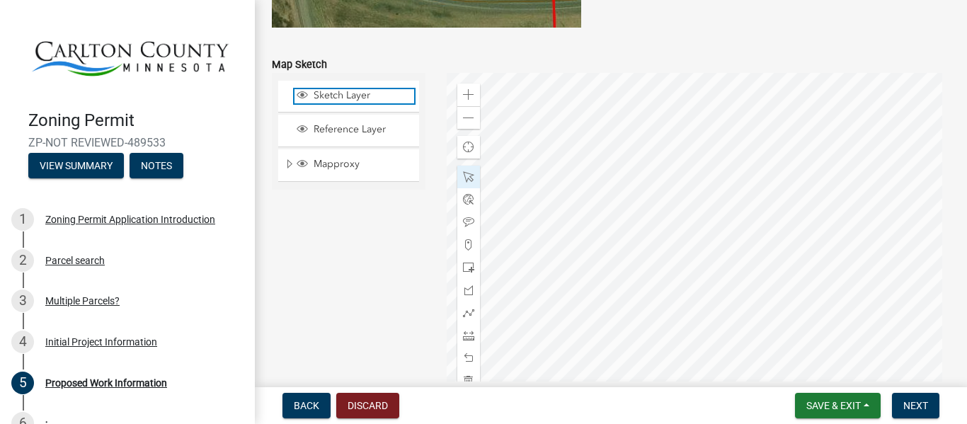
click at [355, 101] on span "Sketch Layer" at bounding box center [362, 95] width 104 height 13
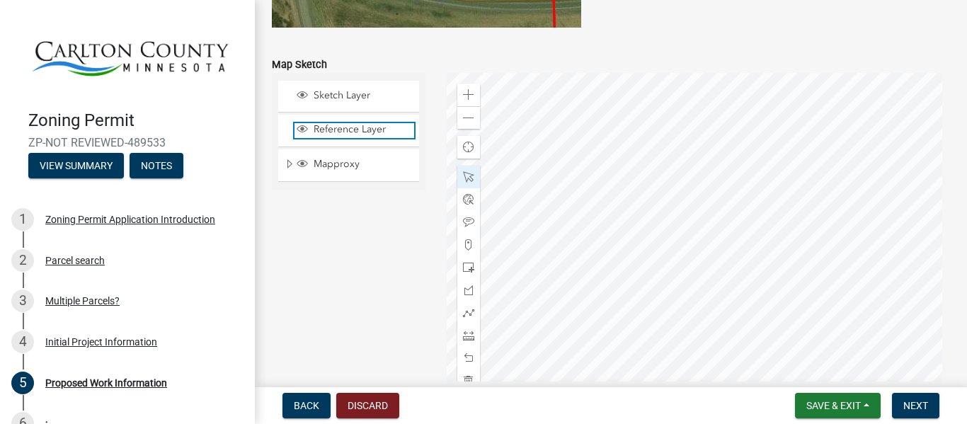
click at [352, 123] on span "Reference Layer" at bounding box center [362, 129] width 104 height 13
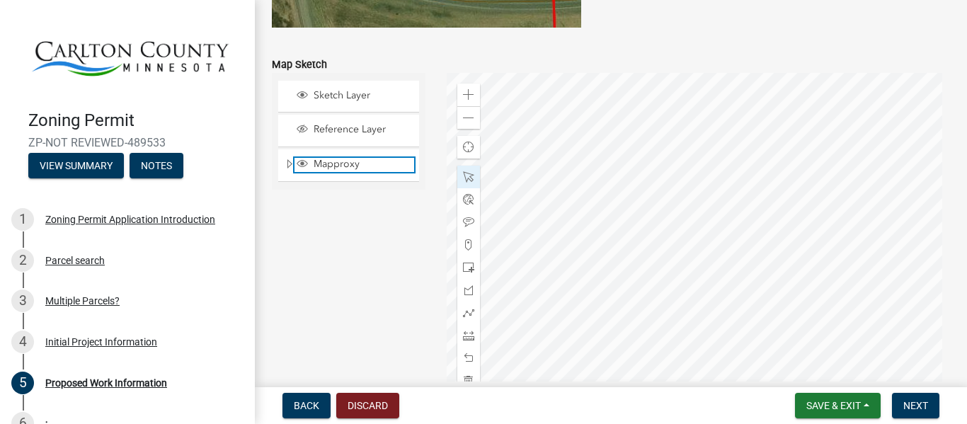
click at [357, 162] on span "Mapproxy" at bounding box center [362, 164] width 104 height 13
click at [329, 121] on div "Reference Layer" at bounding box center [348, 130] width 141 height 31
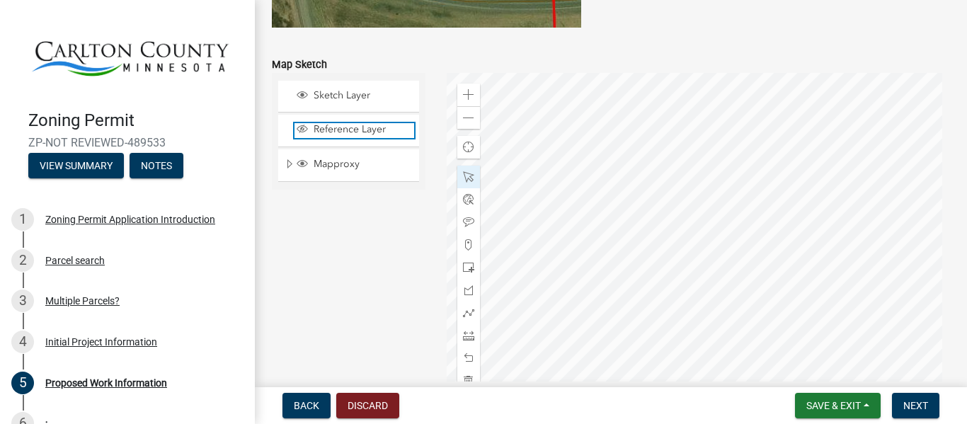
click at [326, 129] on span "Reference Layer" at bounding box center [362, 129] width 104 height 13
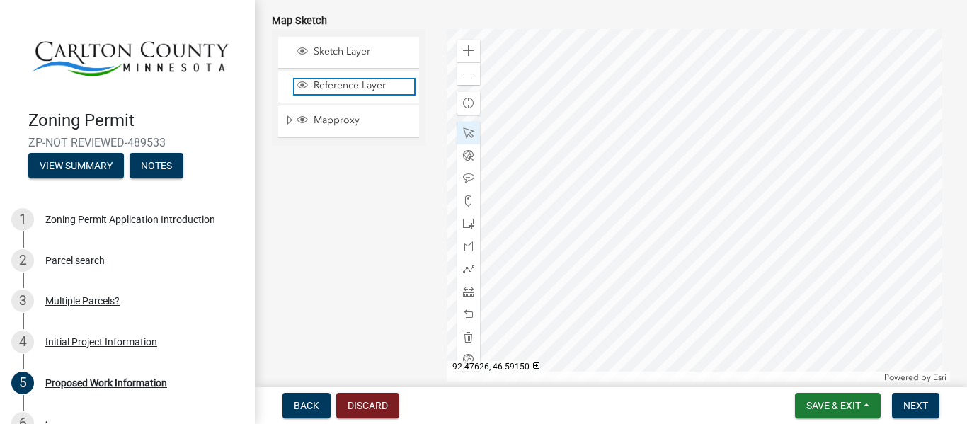
scroll to position [2929, 0]
click at [471, 289] on span at bounding box center [468, 290] width 11 height 11
click at [551, 273] on div at bounding box center [698, 205] width 503 height 354
click at [575, 274] on div at bounding box center [698, 205] width 503 height 354
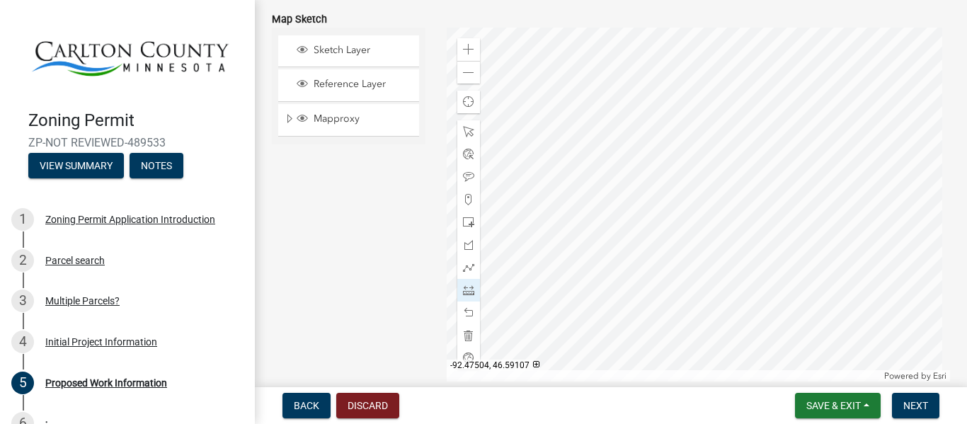
click at [575, 311] on div at bounding box center [698, 205] width 503 height 354
click at [551, 216] on div at bounding box center [698, 205] width 503 height 354
click at [572, 216] on div at bounding box center [698, 205] width 503 height 354
click at [574, 51] on div at bounding box center [698, 205] width 503 height 354
click at [571, 216] on div at bounding box center [698, 205] width 503 height 354
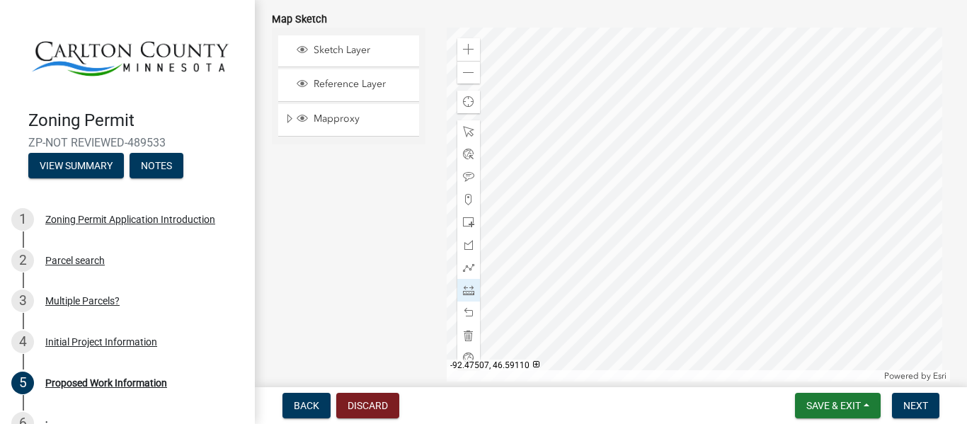
click at [573, 308] on div at bounding box center [698, 205] width 503 height 354
click at [563, 161] on div at bounding box center [698, 205] width 503 height 354
click at [553, 160] on div at bounding box center [698, 205] width 503 height 354
click at [467, 313] on span at bounding box center [468, 312] width 11 height 11
click at [467, 314] on span at bounding box center [468, 312] width 11 height 11
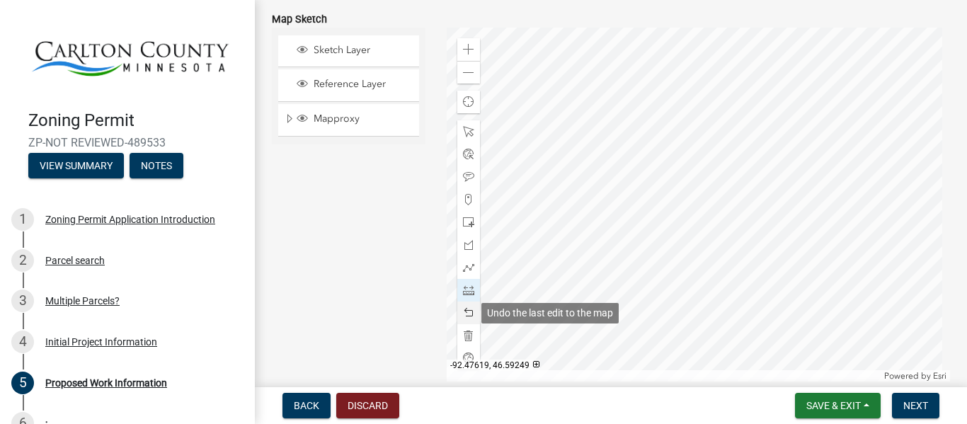
click at [467, 314] on span at bounding box center [468, 312] width 11 height 11
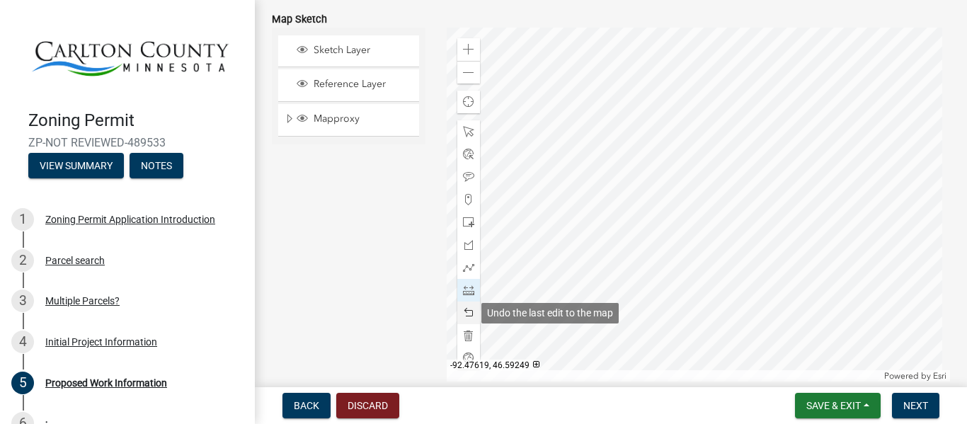
click at [468, 314] on span at bounding box center [468, 312] width 11 height 11
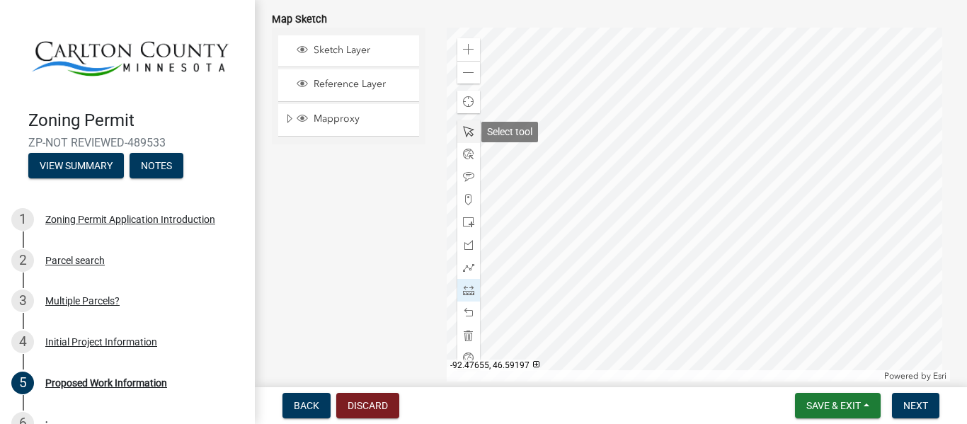
click at [465, 136] on span at bounding box center [468, 131] width 11 height 11
click at [573, 211] on div at bounding box center [698, 205] width 503 height 354
click at [598, 192] on div at bounding box center [698, 205] width 503 height 354
click at [576, 216] on div at bounding box center [698, 205] width 503 height 354
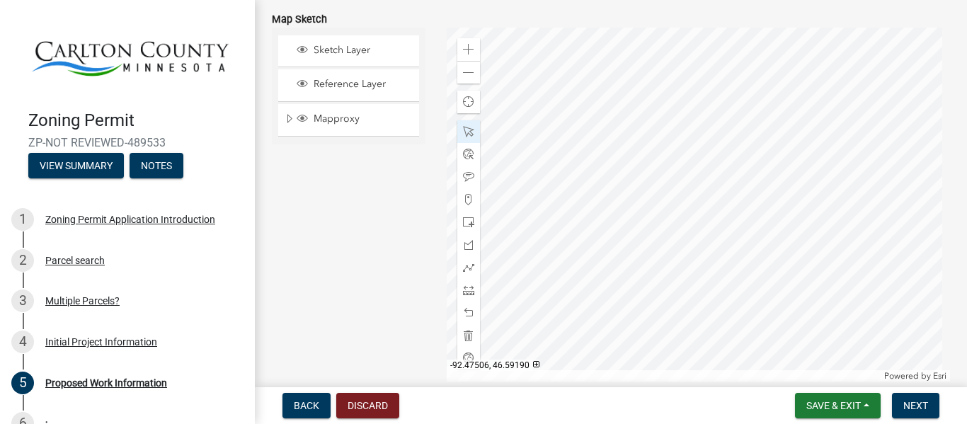
click at [576, 216] on div at bounding box center [698, 205] width 503 height 354
click at [639, 210] on div at bounding box center [698, 205] width 503 height 354
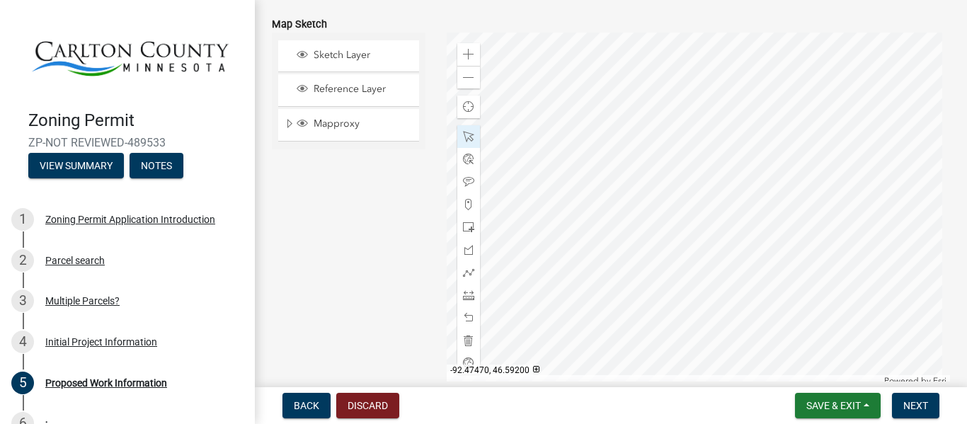
click at [694, 317] on div at bounding box center [698, 210] width 503 height 354
click at [638, 304] on div at bounding box center [698, 210] width 503 height 354
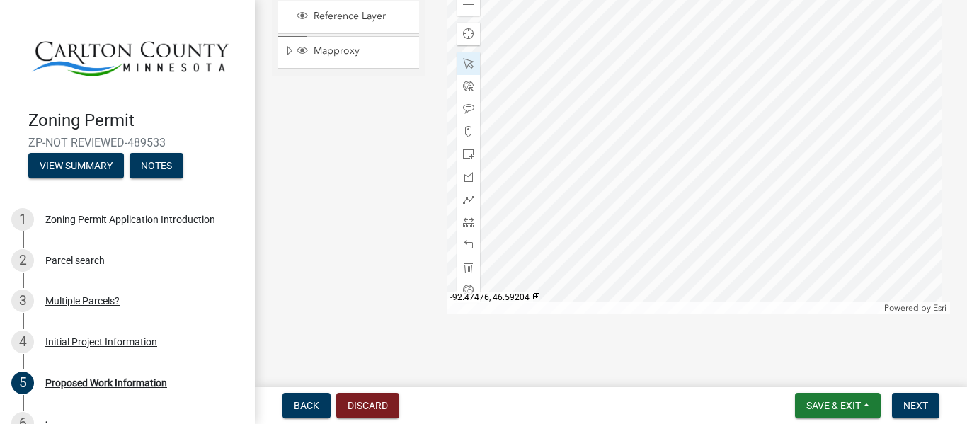
click at [693, 134] on div at bounding box center [698, 137] width 503 height 354
click at [600, 144] on div at bounding box center [698, 137] width 503 height 354
click at [660, 290] on div at bounding box center [698, 137] width 503 height 354
drag, startPoint x: 380, startPoint y: 168, endPoint x: 367, endPoint y: 271, distance: 104.2
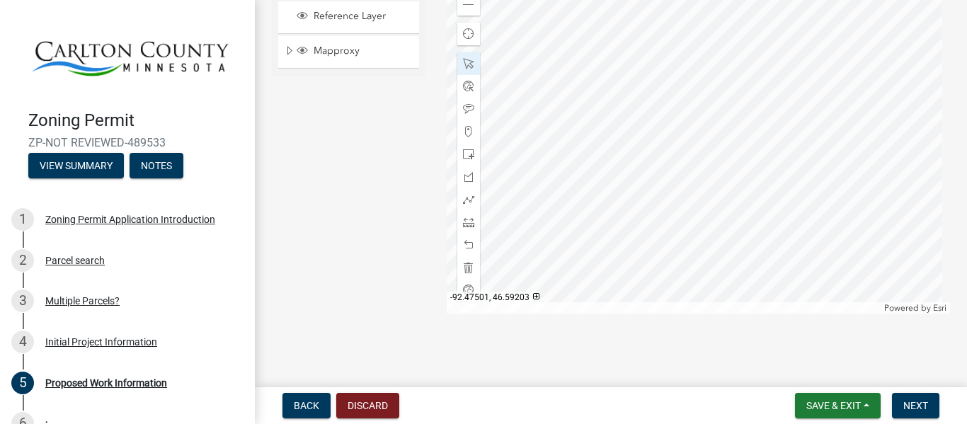
click at [367, 270] on div "Sketch Layer Reference Layer Mapproxy Roads Streams and Rivers Subdivisions Lak…" at bounding box center [348, 137] width 175 height 354
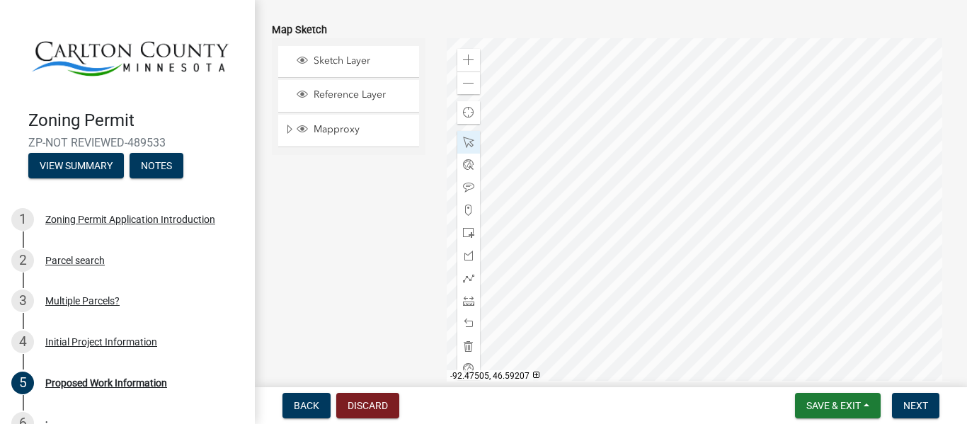
scroll to position [2932, 0]
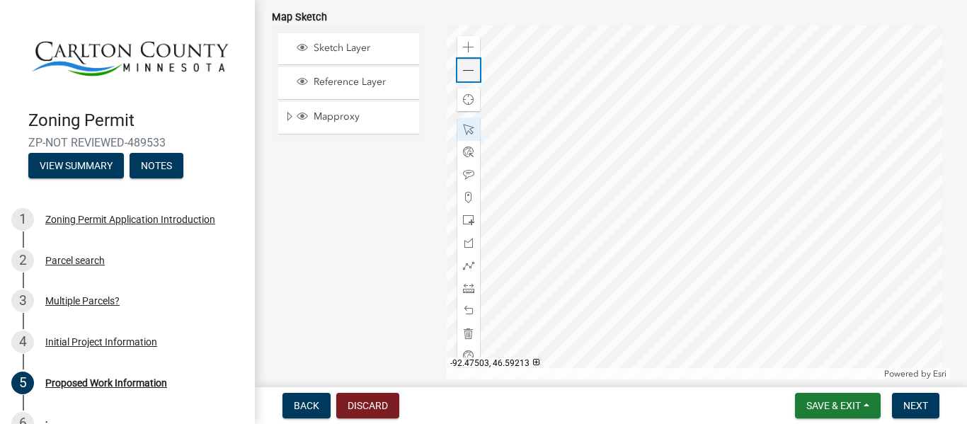
click at [464, 73] on span at bounding box center [468, 70] width 11 height 11
click at [464, 72] on span at bounding box center [468, 70] width 11 height 11
click at [649, 129] on div at bounding box center [698, 202] width 503 height 354
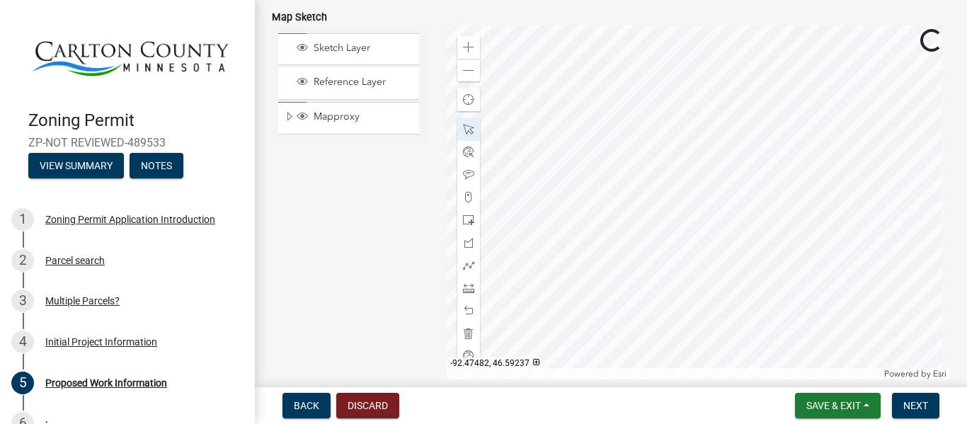
click at [741, 132] on div at bounding box center [698, 202] width 503 height 354
click at [659, 99] on div at bounding box center [698, 202] width 503 height 354
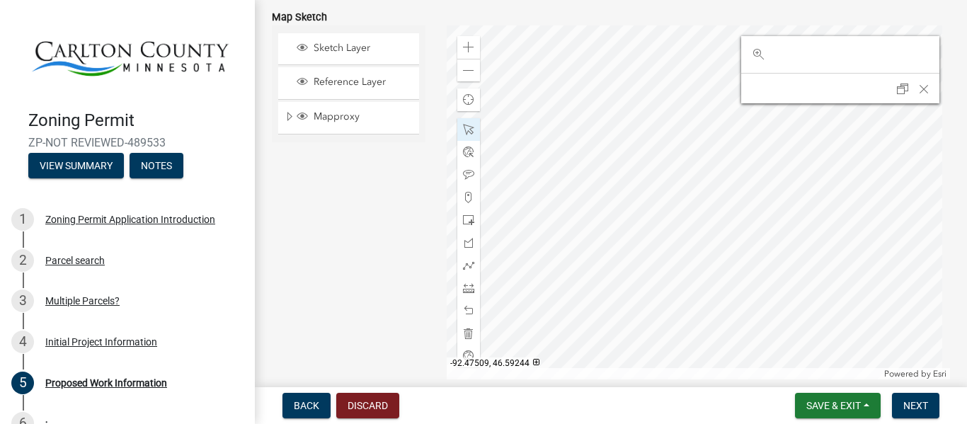
click at [710, 108] on div at bounding box center [698, 202] width 503 height 354
click at [653, 158] on div at bounding box center [698, 202] width 503 height 354
click at [918, 91] on span "Close" at bounding box center [923, 89] width 11 height 11
click at [686, 156] on div at bounding box center [698, 202] width 503 height 354
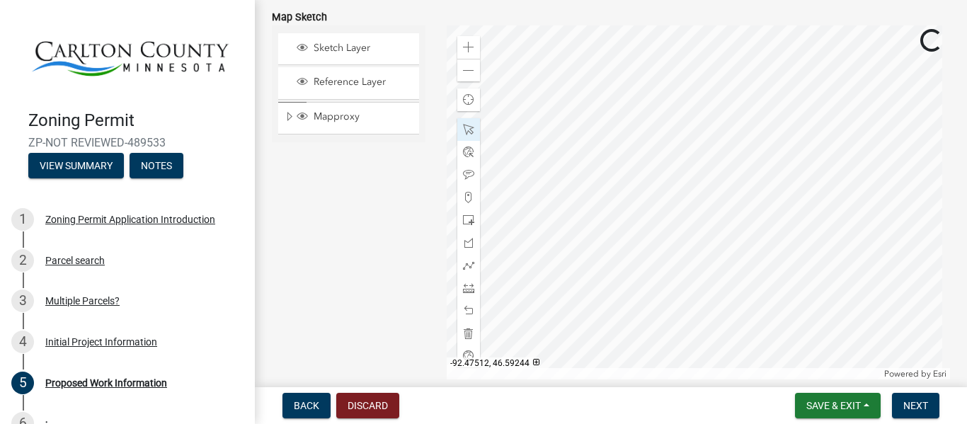
click at [750, 167] on div at bounding box center [698, 202] width 503 height 354
click at [747, 167] on div at bounding box center [698, 202] width 503 height 354
click at [740, 161] on div at bounding box center [698, 202] width 503 height 354
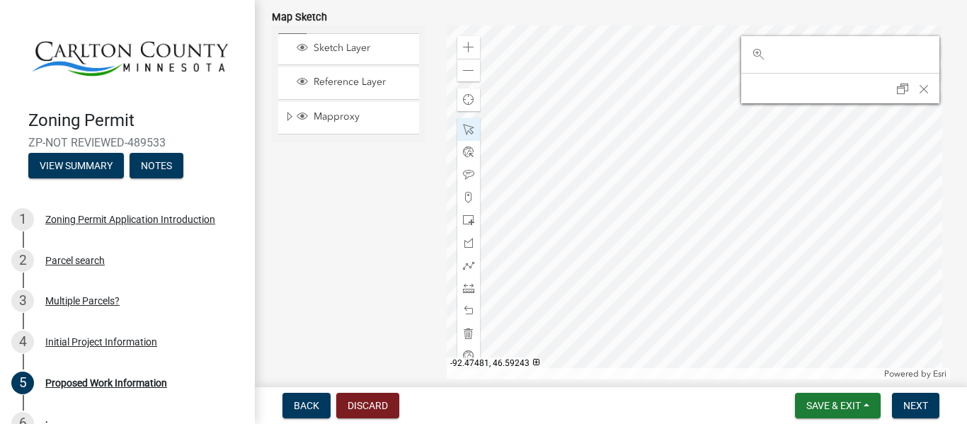
click at [840, 170] on div at bounding box center [698, 202] width 503 height 354
click at [815, 260] on div at bounding box center [698, 202] width 503 height 354
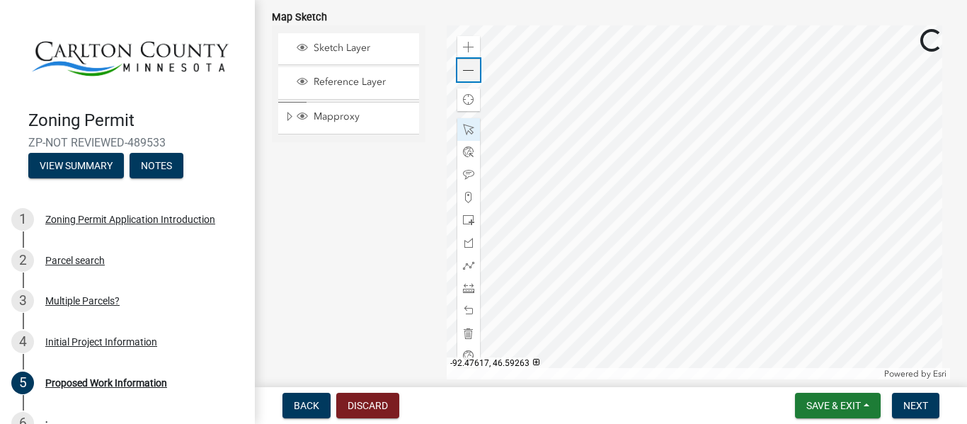
click at [457, 68] on div "Zoom out" at bounding box center [468, 70] width 23 height 23
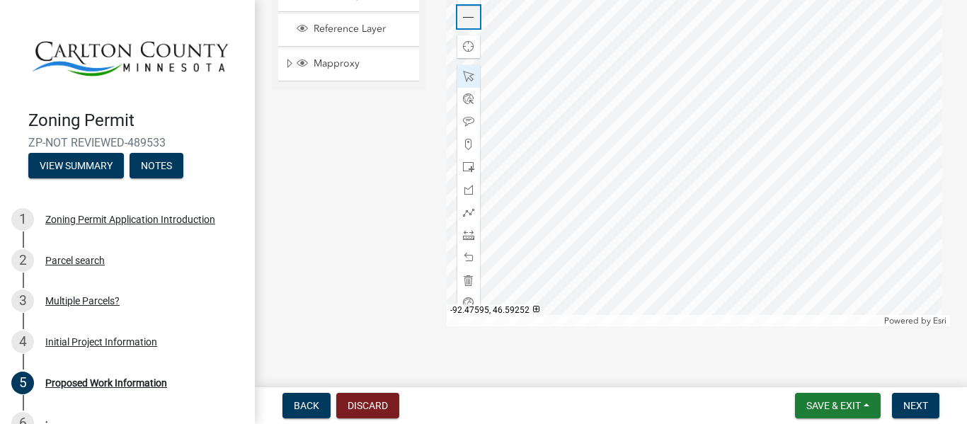
scroll to position [2986, 0]
click at [463, 17] on span at bounding box center [468, 16] width 11 height 11
drag, startPoint x: 323, startPoint y: 281, endPoint x: 226, endPoint y: 302, distance: 99.8
click at [227, 301] on div "Zoning Permit ZP-NOT REVIEWED-489533 View Summary Notes 1 Zoning Permit Applica…" at bounding box center [483, 212] width 967 height 424
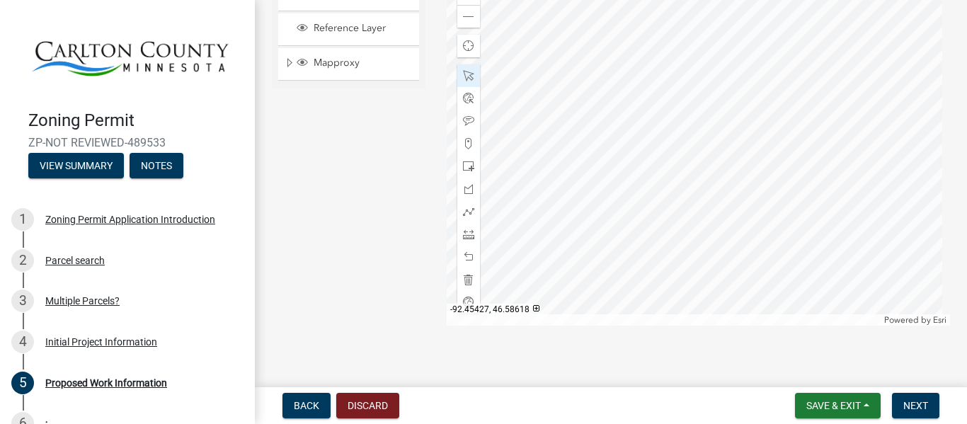
click at [660, 217] on div at bounding box center [698, 149] width 503 height 354
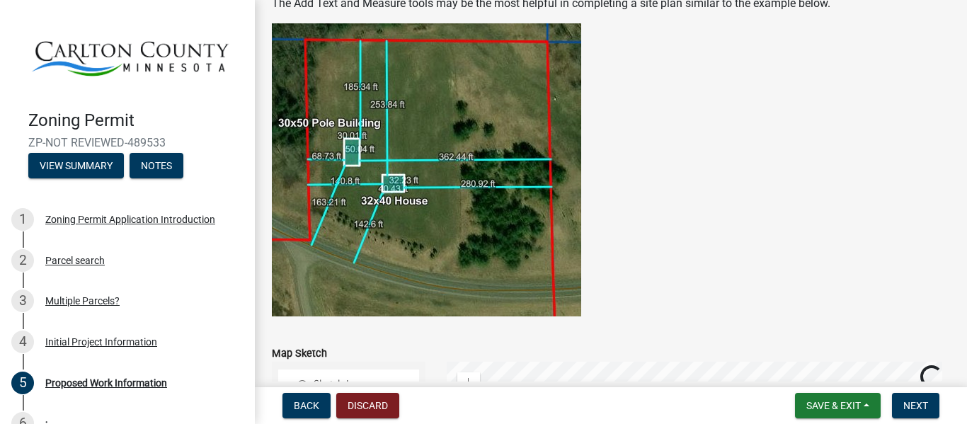
click at [845, 222] on figure at bounding box center [611, 169] width 678 height 293
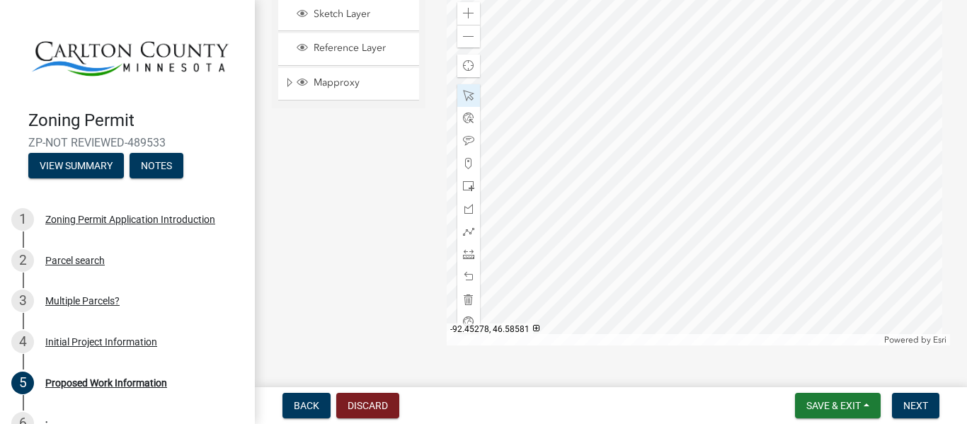
scroll to position [2967, 0]
click at [468, 35] on span at bounding box center [468, 35] width 11 height 11
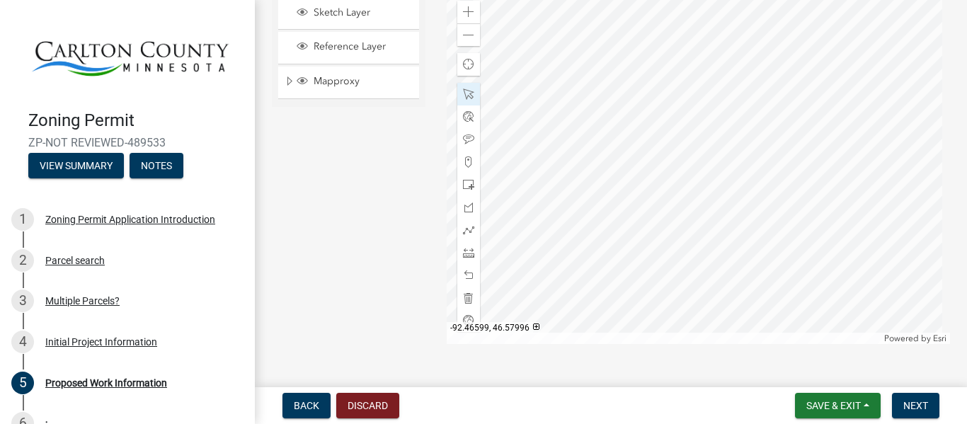
click at [658, 270] on div at bounding box center [698, 167] width 503 height 354
click at [471, 4] on div "Zoom in" at bounding box center [468, 12] width 23 height 23
click at [755, 223] on div at bounding box center [698, 167] width 503 height 354
click at [457, 12] on div "Zoom in" at bounding box center [468, 12] width 23 height 23
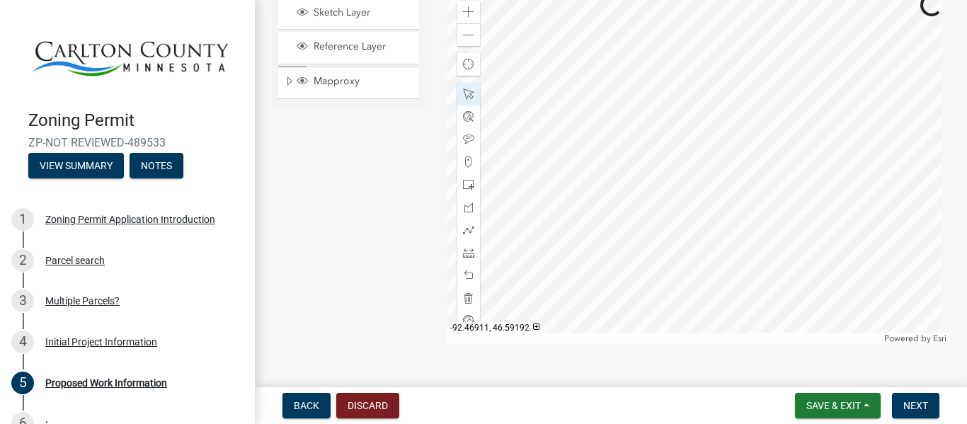
click at [898, 208] on div at bounding box center [698, 167] width 503 height 354
click at [463, 6] on span at bounding box center [468, 11] width 11 height 11
click at [462, 6] on div "Zoom in" at bounding box center [468, 12] width 23 height 23
click at [468, 38] on span at bounding box center [468, 35] width 11 height 11
click at [667, 127] on div at bounding box center [698, 167] width 503 height 354
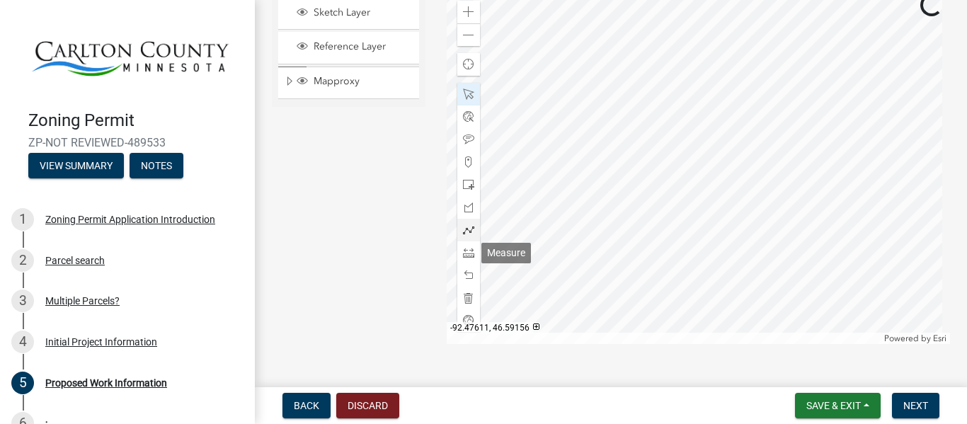
click at [466, 250] on span at bounding box center [468, 252] width 11 height 11
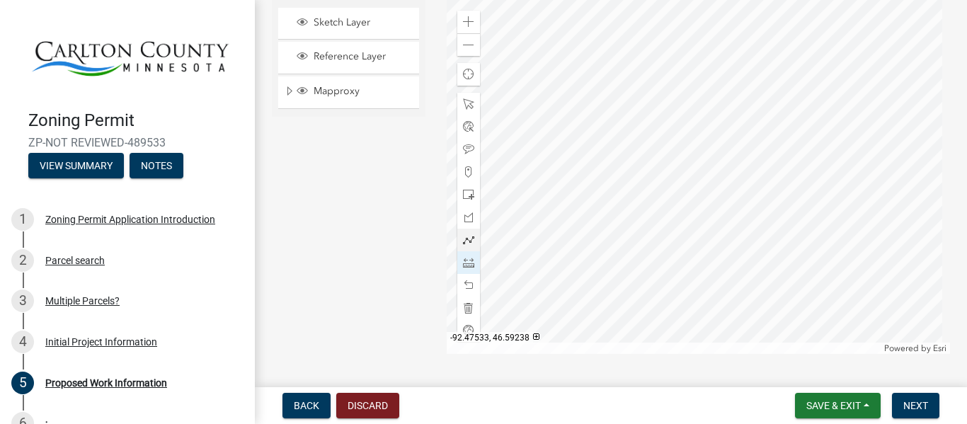
click at [563, 101] on div at bounding box center [698, 177] width 503 height 354
click at [607, 103] on div at bounding box center [698, 177] width 503 height 354
click at [608, 297] on div at bounding box center [698, 177] width 503 height 354
click at [607, 179] on div at bounding box center [698, 177] width 503 height 354
click at [561, 181] on div at bounding box center [698, 177] width 503 height 354
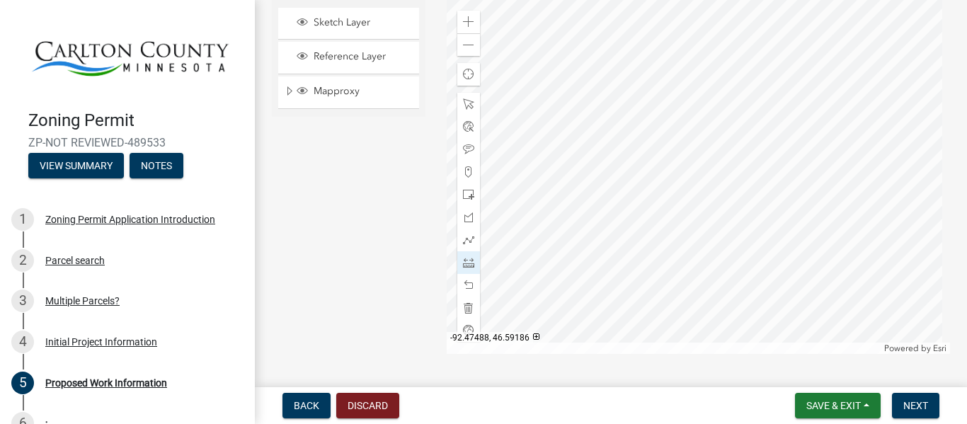
click at [610, 178] on div at bounding box center [698, 177] width 503 height 354
click at [615, 297] on div at bounding box center [698, 177] width 503 height 354
click at [614, 181] on div at bounding box center [698, 177] width 503 height 354
click at [562, 256] on div at bounding box center [698, 177] width 503 height 354
click at [594, 254] on div at bounding box center [698, 177] width 503 height 354
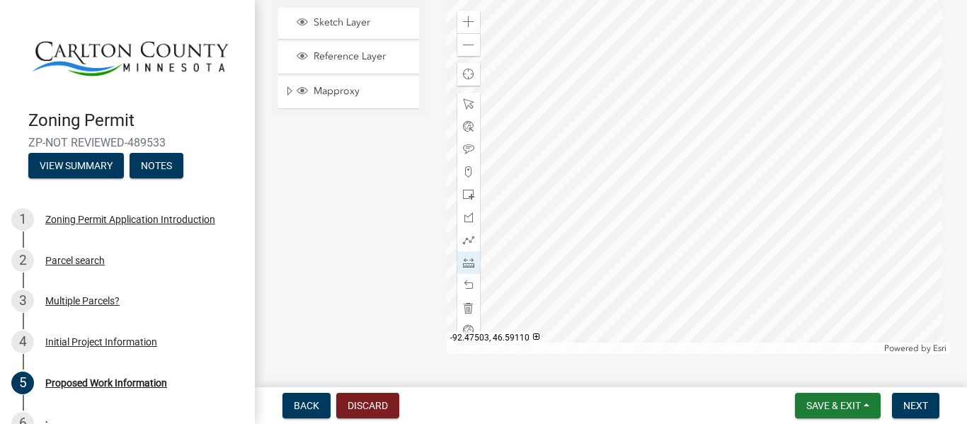
click at [594, 297] on div at bounding box center [698, 177] width 503 height 354
click at [715, 176] on div at bounding box center [698, 177] width 503 height 354
click at [716, 298] on div at bounding box center [698, 177] width 503 height 354
click at [724, 172] on div at bounding box center [698, 177] width 503 height 354
click at [781, 173] on div at bounding box center [698, 177] width 503 height 354
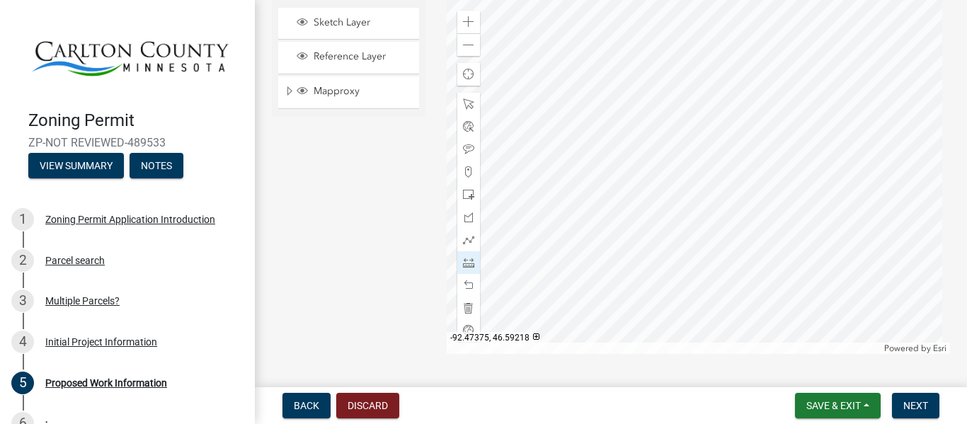
click at [728, 132] on div at bounding box center [698, 177] width 503 height 354
click at [732, 299] on div at bounding box center [698, 177] width 503 height 354
click at [741, 122] on div at bounding box center [698, 177] width 503 height 354
click at [784, 122] on div at bounding box center [698, 177] width 503 height 354
click at [466, 47] on span at bounding box center [468, 45] width 11 height 11
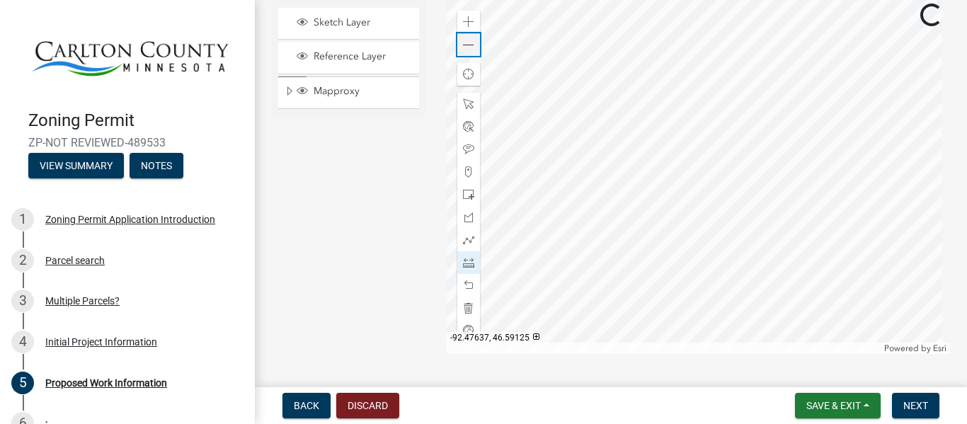
click at [466, 47] on span at bounding box center [468, 45] width 11 height 11
click at [463, 109] on span at bounding box center [468, 103] width 11 height 11
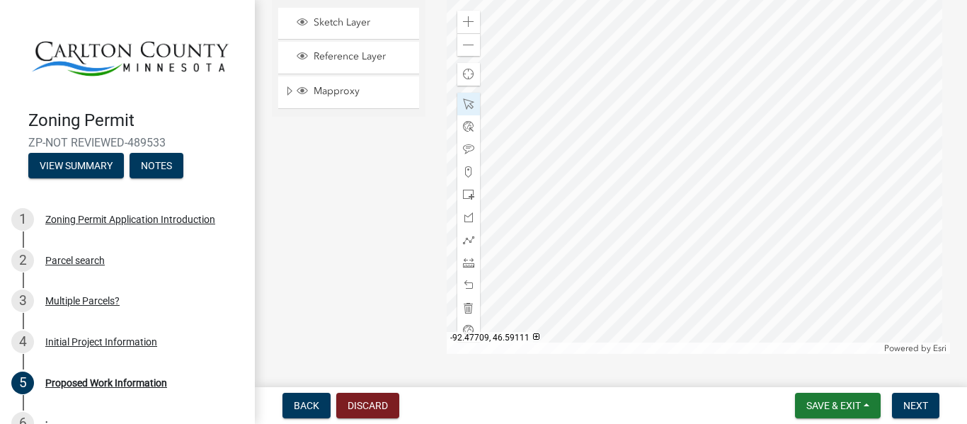
click at [487, 250] on div at bounding box center [698, 177] width 503 height 354
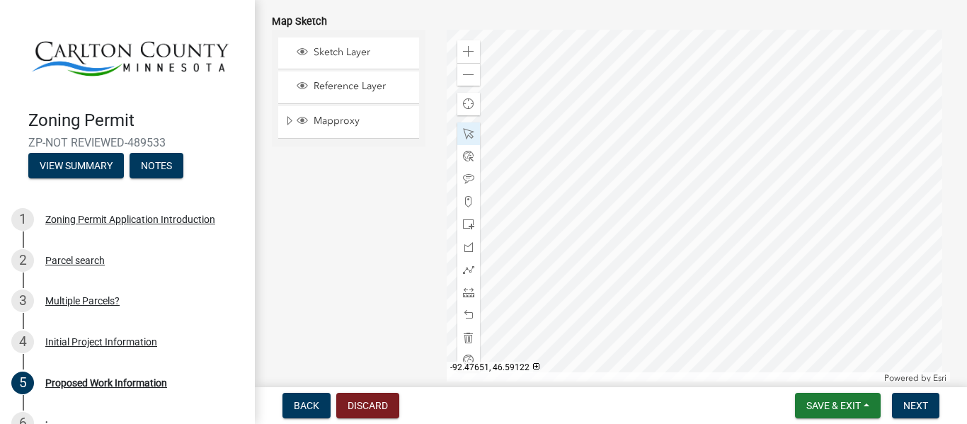
scroll to position [2918, 0]
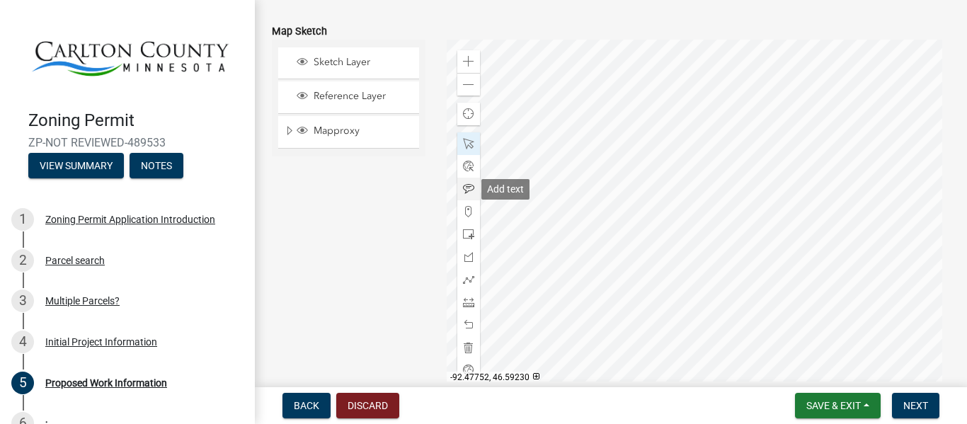
click at [469, 192] on span at bounding box center [468, 188] width 11 height 11
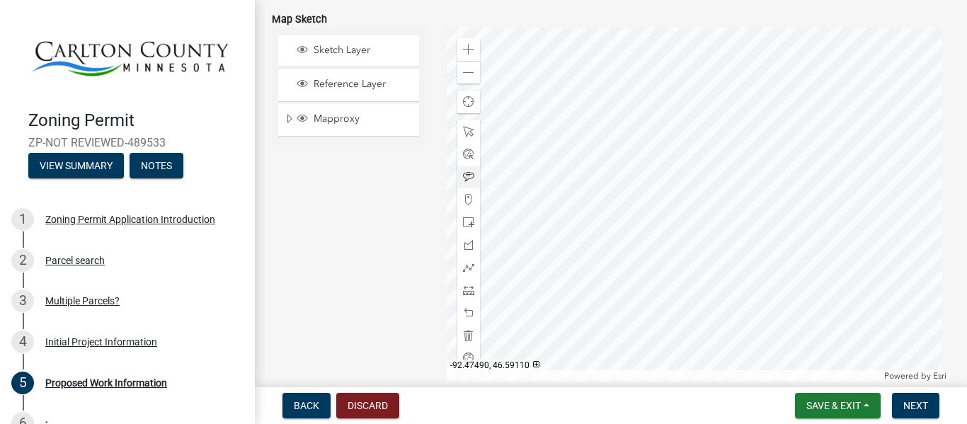
click at [658, 278] on div at bounding box center [698, 205] width 503 height 354
click at [619, 188] on div at bounding box center [698, 205] width 503 height 354
click at [462, 42] on div "Zoom in" at bounding box center [468, 49] width 23 height 23
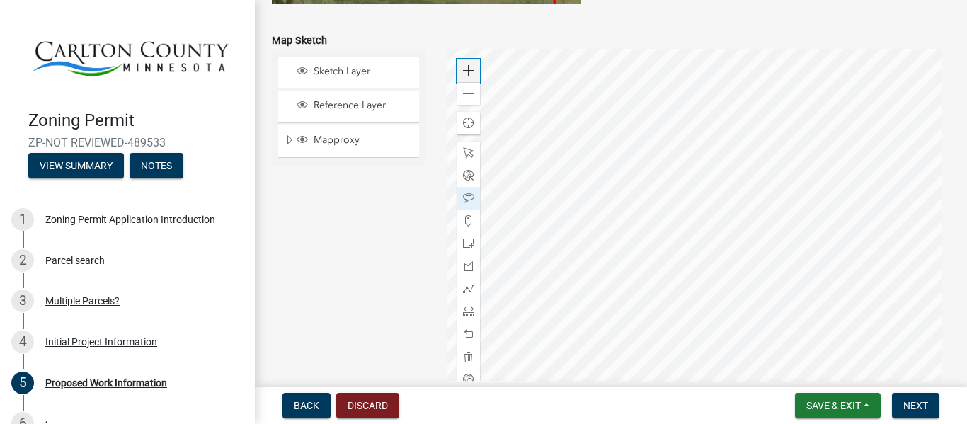
scroll to position [2909, 0]
click at [460, 146] on div at bounding box center [468, 153] width 23 height 23
click at [606, 287] on div at bounding box center [698, 226] width 503 height 354
click at [666, 219] on div at bounding box center [698, 226] width 503 height 354
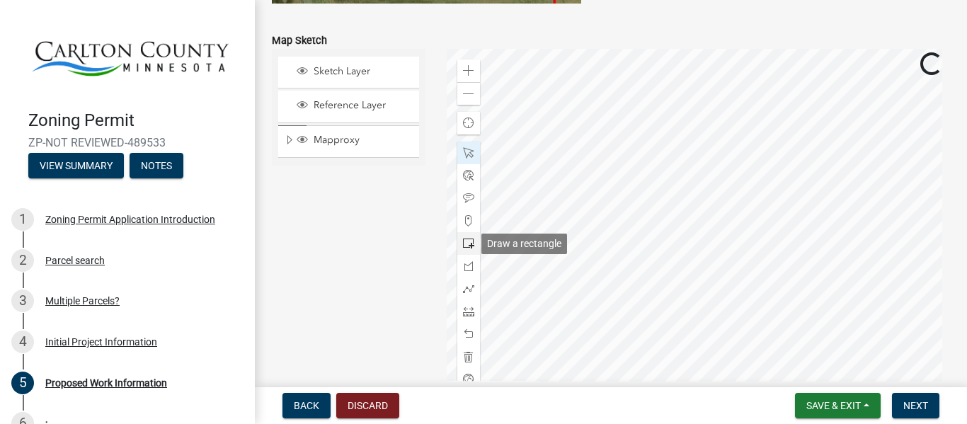
click at [464, 236] on div at bounding box center [468, 243] width 23 height 23
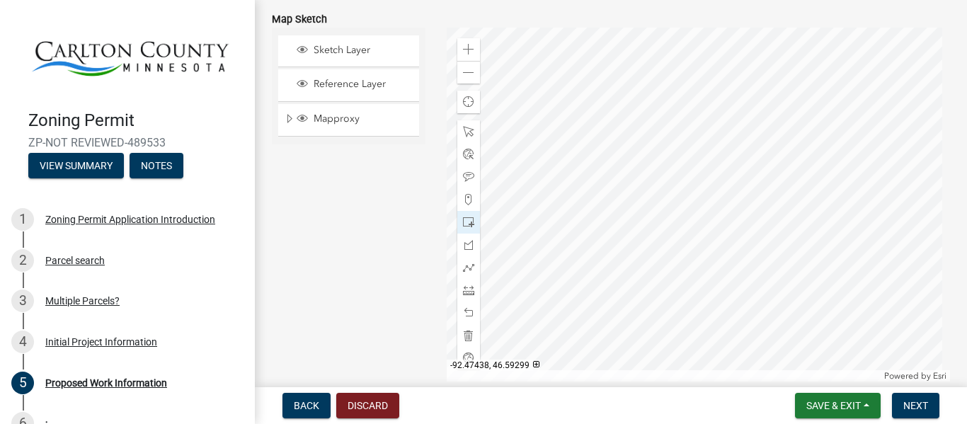
click at [652, 105] on div at bounding box center [698, 205] width 503 height 354
click at [463, 130] on span at bounding box center [468, 131] width 11 height 11
click at [636, 97] on div at bounding box center [698, 205] width 503 height 354
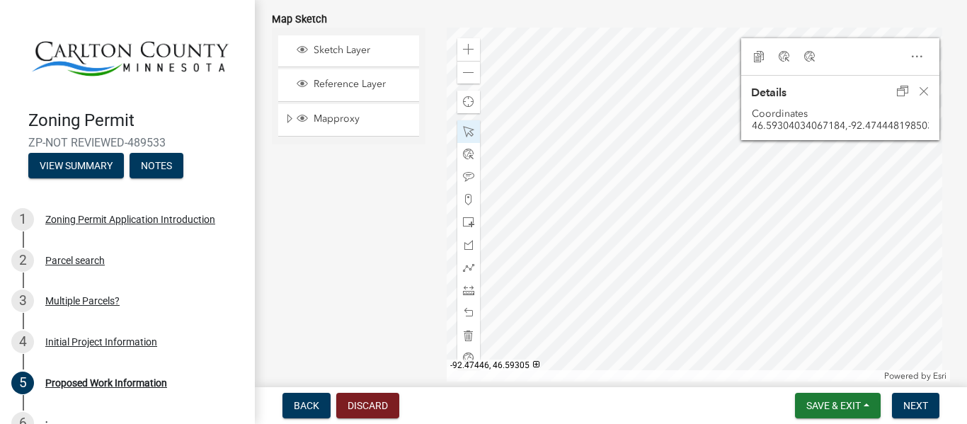
click at [638, 91] on div at bounding box center [698, 205] width 503 height 354
click at [457, 177] on div at bounding box center [468, 177] width 23 height 23
click at [630, 88] on div at bounding box center [698, 205] width 503 height 354
click at [634, 92] on div at bounding box center [698, 205] width 503 height 354
click at [467, 125] on div at bounding box center [468, 131] width 23 height 23
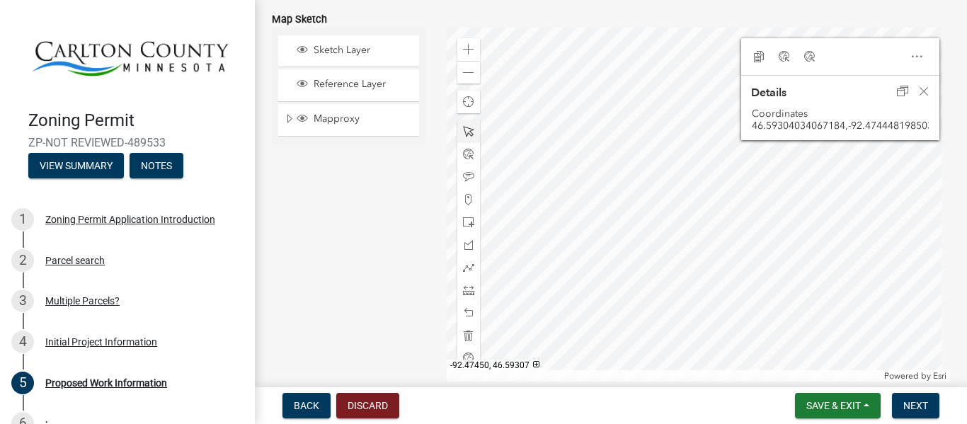
click at [631, 86] on div at bounding box center [698, 205] width 503 height 354
click at [631, 94] on div at bounding box center [698, 205] width 503 height 354
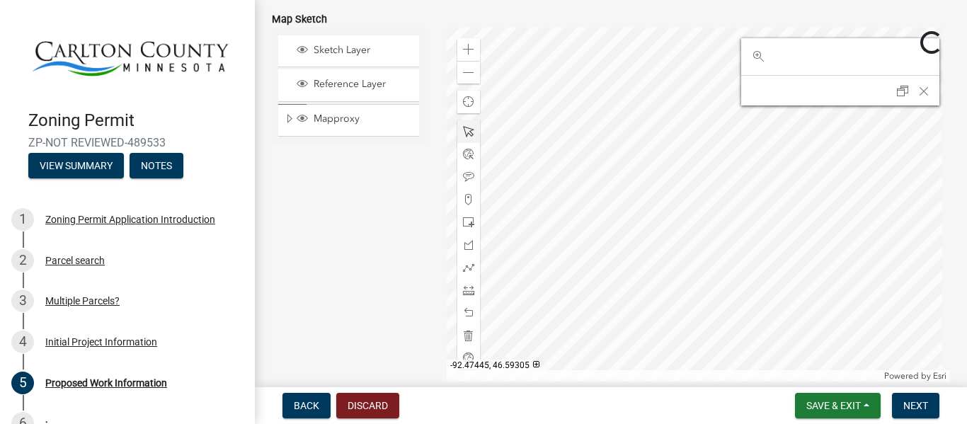
click at [645, 96] on div at bounding box center [698, 205] width 503 height 354
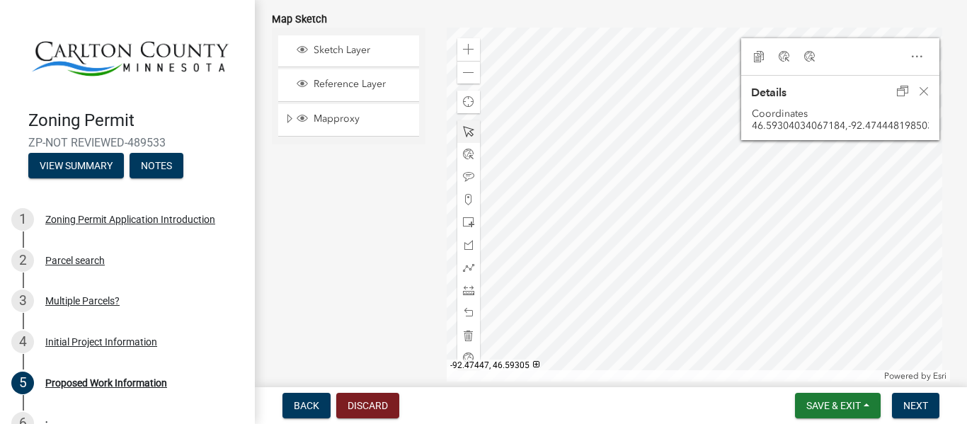
click at [639, 94] on div at bounding box center [698, 205] width 503 height 354
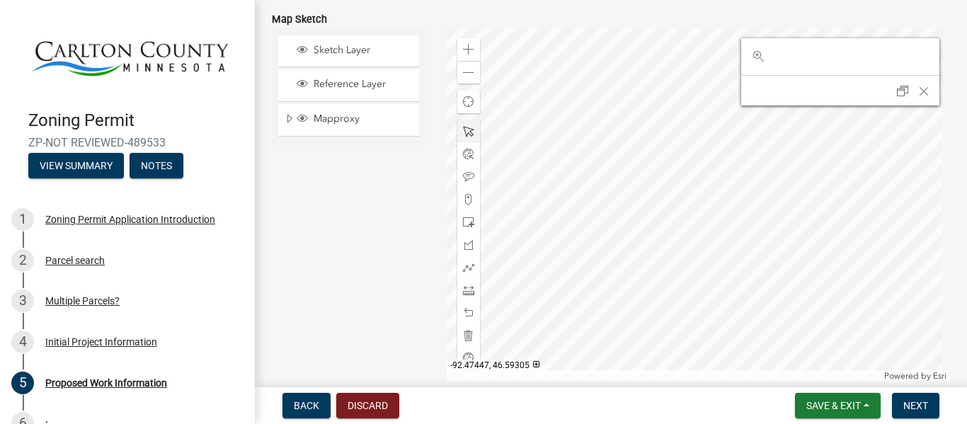
click at [639, 94] on div at bounding box center [698, 205] width 503 height 354
click at [728, 186] on div at bounding box center [698, 205] width 503 height 354
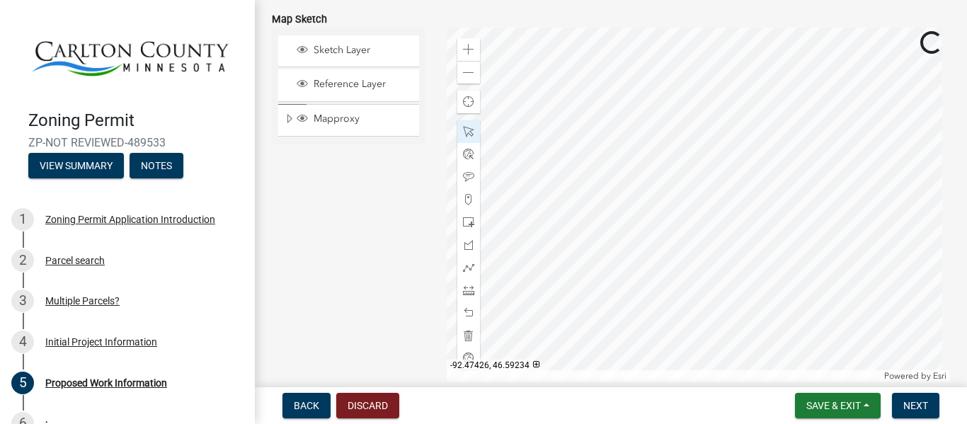
click at [707, 145] on div at bounding box center [698, 205] width 503 height 354
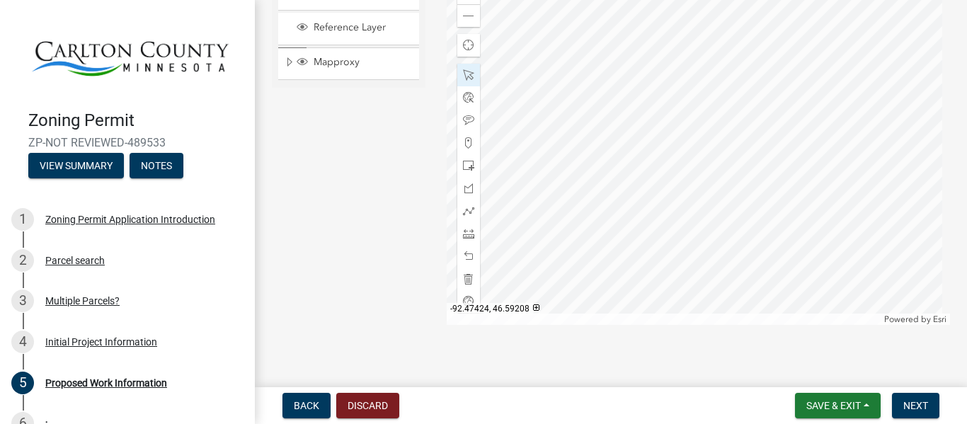
scroll to position [2998, 0]
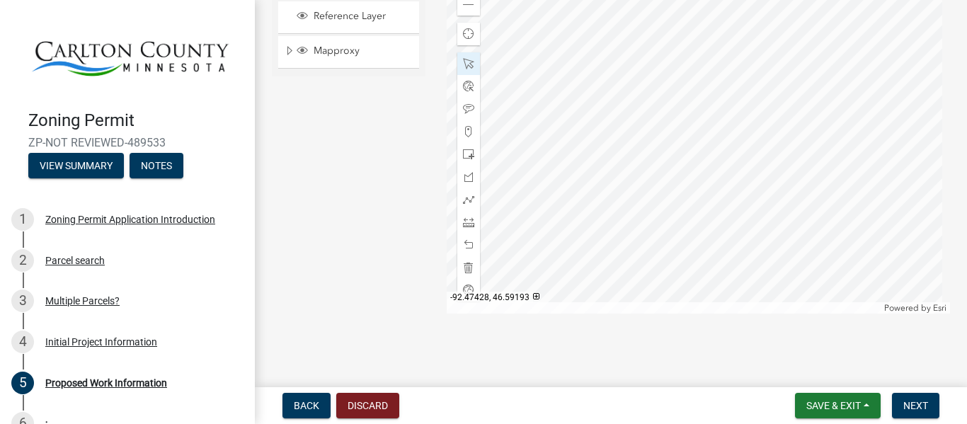
click at [701, 94] on div at bounding box center [698, 137] width 503 height 354
click at [735, 235] on div at bounding box center [698, 137] width 503 height 354
click at [714, 314] on div at bounding box center [698, 137] width 503 height 354
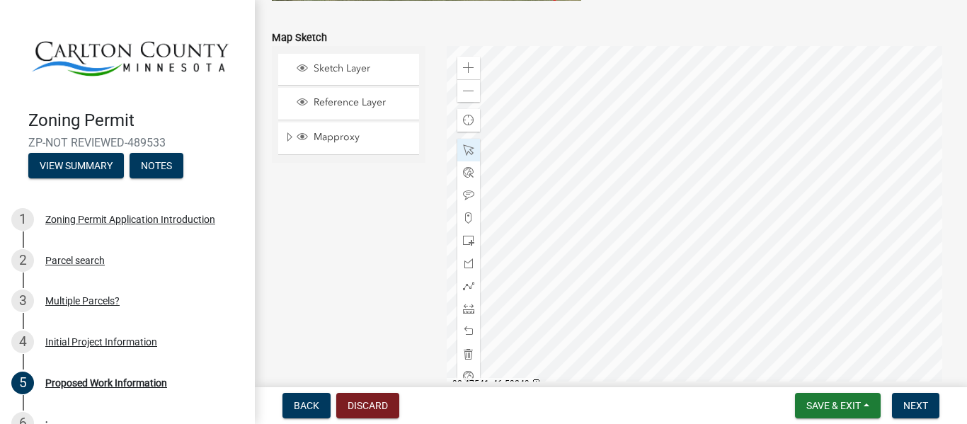
scroll to position [2953, 0]
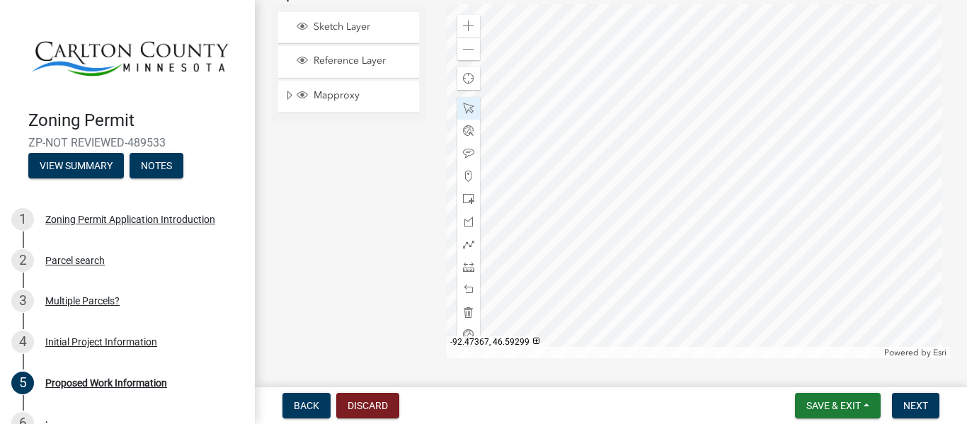
click at [767, 121] on div at bounding box center [698, 181] width 503 height 354
click at [806, 105] on div at bounding box center [698, 181] width 503 height 354
click at [813, 129] on div at bounding box center [698, 181] width 503 height 354
click at [806, 91] on div at bounding box center [698, 181] width 503 height 354
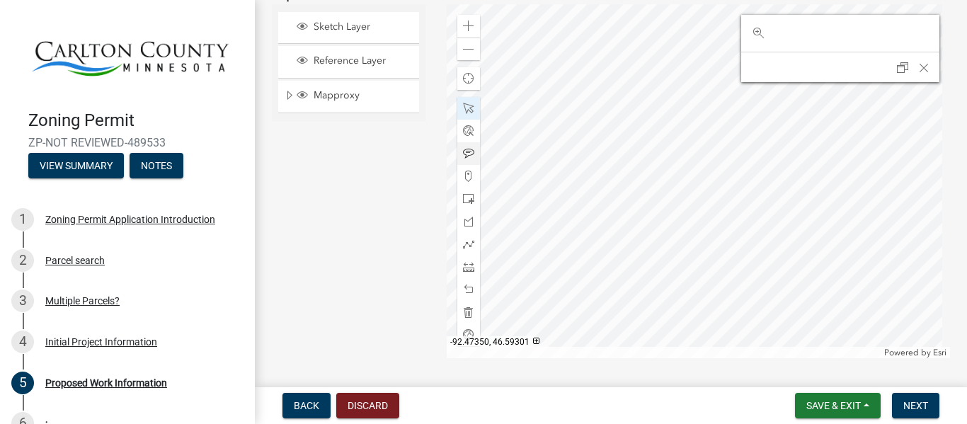
click at [819, 115] on div at bounding box center [698, 181] width 503 height 354
click at [832, 40] on div "Zoom to" at bounding box center [840, 33] width 188 height 28
click at [811, 64] on header at bounding box center [840, 67] width 198 height 30
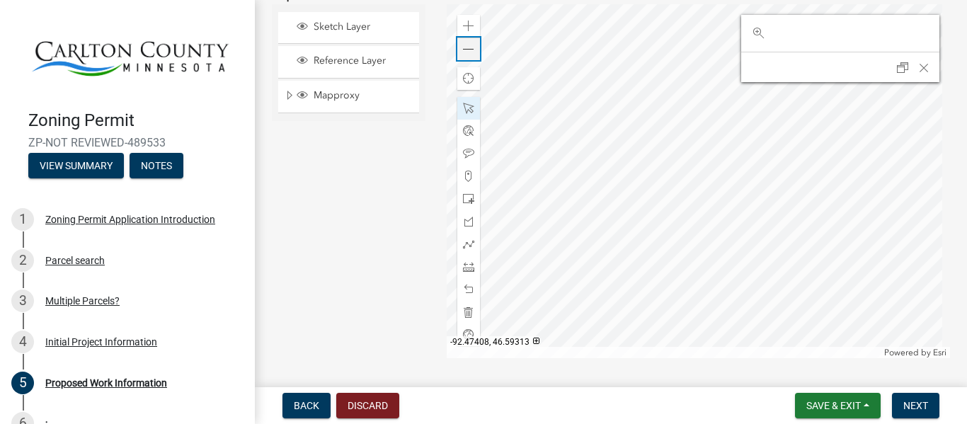
click at [468, 58] on div "Zoom out" at bounding box center [468, 49] width 23 height 23
click at [918, 70] on span "Close" at bounding box center [923, 67] width 11 height 11
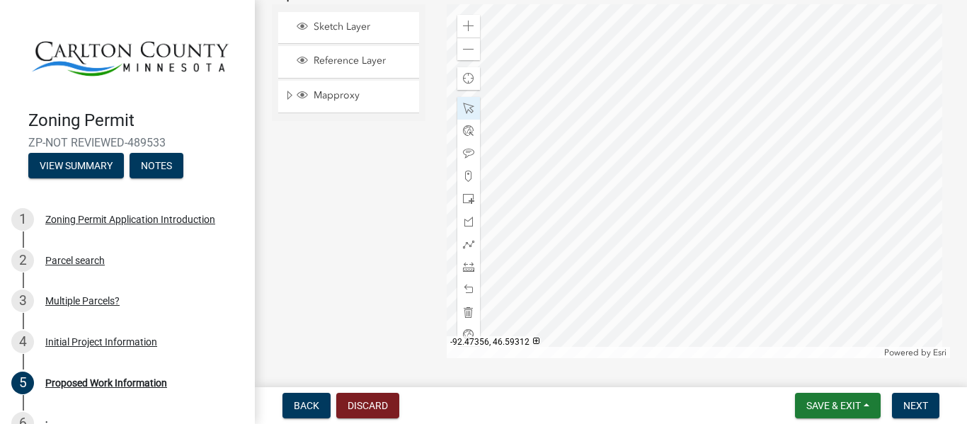
click at [736, 97] on div at bounding box center [698, 181] width 503 height 354
click at [850, 63] on header at bounding box center [840, 67] width 198 height 30
click at [773, 168] on div at bounding box center [698, 181] width 503 height 354
click at [369, 243] on div "Sketch Layer Reference Layer Mapproxy Roads Streams and Rivers Subdivisions Lak…" at bounding box center [348, 181] width 175 height 354
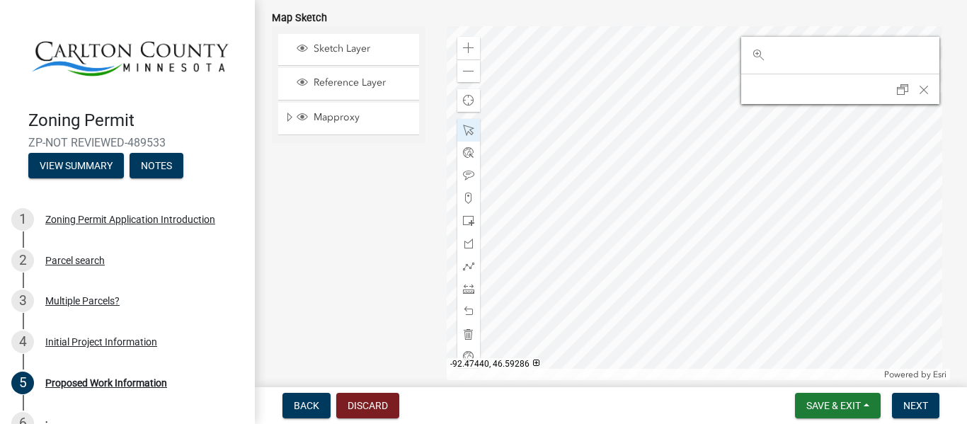
scroll to position [2933, 0]
click at [778, 157] on div at bounding box center [698, 202] width 503 height 354
click at [893, 164] on div at bounding box center [698, 202] width 503 height 354
click at [781, 81] on div at bounding box center [698, 202] width 503 height 354
click at [724, 115] on div at bounding box center [698, 202] width 503 height 354
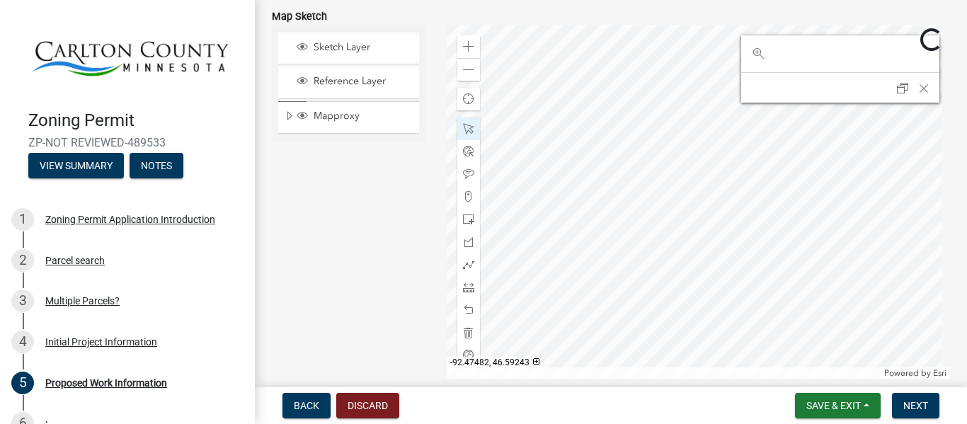
click at [724, 115] on div at bounding box center [698, 202] width 503 height 354
click at [465, 171] on span at bounding box center [468, 173] width 11 height 11
click at [694, 134] on div at bounding box center [698, 202] width 503 height 354
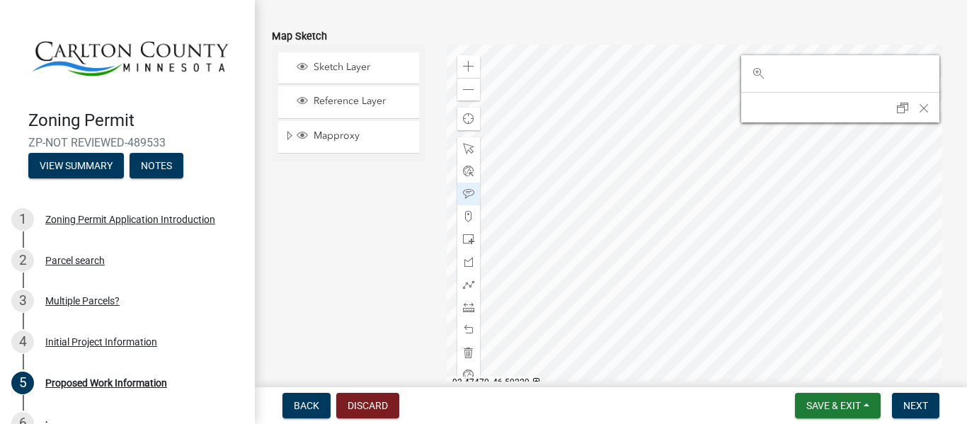
scroll to position [2908, 0]
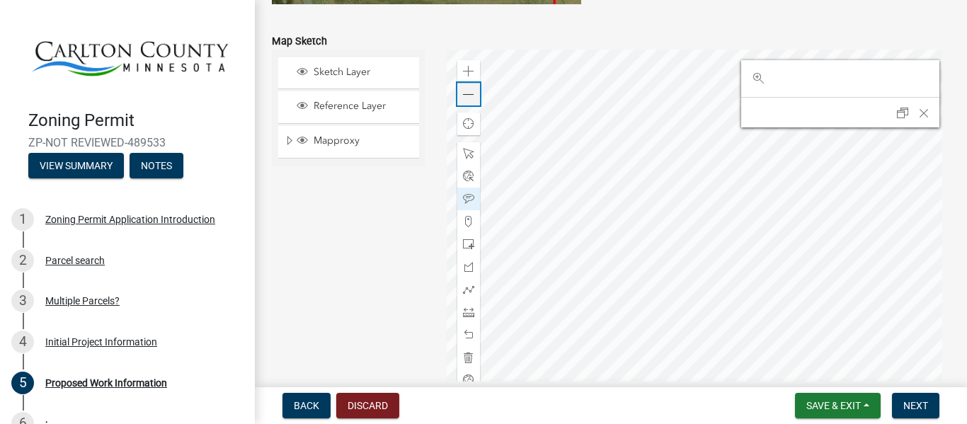
click at [469, 98] on span at bounding box center [468, 94] width 11 height 11
click at [472, 98] on div "Zoom out" at bounding box center [468, 94] width 23 height 23
click at [685, 315] on div at bounding box center [698, 227] width 503 height 354
click at [463, 150] on span at bounding box center [468, 153] width 11 height 11
click at [559, 153] on div at bounding box center [698, 227] width 503 height 354
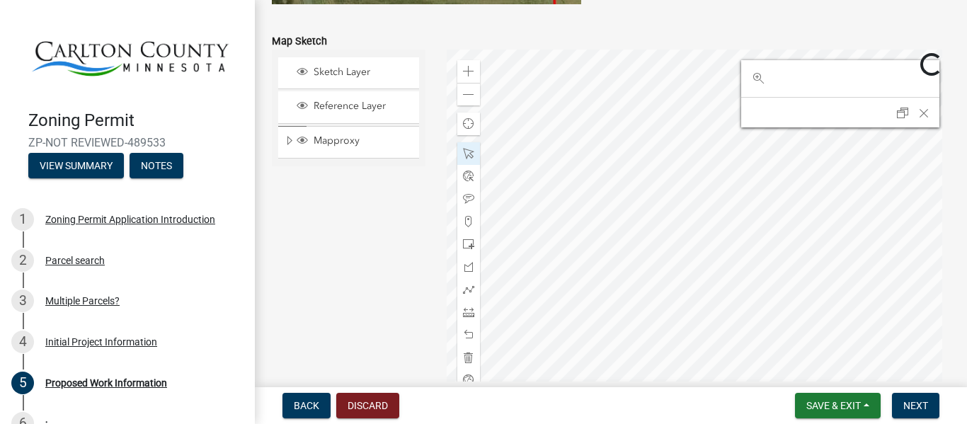
click at [648, 274] on div at bounding box center [698, 227] width 503 height 354
click at [469, 201] on span at bounding box center [468, 198] width 11 height 11
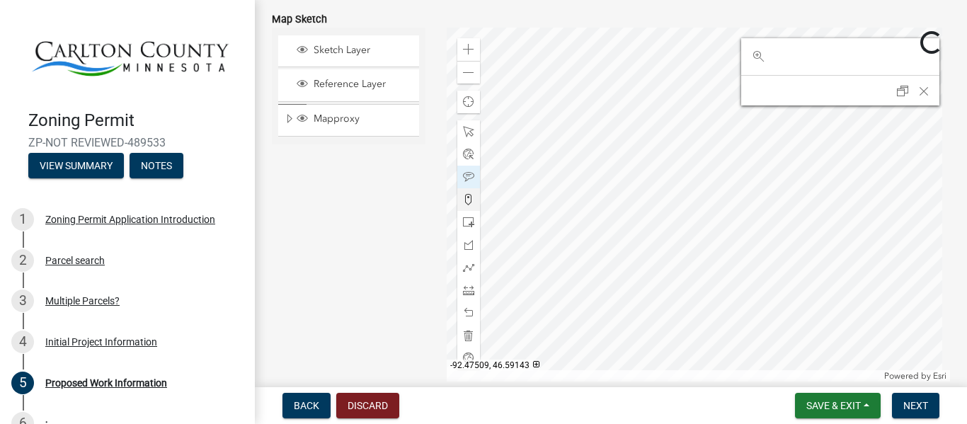
click at [629, 285] on div at bounding box center [698, 205] width 503 height 354
click at [799, 173] on div at bounding box center [698, 205] width 503 height 354
click at [825, 127] on div at bounding box center [698, 205] width 503 height 354
click at [467, 49] on span at bounding box center [468, 49] width 11 height 11
click at [463, 130] on span at bounding box center [468, 131] width 11 height 11
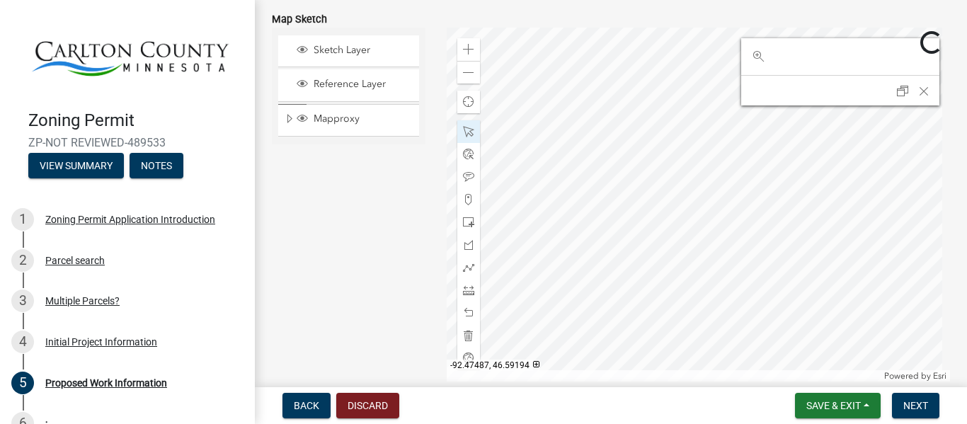
click at [633, 157] on div at bounding box center [698, 205] width 503 height 354
click at [612, 156] on div at bounding box center [698, 205] width 503 height 354
click at [615, 168] on div at bounding box center [698, 205] width 503 height 354
click at [792, 194] on div at bounding box center [698, 205] width 503 height 354
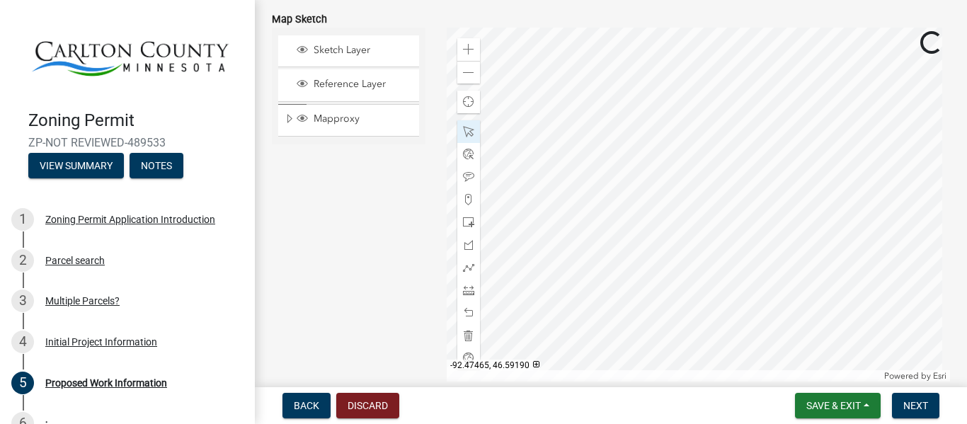
click at [779, 314] on div at bounding box center [698, 205] width 503 height 354
click at [776, 382] on div at bounding box center [698, 205] width 503 height 354
click at [748, 28] on div at bounding box center [698, 205] width 503 height 354
click at [741, 28] on div at bounding box center [698, 205] width 503 height 354
click at [464, 274] on div at bounding box center [698, 205] width 503 height 354
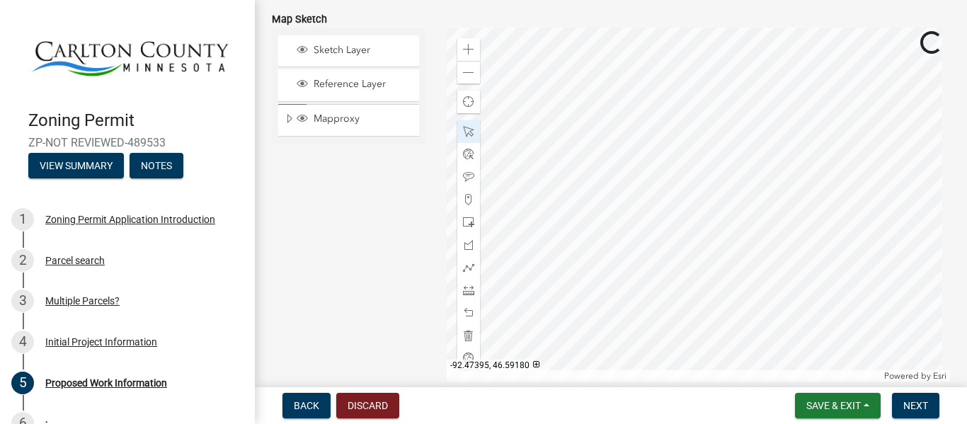
click at [615, 246] on div at bounding box center [698, 205] width 503 height 354
click at [805, 328] on div at bounding box center [698, 205] width 503 height 354
click at [464, 178] on span at bounding box center [468, 176] width 11 height 11
click at [706, 127] on div at bounding box center [698, 205] width 503 height 354
click at [631, 262] on div at bounding box center [698, 205] width 503 height 354
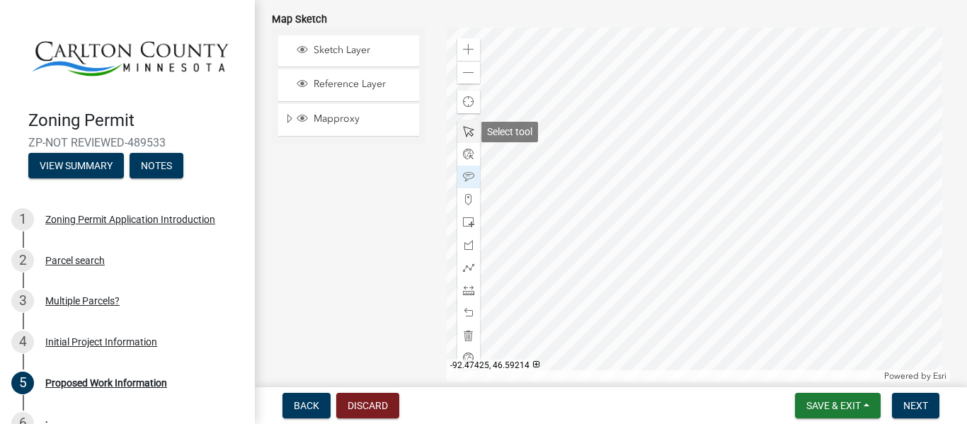
click at [466, 130] on span at bounding box center [468, 131] width 11 height 11
click at [858, 177] on div at bounding box center [698, 205] width 503 height 354
click at [861, 183] on div at bounding box center [698, 205] width 503 height 354
click at [458, 176] on div at bounding box center [468, 177] width 23 height 23
click at [740, 142] on div at bounding box center [698, 205] width 503 height 354
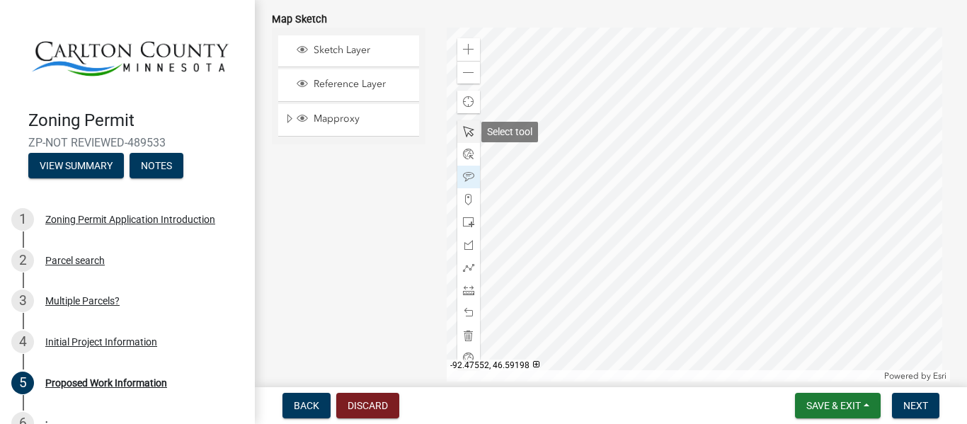
click at [472, 130] on div at bounding box center [468, 131] width 23 height 23
click at [677, 116] on div at bounding box center [698, 205] width 503 height 354
click at [469, 170] on div at bounding box center [468, 177] width 23 height 23
click at [611, 295] on div at bounding box center [698, 205] width 503 height 354
click at [464, 134] on span at bounding box center [468, 131] width 11 height 11
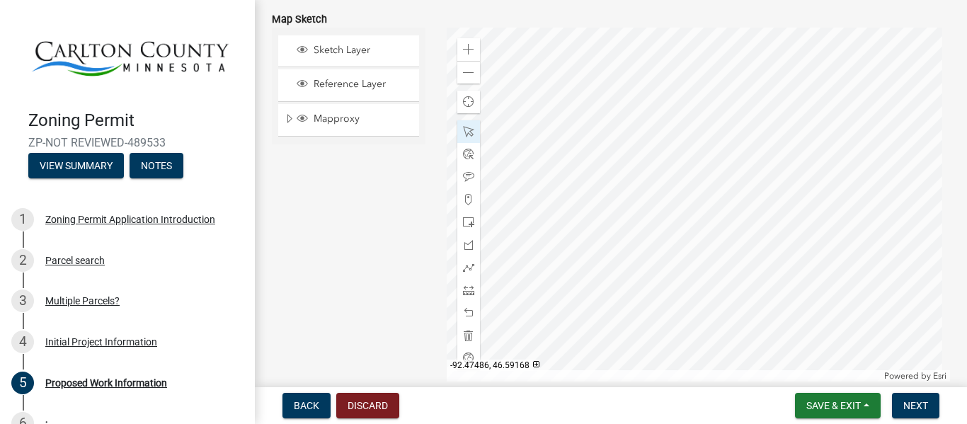
click at [705, 339] on div at bounding box center [698, 205] width 503 height 354
click at [775, 358] on div at bounding box center [698, 205] width 503 height 354
click at [642, 183] on div at bounding box center [698, 205] width 503 height 354
click at [463, 179] on span at bounding box center [468, 176] width 11 height 11
click at [647, 129] on div at bounding box center [698, 205] width 503 height 354
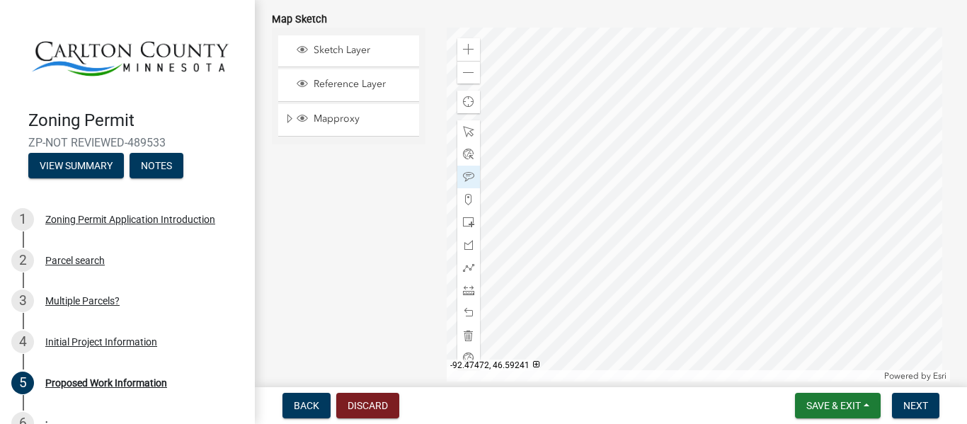
click at [605, 340] on div at bounding box center [698, 205] width 503 height 354
click at [752, 353] on div at bounding box center [698, 205] width 503 height 354
click at [579, 157] on div at bounding box center [698, 205] width 503 height 354
click at [465, 132] on span at bounding box center [468, 131] width 11 height 11
drag, startPoint x: 321, startPoint y: 214, endPoint x: 357, endPoint y: 376, distance: 165.4
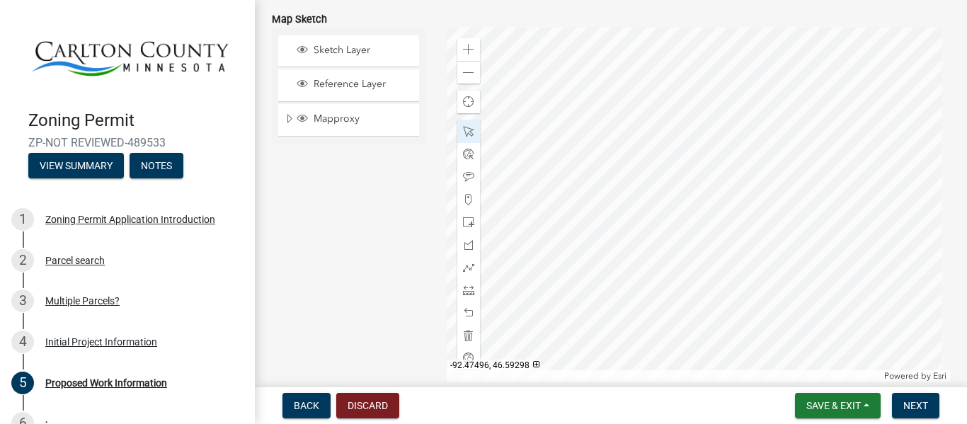
click at [357, 376] on div "Sketch Layer Reference Layer Mapproxy Roads Streams and Rivers Subdivisions Lak…" at bounding box center [348, 205] width 175 height 354
click at [471, 50] on span at bounding box center [468, 49] width 11 height 11
click at [467, 62] on div "Zoom out" at bounding box center [468, 72] width 23 height 23
click at [649, 28] on div at bounding box center [698, 205] width 503 height 354
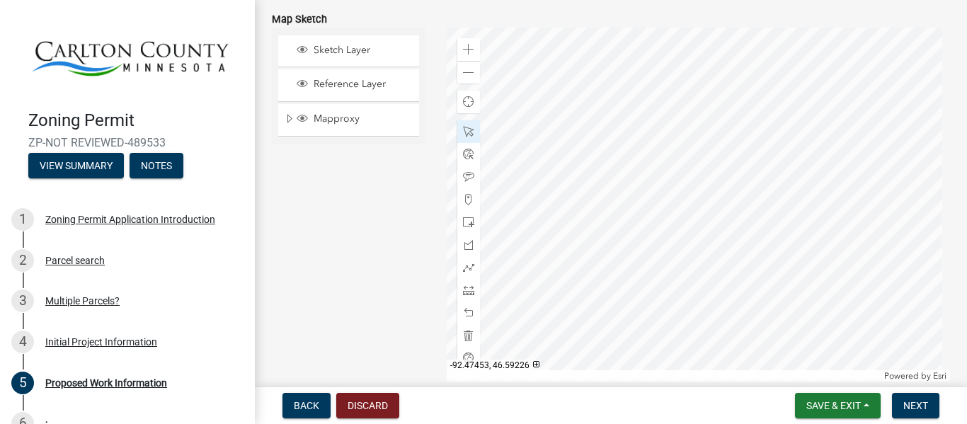
click at [698, 346] on div at bounding box center [698, 205] width 503 height 354
click at [463, 67] on span at bounding box center [468, 72] width 11 height 11
click at [672, 143] on div at bounding box center [698, 205] width 503 height 354
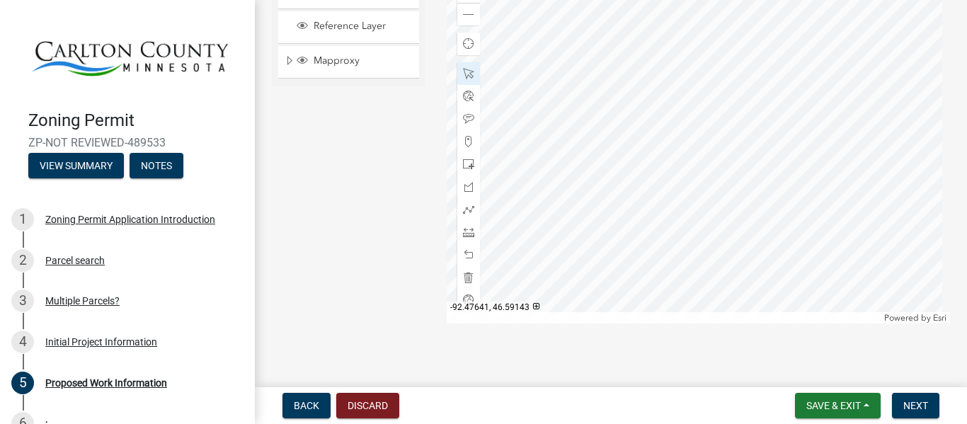
scroll to position [2998, 0]
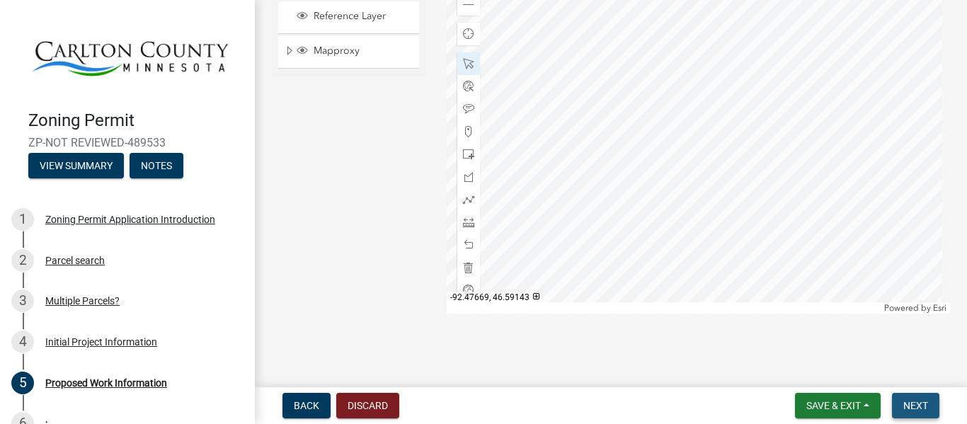
click at [932, 406] on button "Next" at bounding box center [915, 405] width 47 height 25
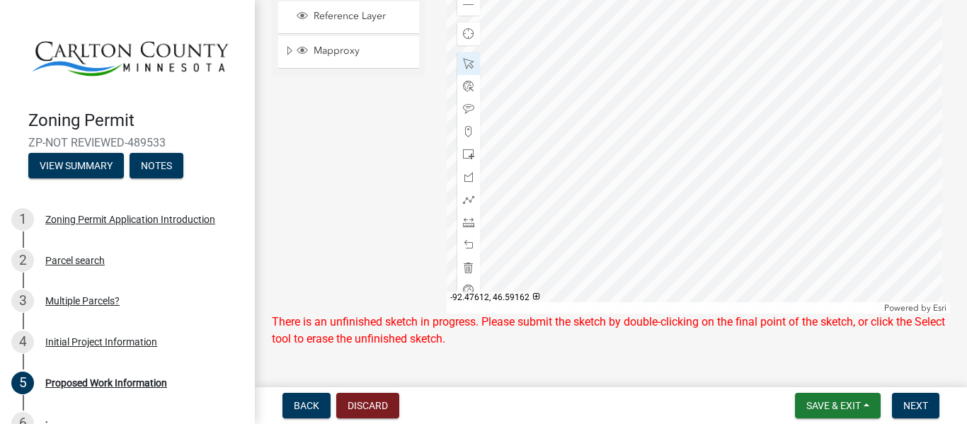
click at [513, 210] on div at bounding box center [698, 137] width 503 height 354
click at [459, 8] on div "Zoom out" at bounding box center [468, 4] width 23 height 23
click at [711, 175] on div at bounding box center [698, 137] width 503 height 354
click at [452, 248] on div at bounding box center [698, 137] width 503 height 354
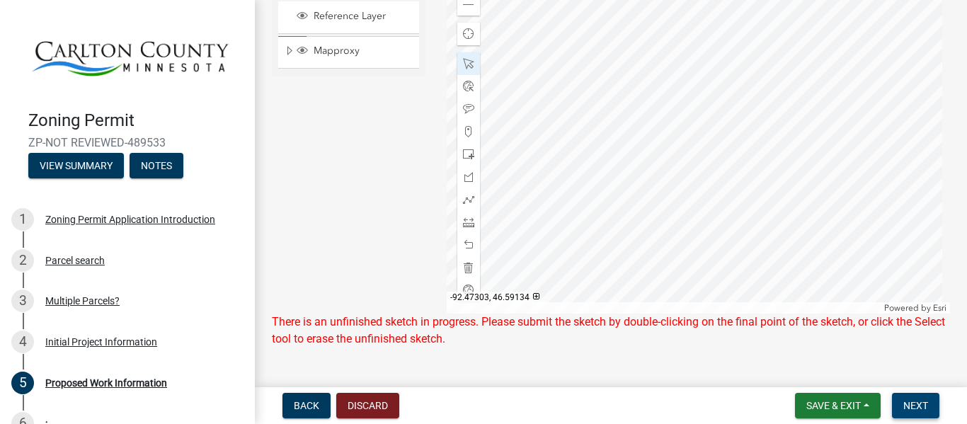
click at [917, 408] on span "Next" at bounding box center [915, 405] width 25 height 11
click at [783, 79] on div at bounding box center [698, 137] width 503 height 354
click at [551, 157] on div at bounding box center [698, 137] width 503 height 354
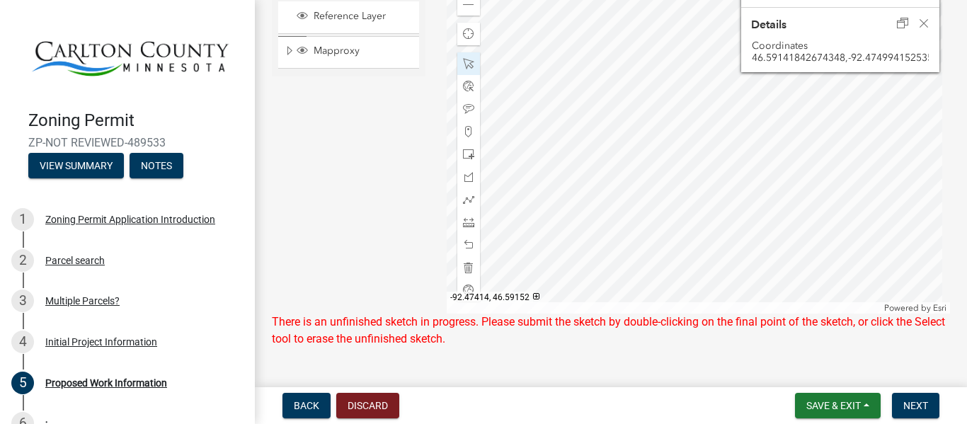
click at [648, 139] on div at bounding box center [698, 137] width 503 height 354
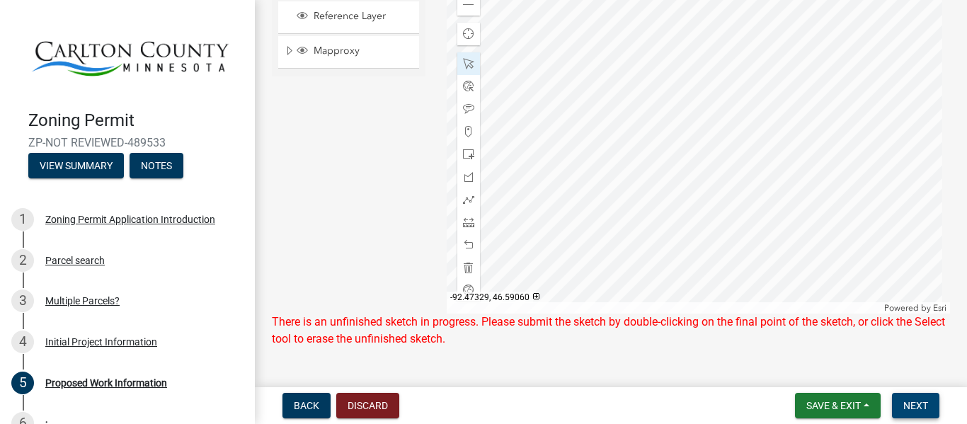
click at [903, 405] on span "Next" at bounding box center [915, 405] width 25 height 11
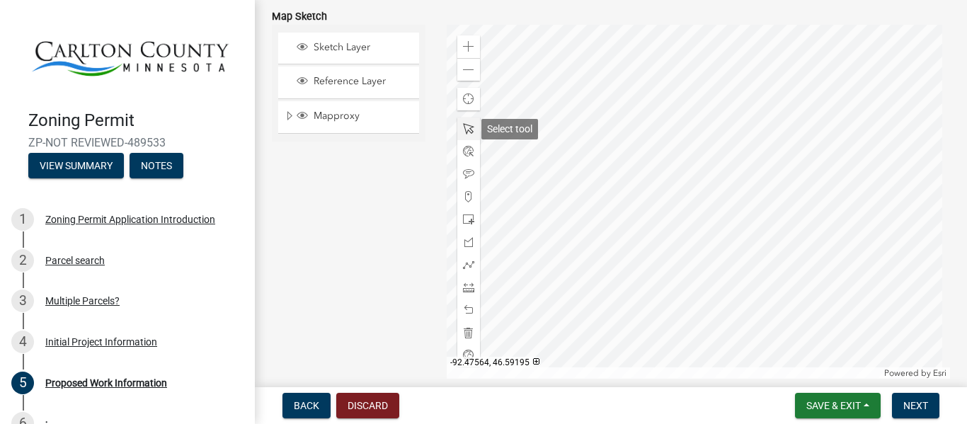
click at [470, 125] on span at bounding box center [468, 128] width 11 height 11
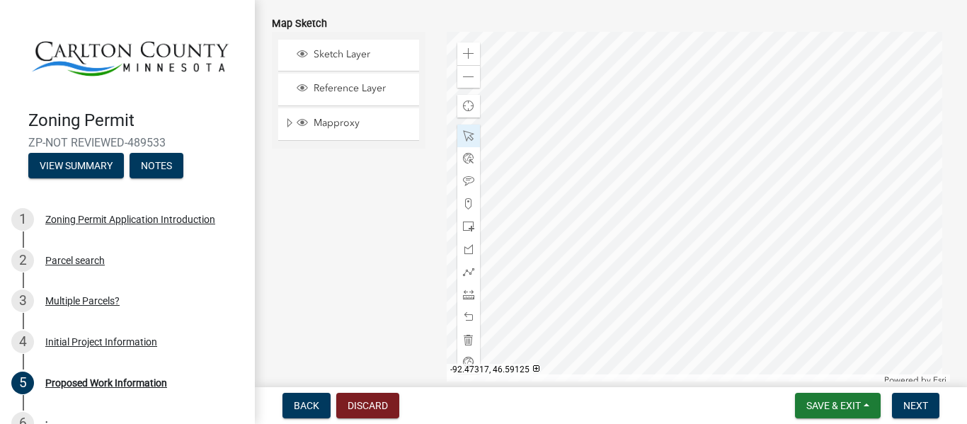
scroll to position [2941, 0]
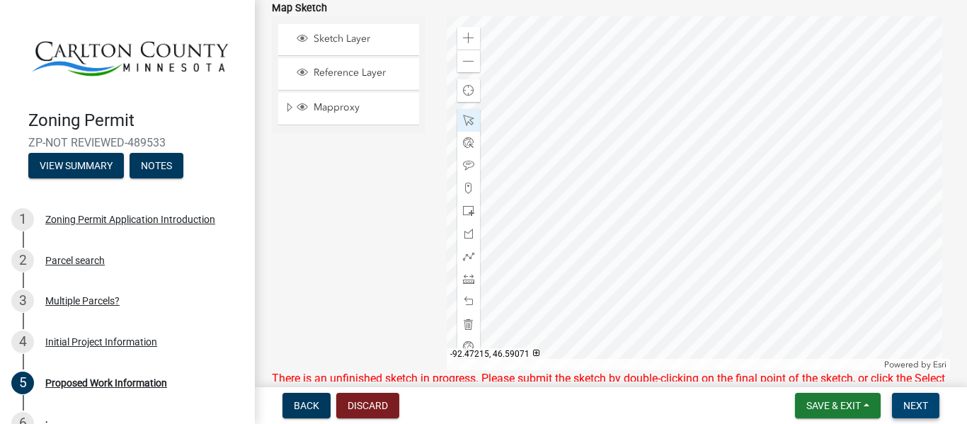
click at [922, 414] on button "Next" at bounding box center [915, 405] width 47 height 25
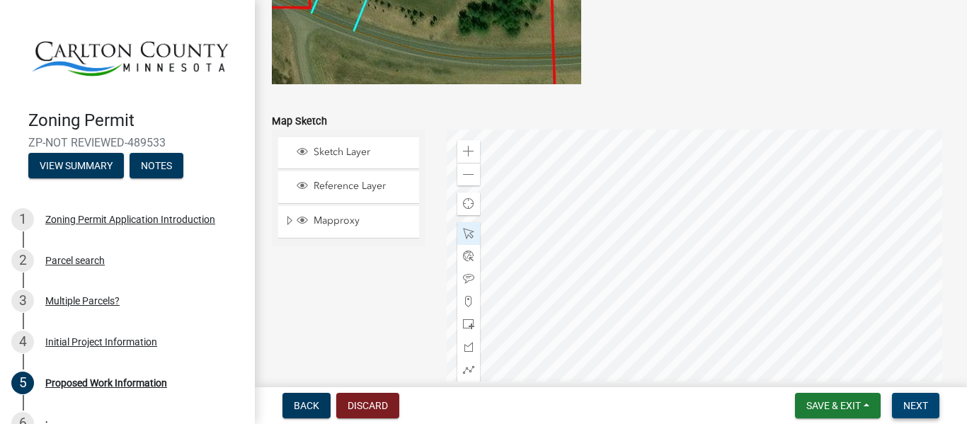
scroll to position [3032, 0]
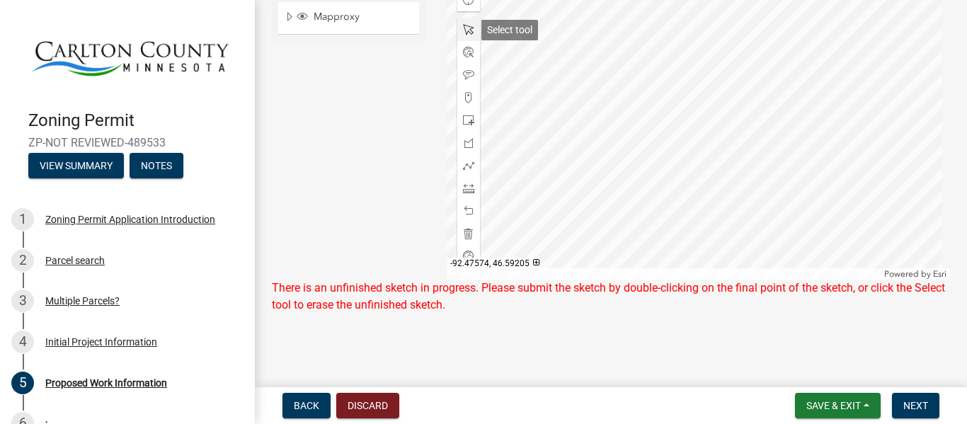
click at [468, 30] on span at bounding box center [468, 29] width 11 height 11
click at [649, 236] on div at bounding box center [698, 103] width 503 height 354
click at [463, 26] on span at bounding box center [468, 29] width 11 height 11
click at [461, 40] on div at bounding box center [468, 29] width 23 height 23
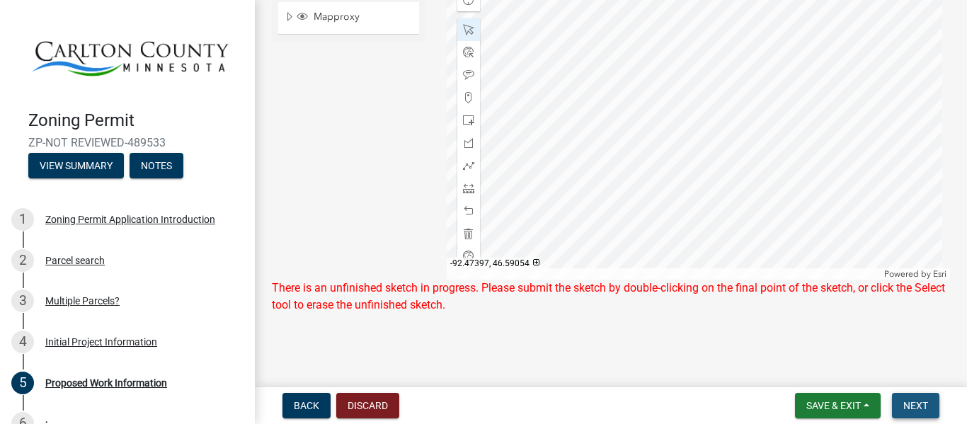
click at [911, 408] on span "Next" at bounding box center [915, 405] width 25 height 11
click at [459, 33] on div at bounding box center [468, 29] width 23 height 23
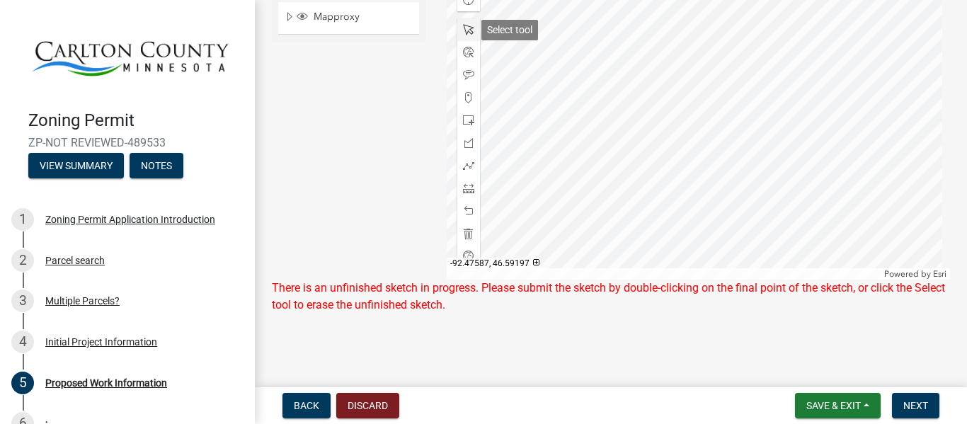
click at [459, 33] on div at bounding box center [468, 29] width 23 height 23
click at [539, 79] on div at bounding box center [698, 103] width 503 height 354
click at [449, 16] on div at bounding box center [698, 103] width 503 height 354
click at [462, 19] on div at bounding box center [468, 29] width 23 height 23
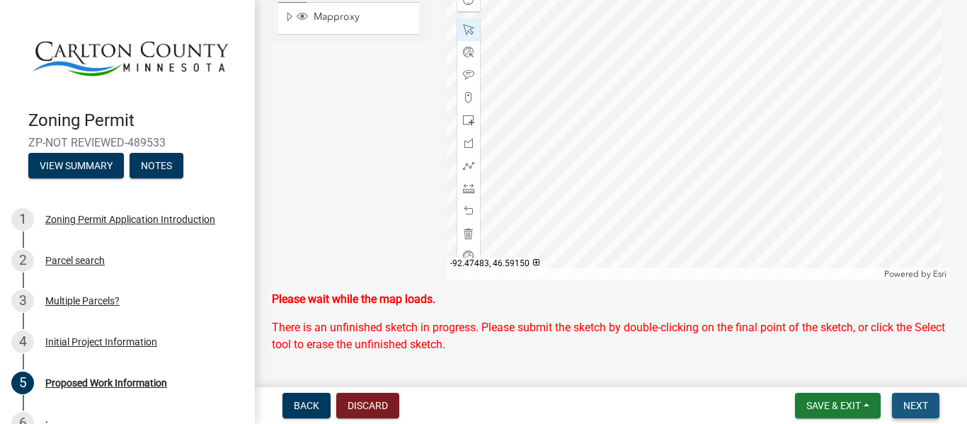
click at [911, 400] on span "Next" at bounding box center [915, 405] width 25 height 11
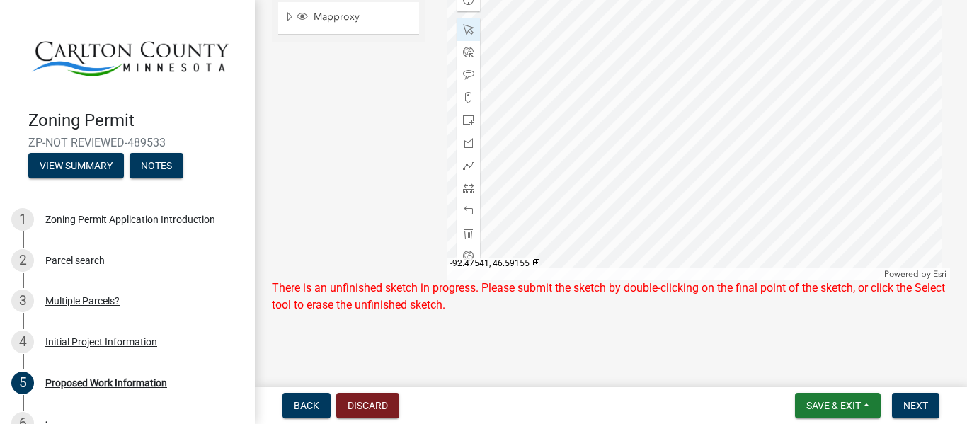
drag, startPoint x: 369, startPoint y: 130, endPoint x: 374, endPoint y: 210, distance: 79.5
click at [374, 210] on div "Sketch Layer Reference Layer Mapproxy Roads Streams and Rivers Subdivisions Lak…" at bounding box center [348, 103] width 175 height 354
click at [463, 28] on span at bounding box center [468, 29] width 11 height 11
click at [923, 417] on button "Next" at bounding box center [915, 405] width 47 height 25
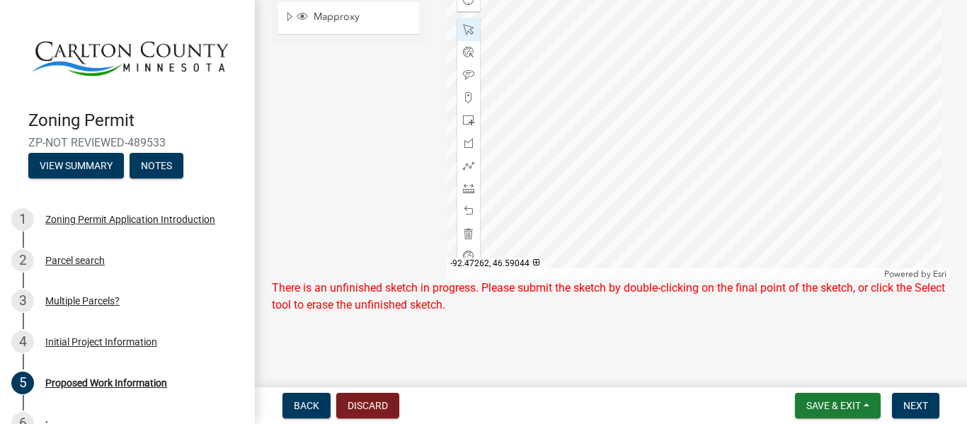
click at [833, 408] on span "Save & Exit" at bounding box center [833, 405] width 55 height 11
click at [825, 362] on button "Save & Exit" at bounding box center [823, 369] width 113 height 34
click at [829, 414] on button "Save & Exit" at bounding box center [838, 405] width 86 height 25
click at [805, 344] on button "Save" at bounding box center [823, 335] width 113 height 34
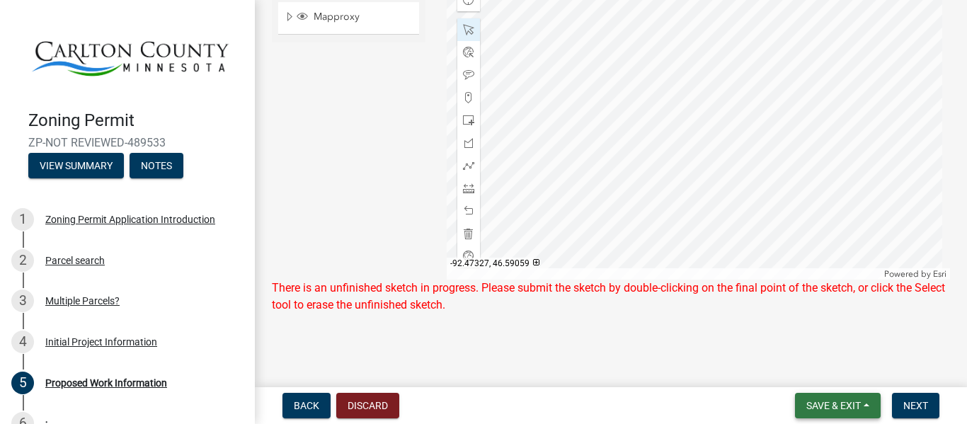
click at [819, 401] on span "Save & Exit" at bounding box center [833, 405] width 55 height 11
click at [803, 372] on button "Save & Exit" at bounding box center [823, 369] width 113 height 34
click at [831, 410] on span "Save & Exit" at bounding box center [833, 405] width 55 height 11
click at [806, 360] on button "Save & Exit" at bounding box center [823, 369] width 113 height 34
click at [825, 406] on span "Save & Exit" at bounding box center [833, 405] width 55 height 11
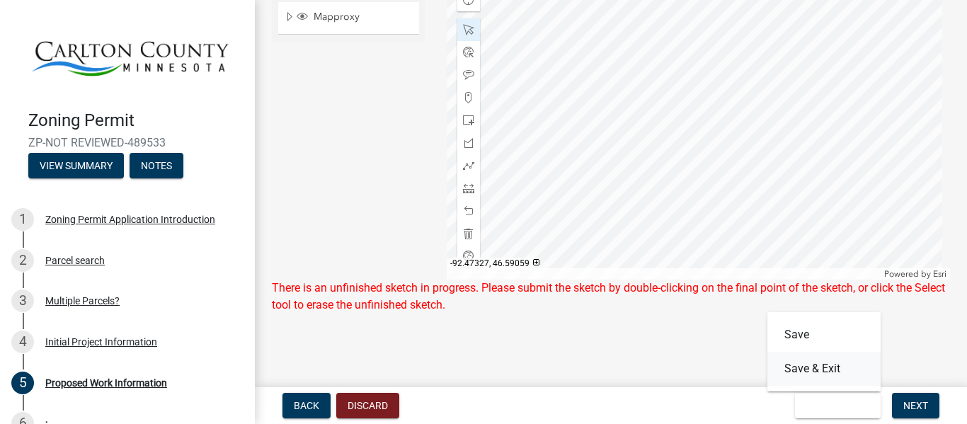
click at [812, 379] on button "Save & Exit" at bounding box center [823, 369] width 113 height 34
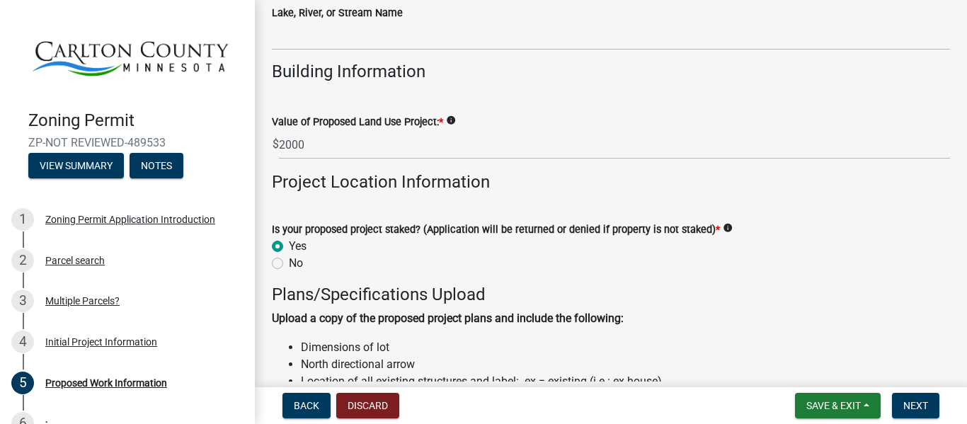
scroll to position [1158, 0]
